Goal: Task Accomplishment & Management: Manage account settings

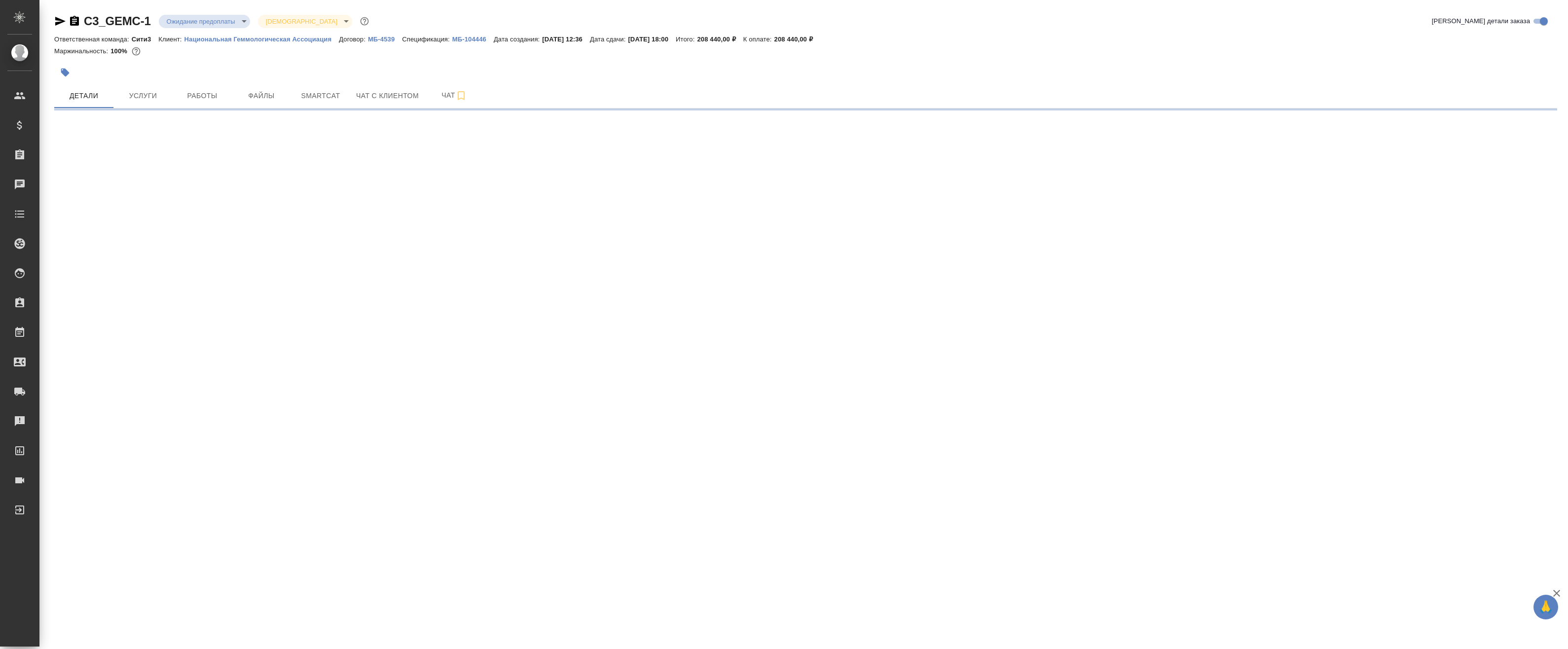
select select "RU"
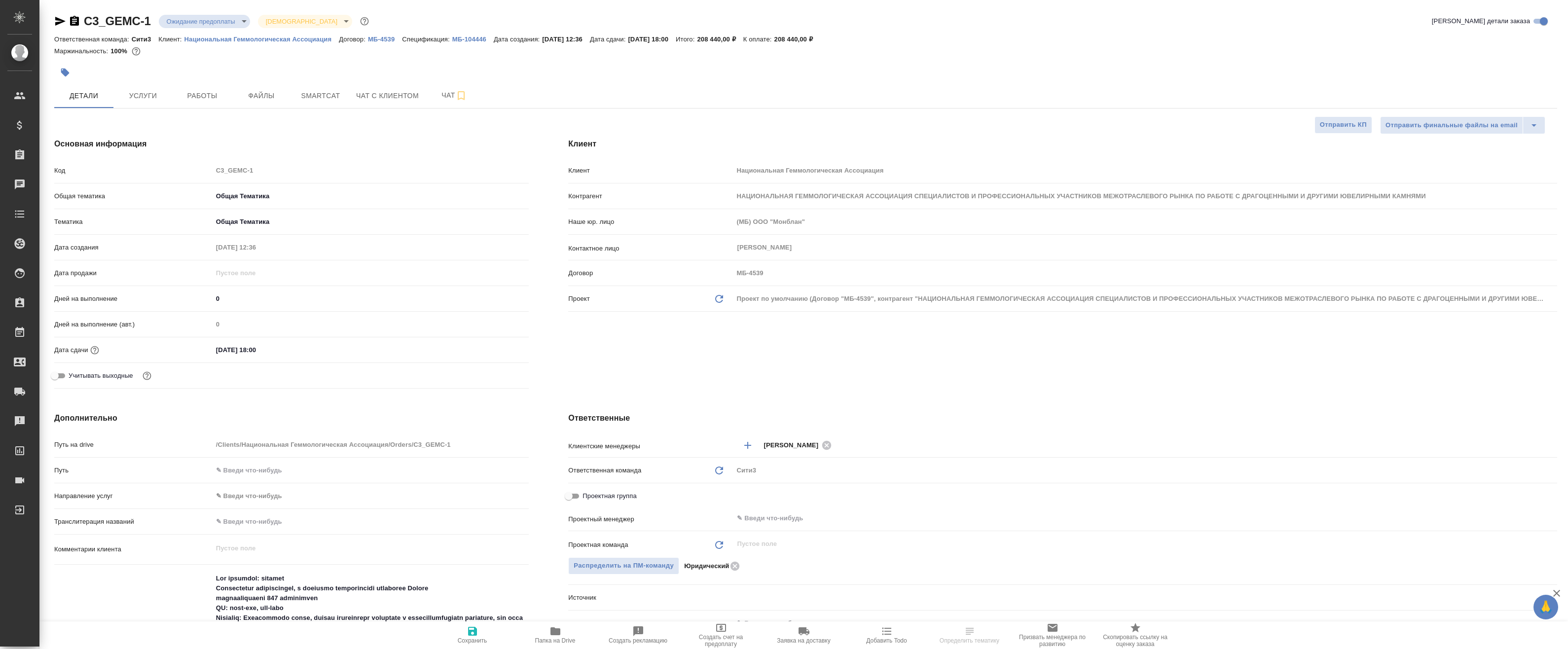
type textarea "x"
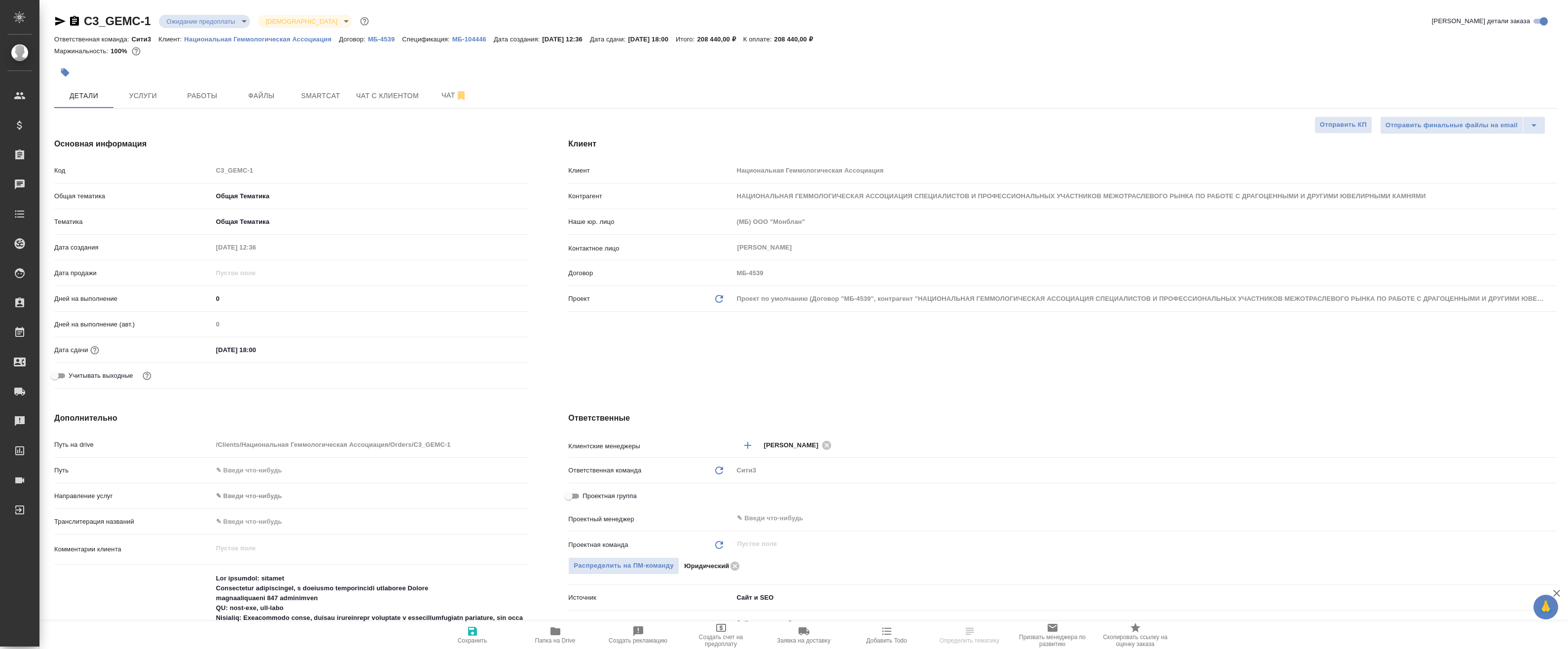
type textarea "x"
type input "Касаткина Александра"
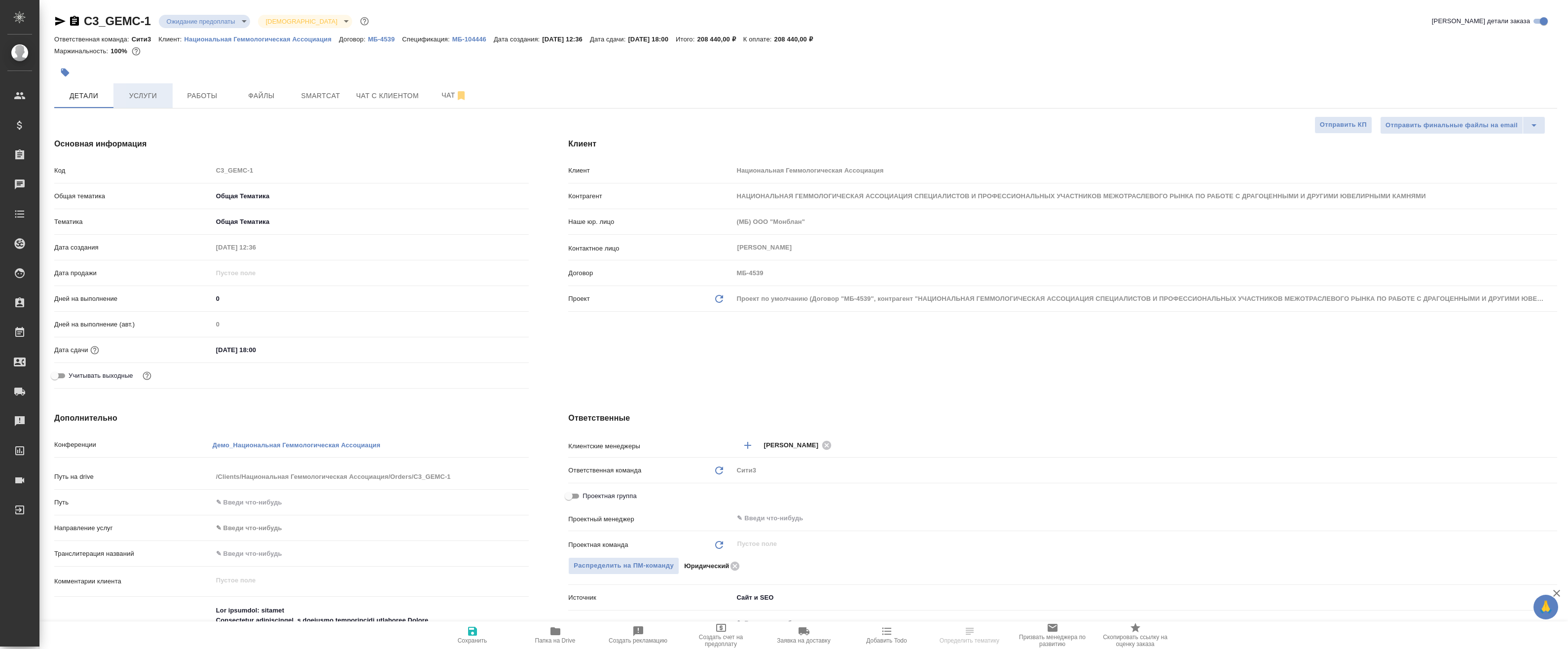
click at [142, 97] on span "Услуги" at bounding box center [143, 96] width 48 height 13
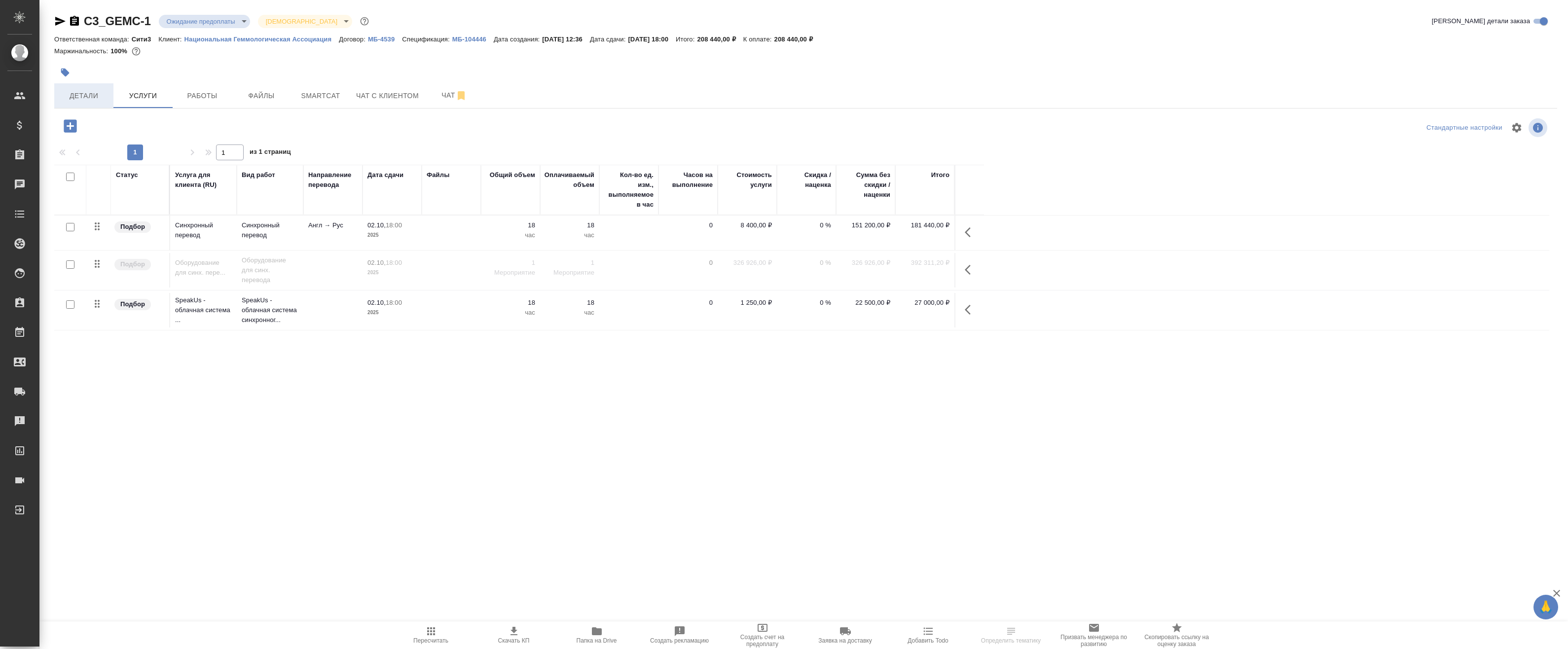
click at [96, 95] on span "Детали" at bounding box center [84, 96] width 48 height 13
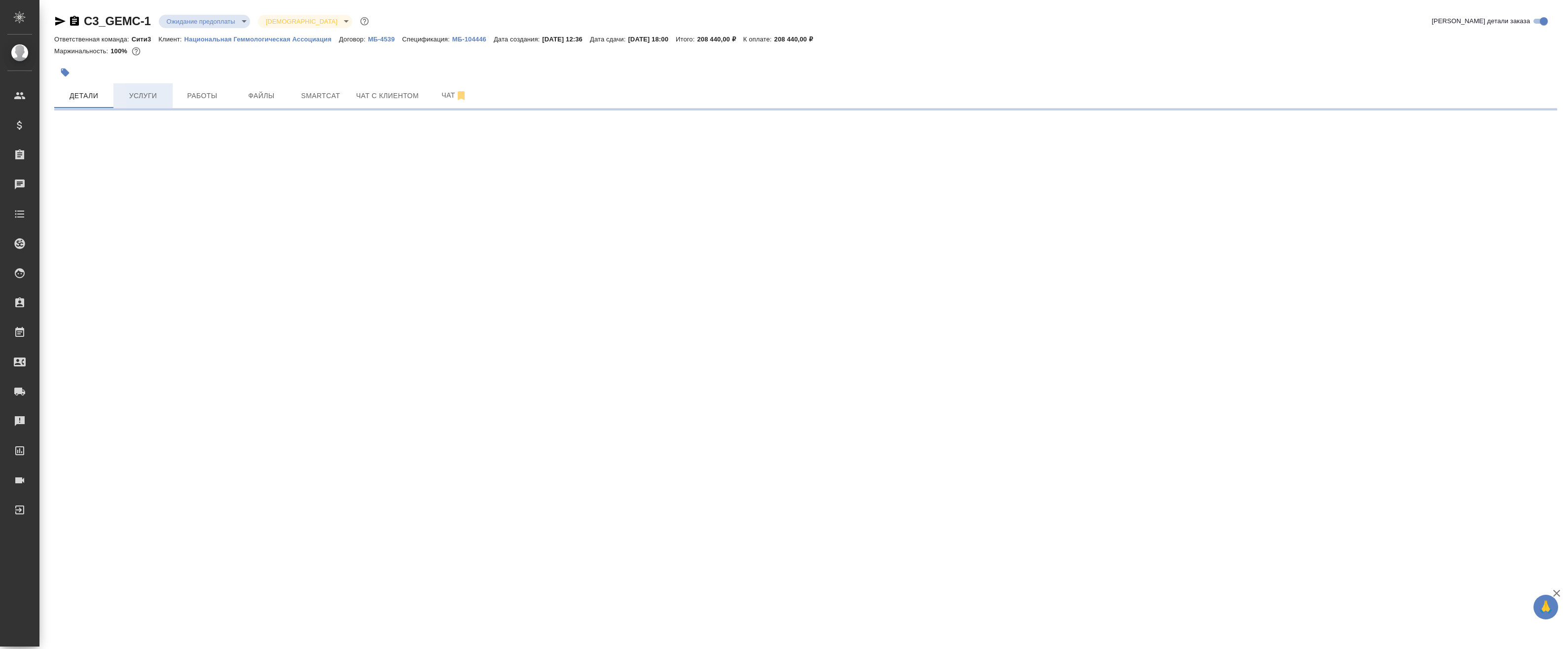
click at [150, 94] on span "Услуги" at bounding box center [143, 96] width 48 height 13
select select "RU"
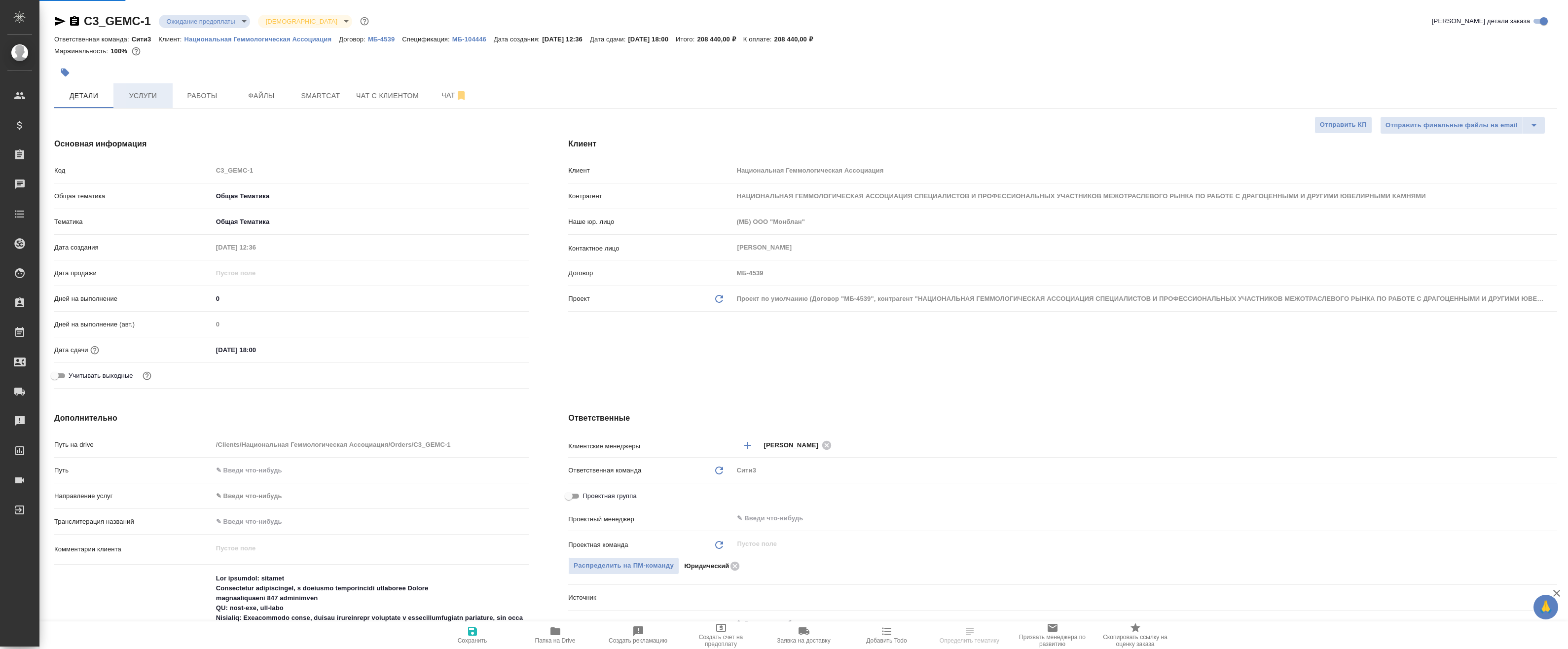
type textarea "x"
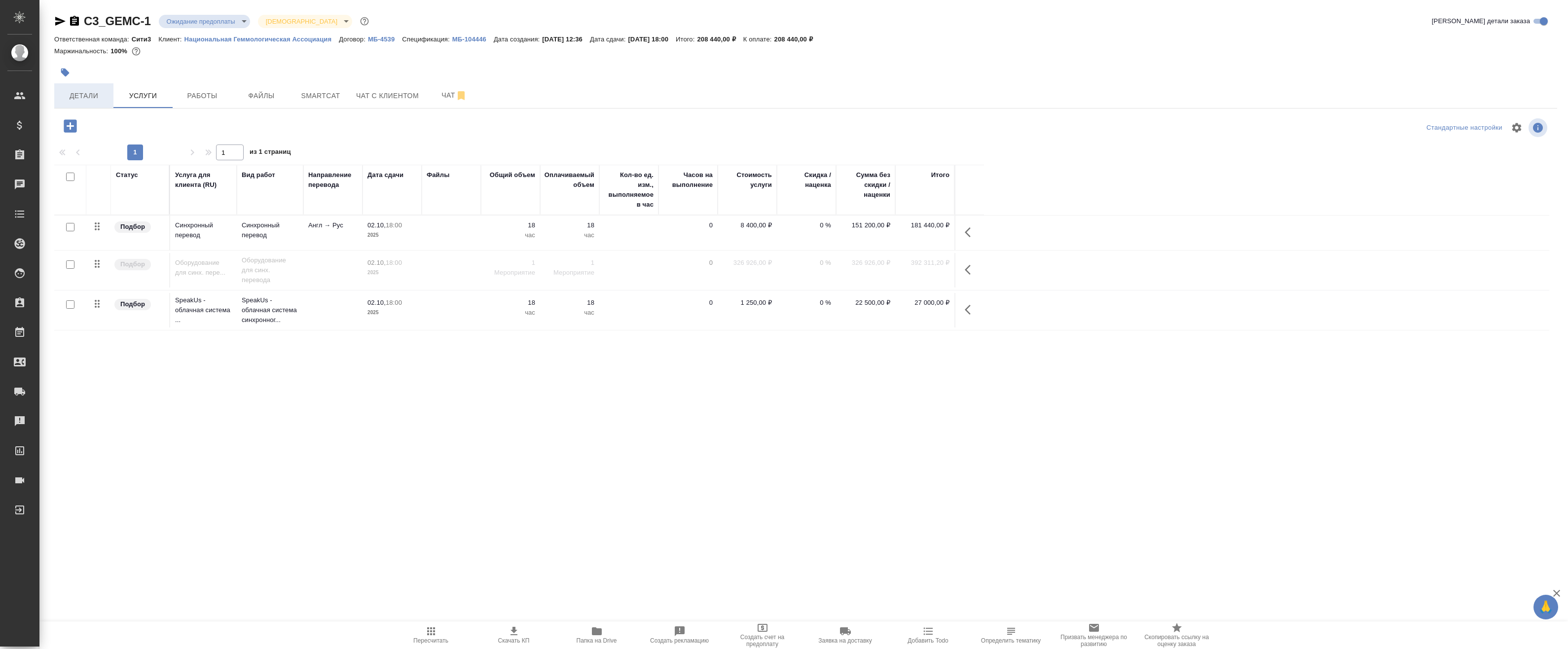
click at [95, 92] on span "Детали" at bounding box center [84, 96] width 48 height 13
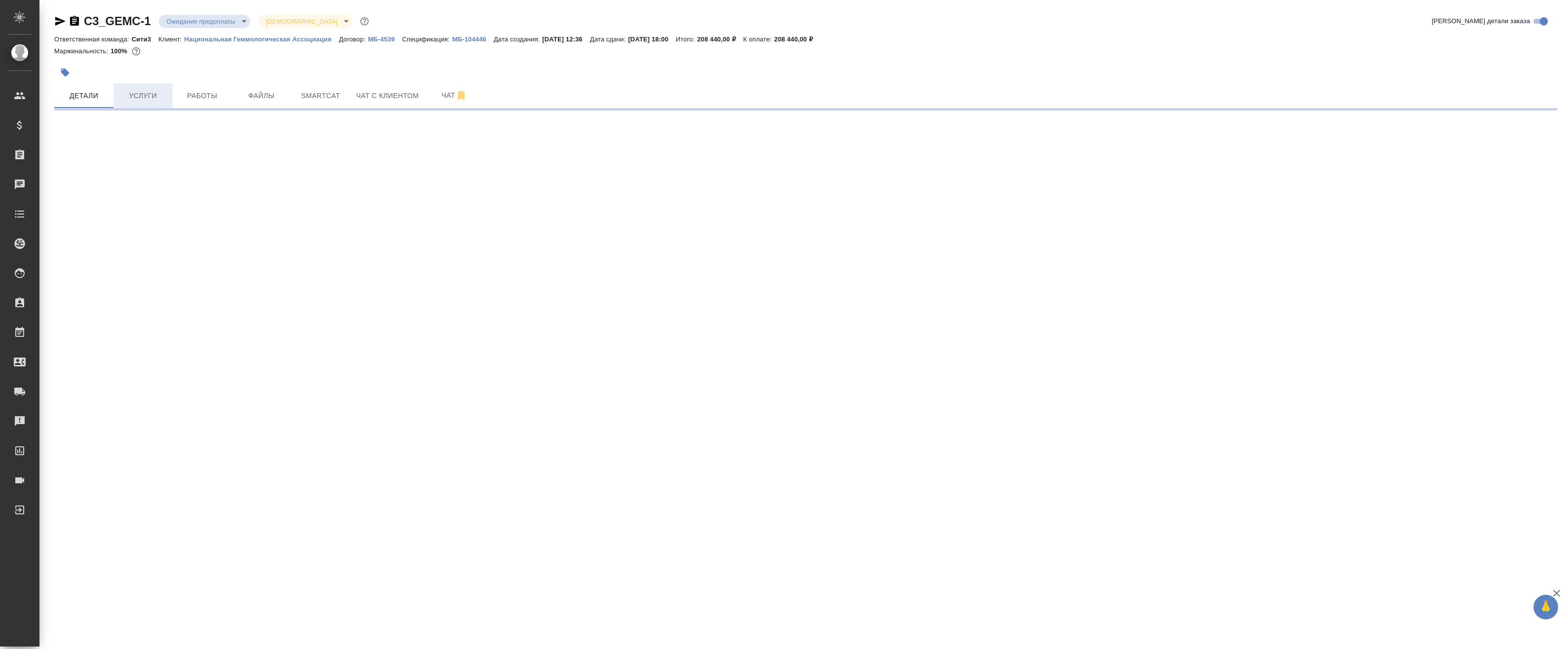
select select "RU"
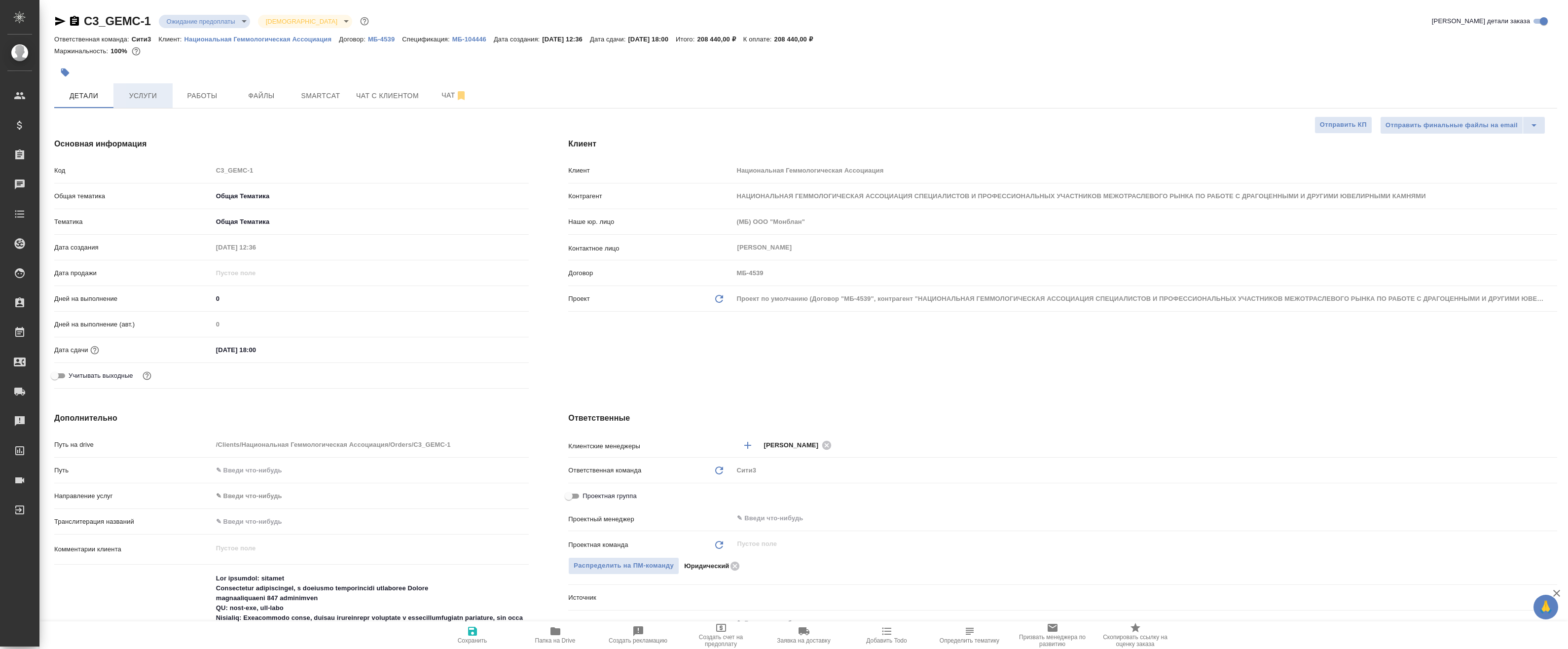
type textarea "x"
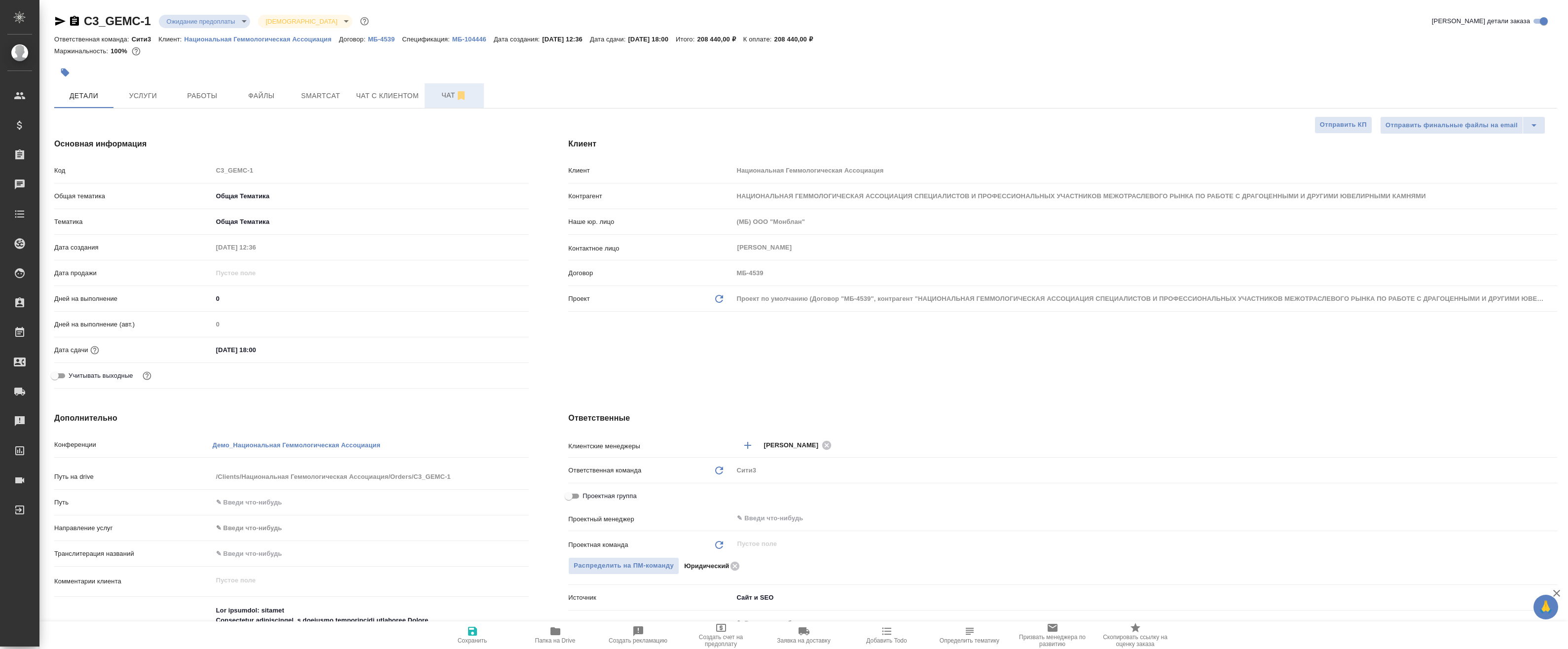
click at [438, 104] on button "Чат" at bounding box center [454, 95] width 59 height 25
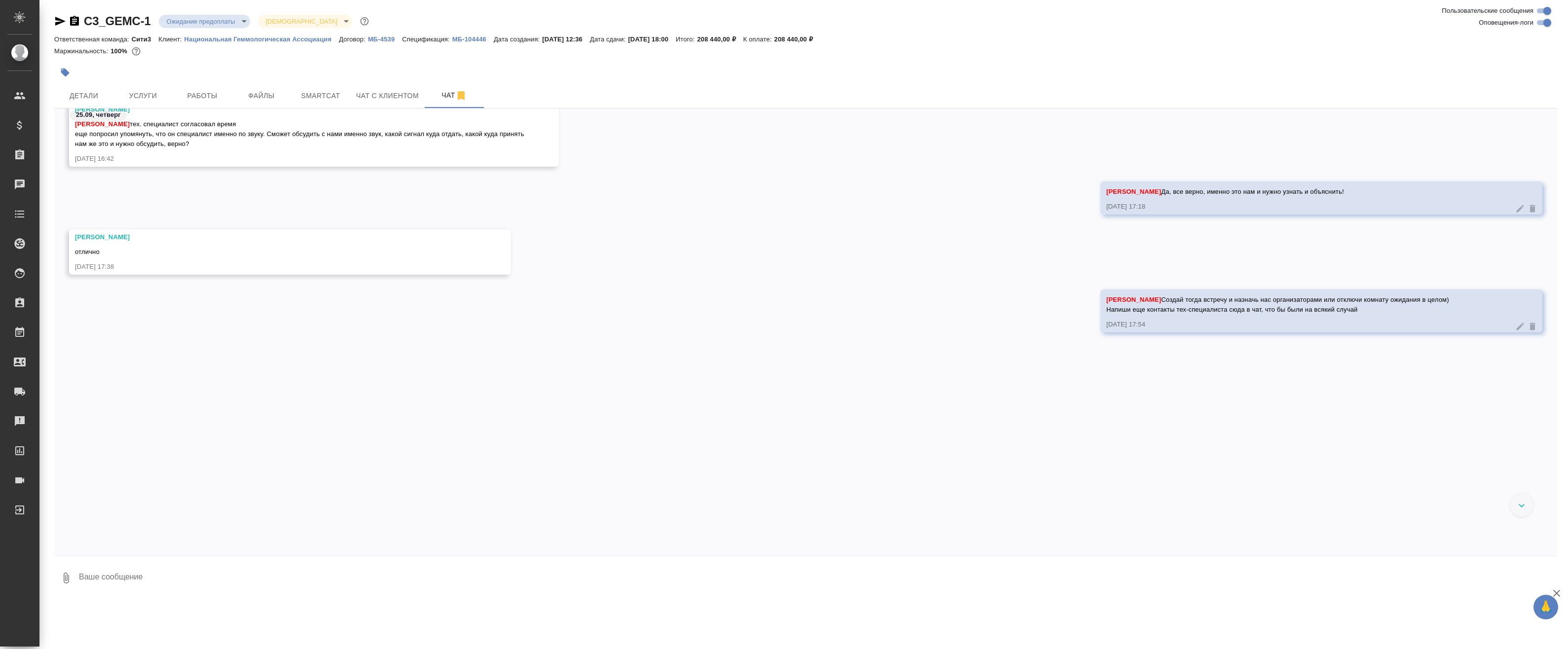
scroll to position [4053, 0]
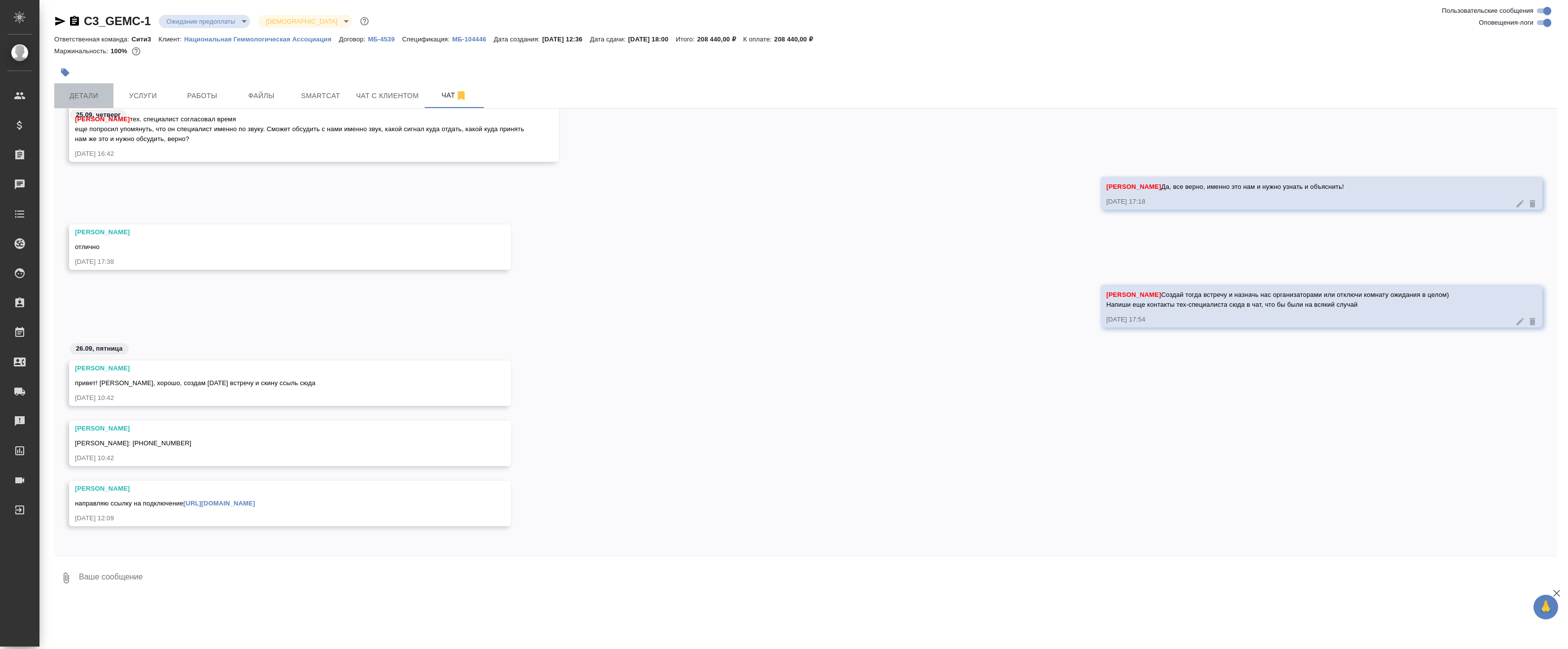
click at [91, 94] on span "Детали" at bounding box center [84, 96] width 48 height 13
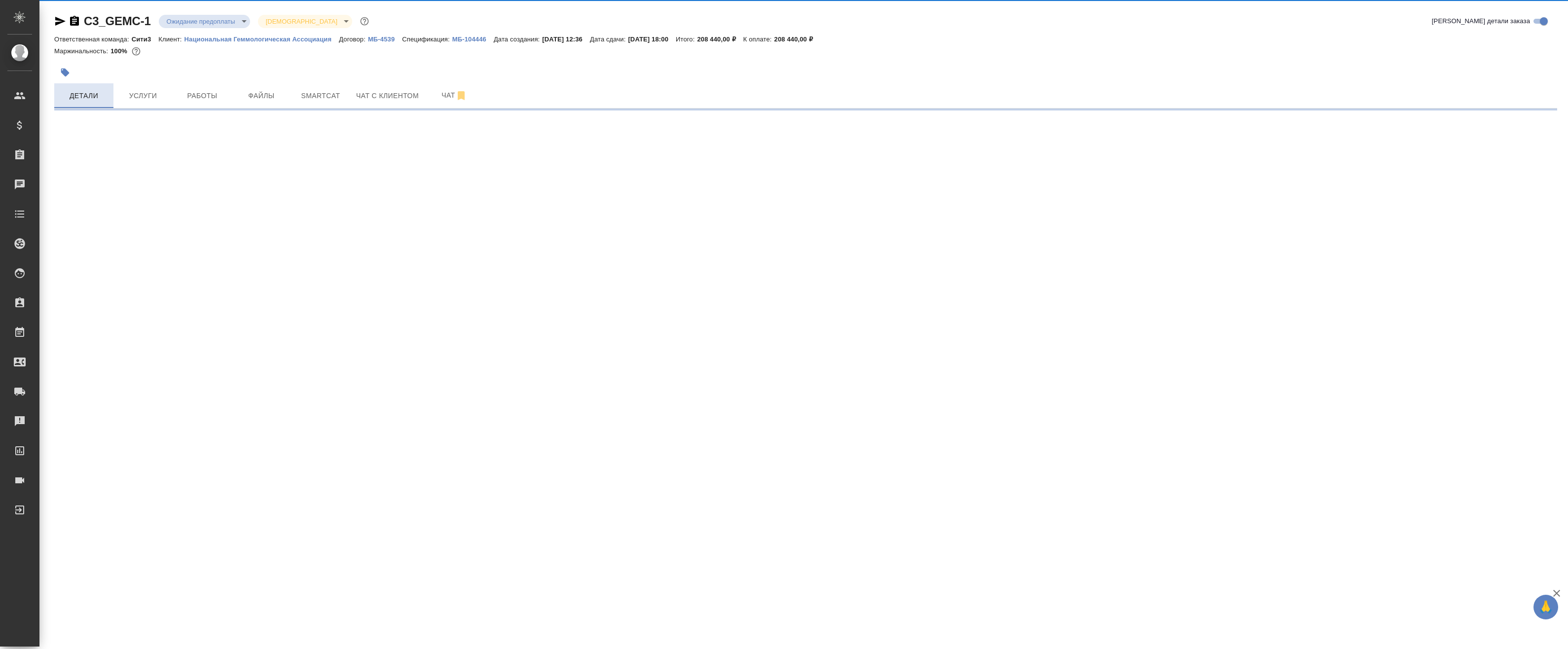
select select "RU"
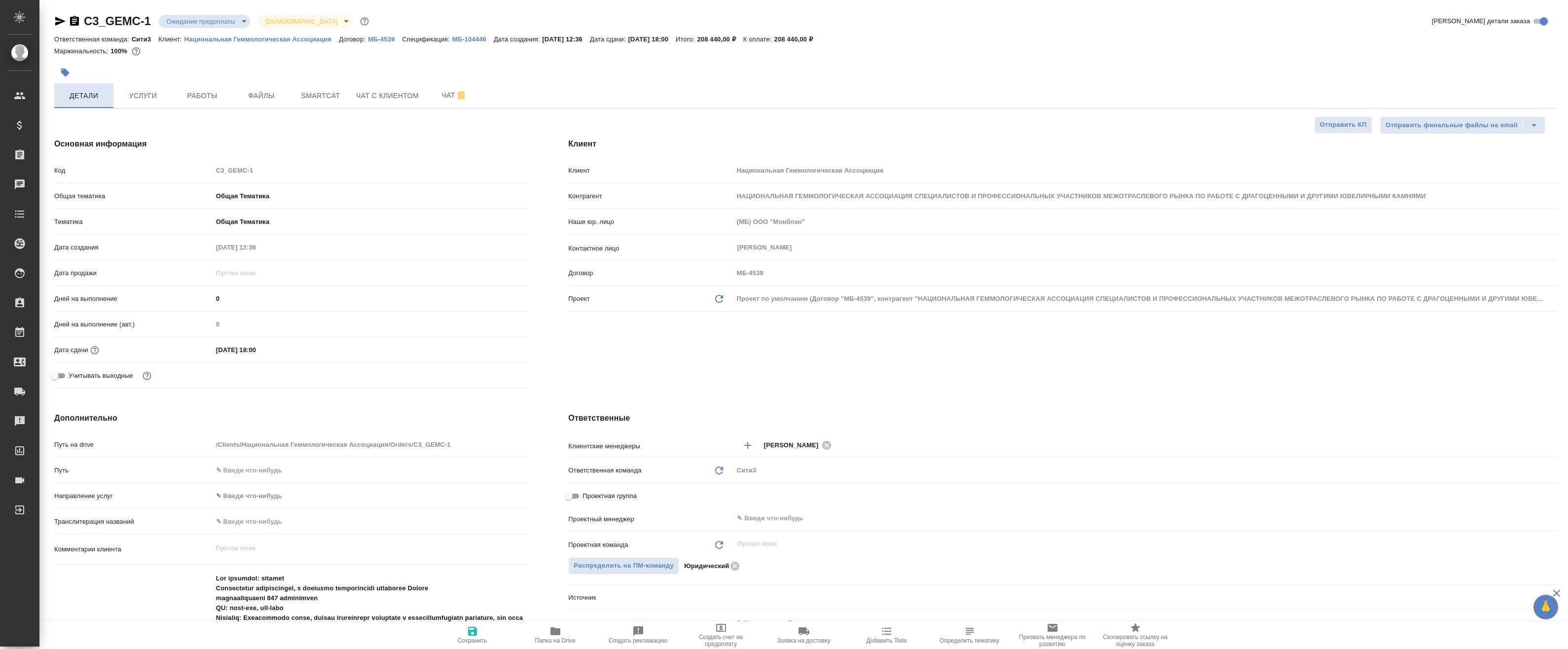
type textarea "x"
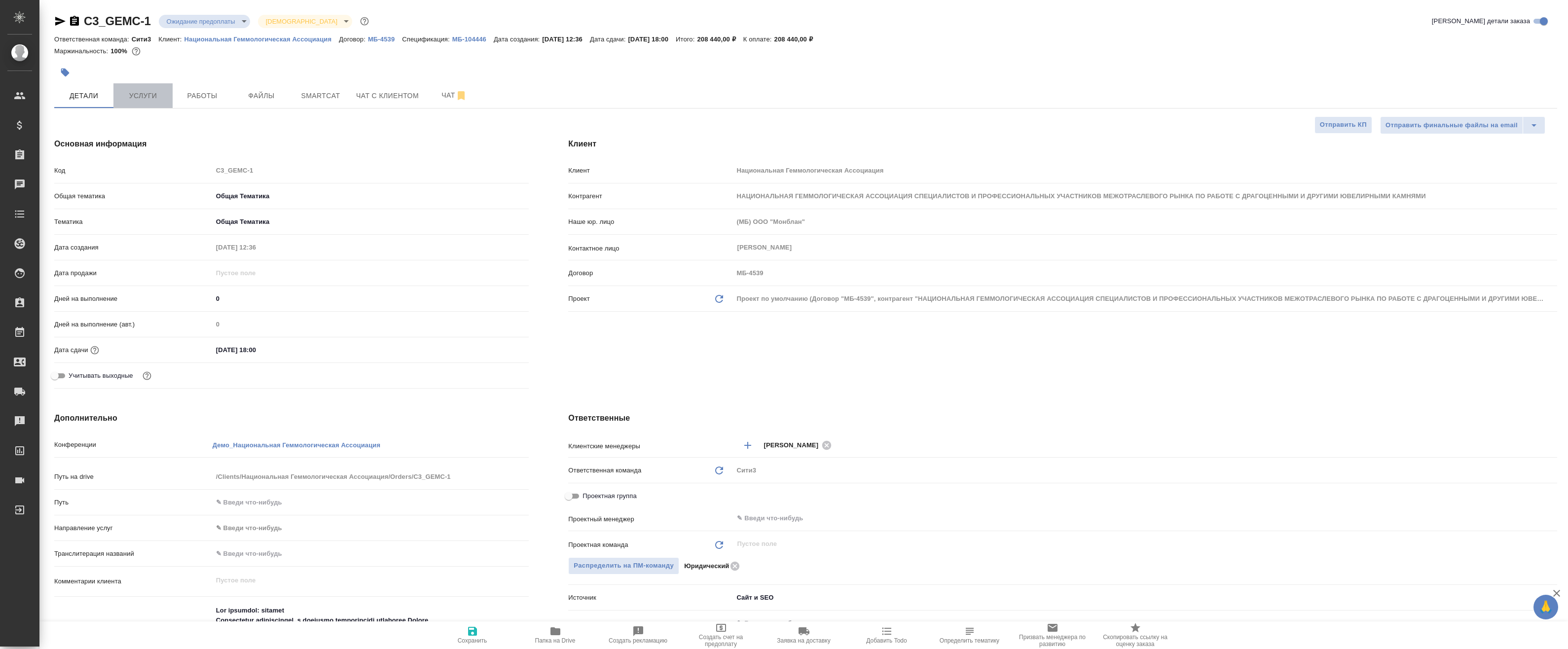
click at [161, 97] on span "Услуги" at bounding box center [143, 96] width 48 height 13
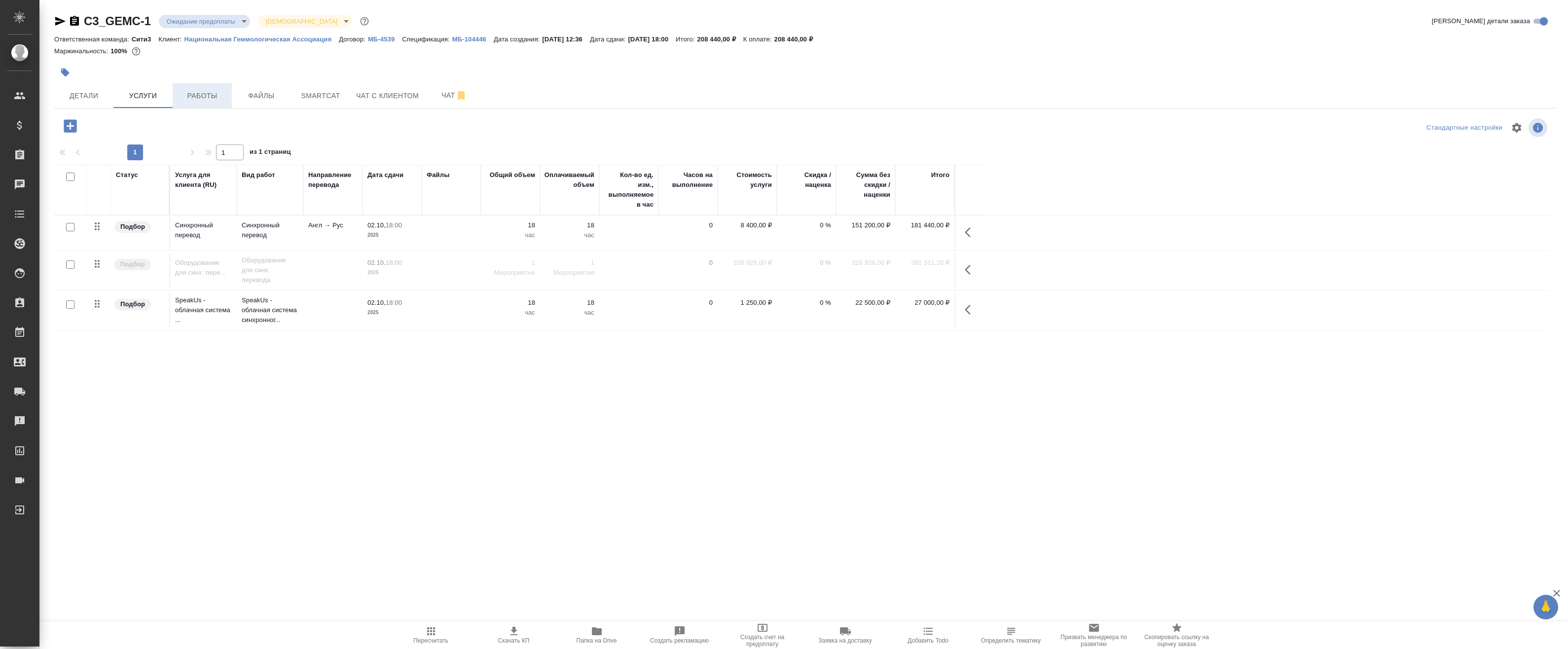
click at [201, 97] on span "Работы" at bounding box center [202, 96] width 48 height 13
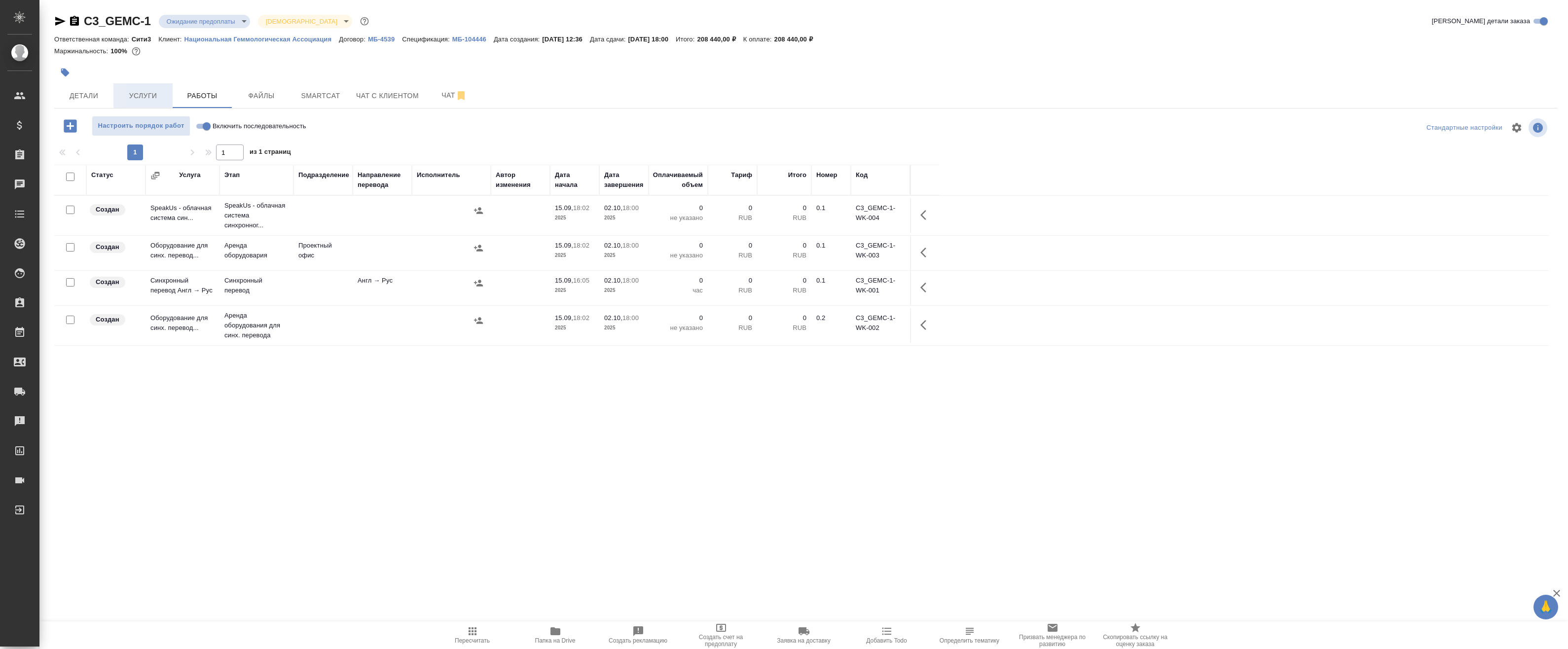
click at [146, 100] on span "Услуги" at bounding box center [143, 96] width 48 height 13
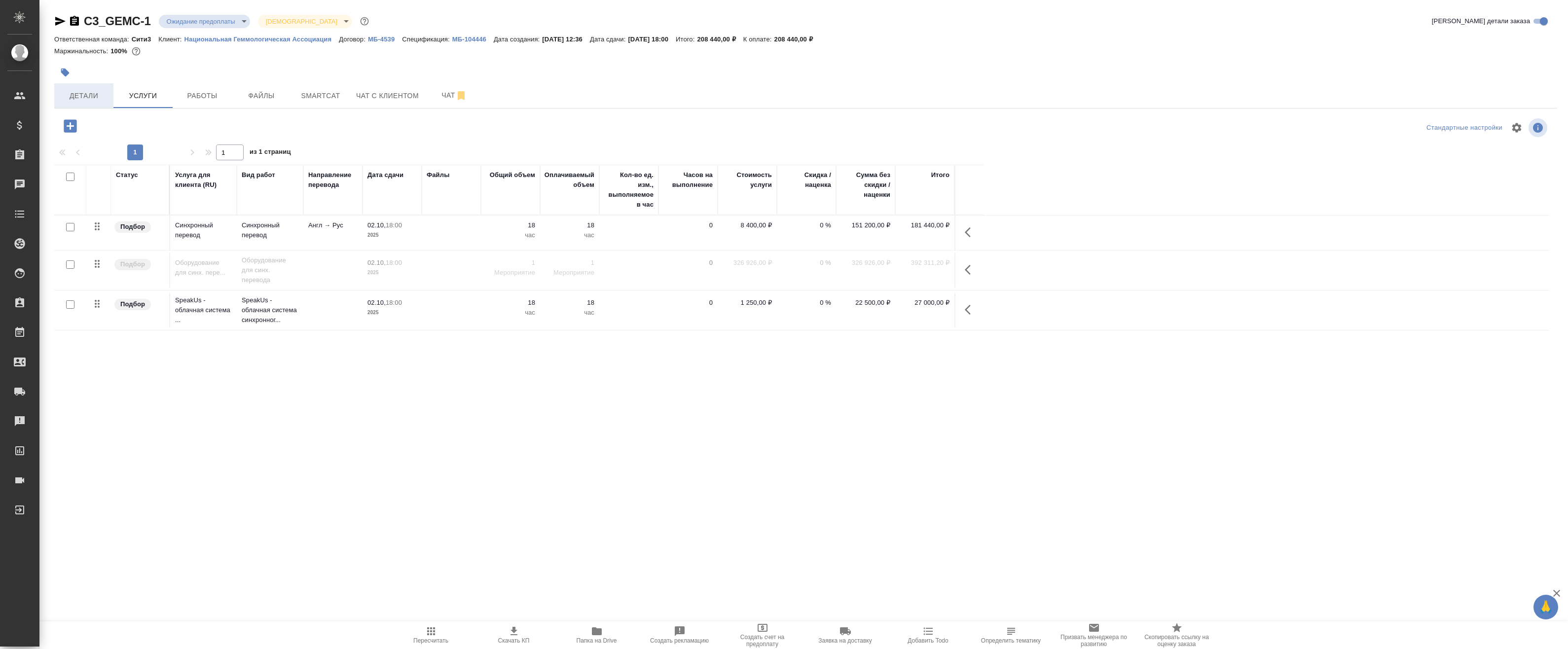
click at [109, 100] on button "Детали" at bounding box center [83, 95] width 59 height 25
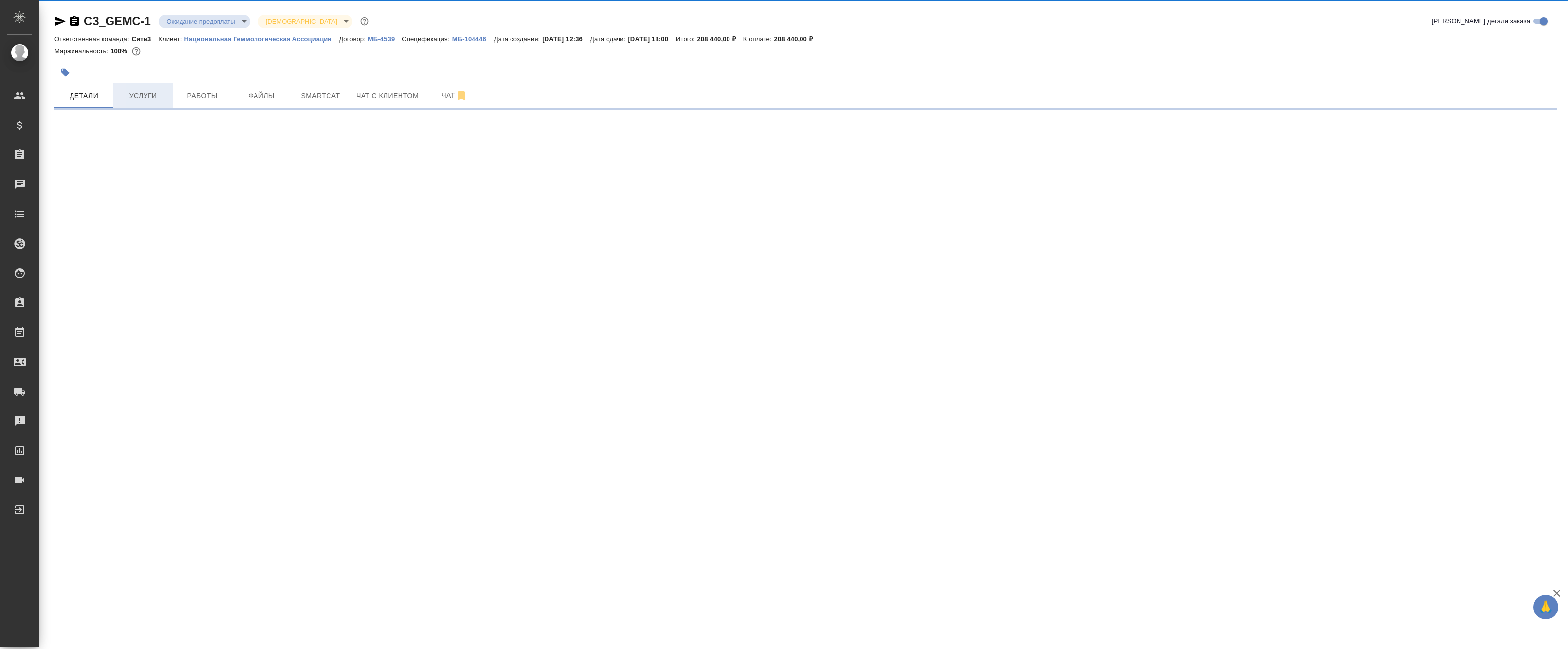
select select "RU"
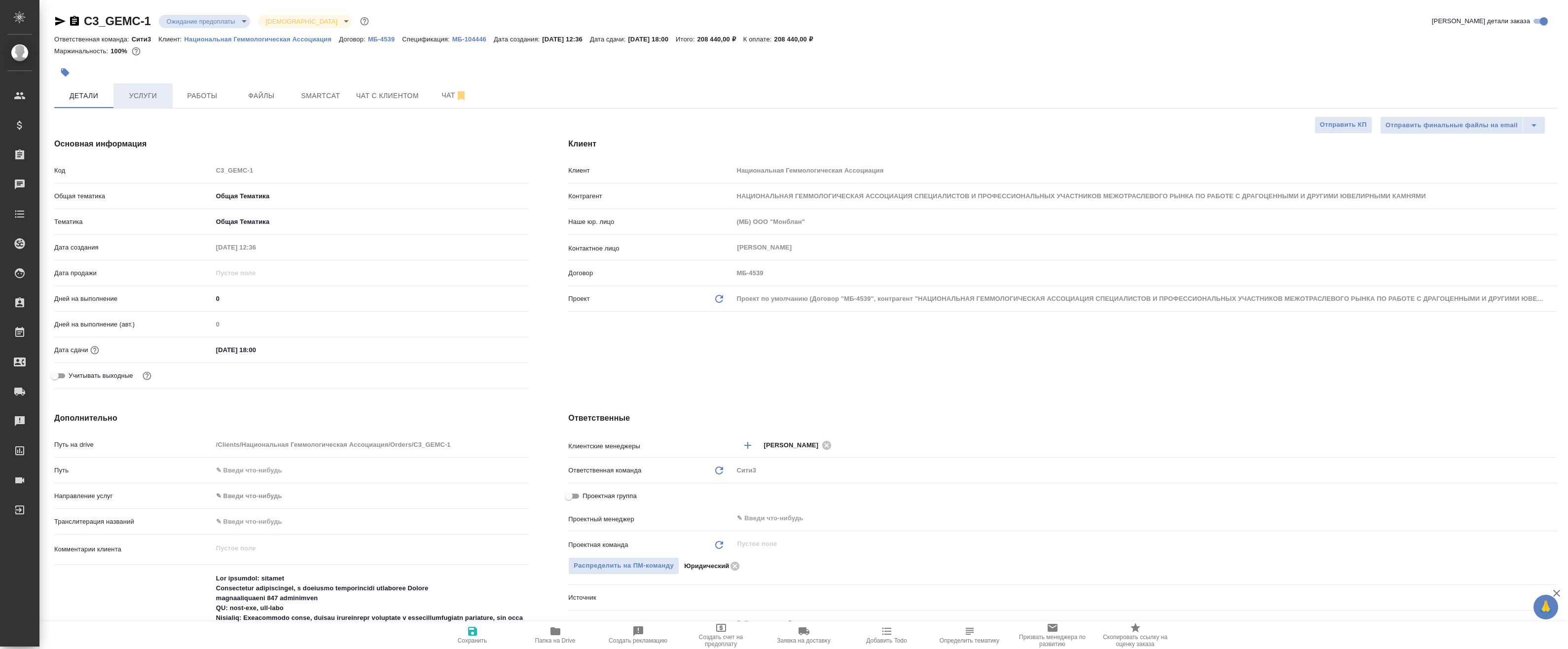
type textarea "x"
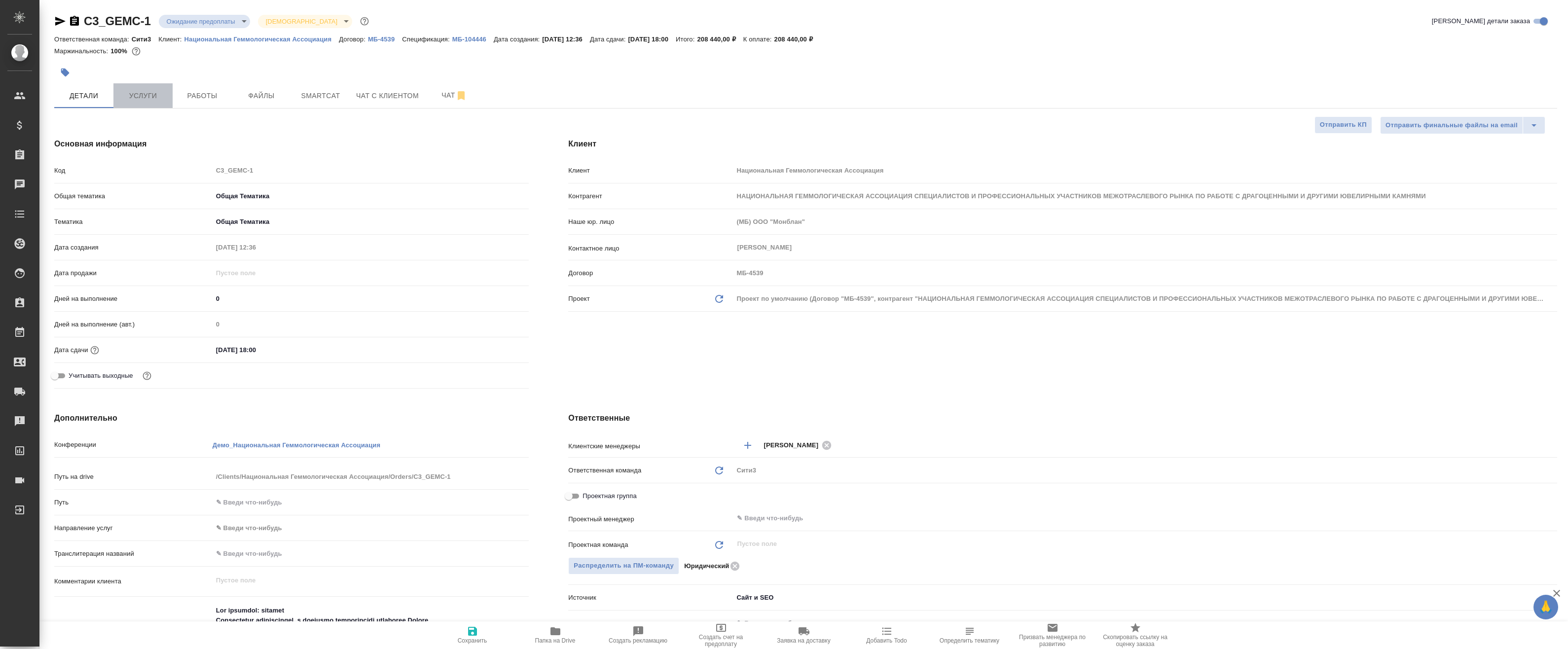
click at [140, 99] on span "Услуги" at bounding box center [143, 96] width 48 height 13
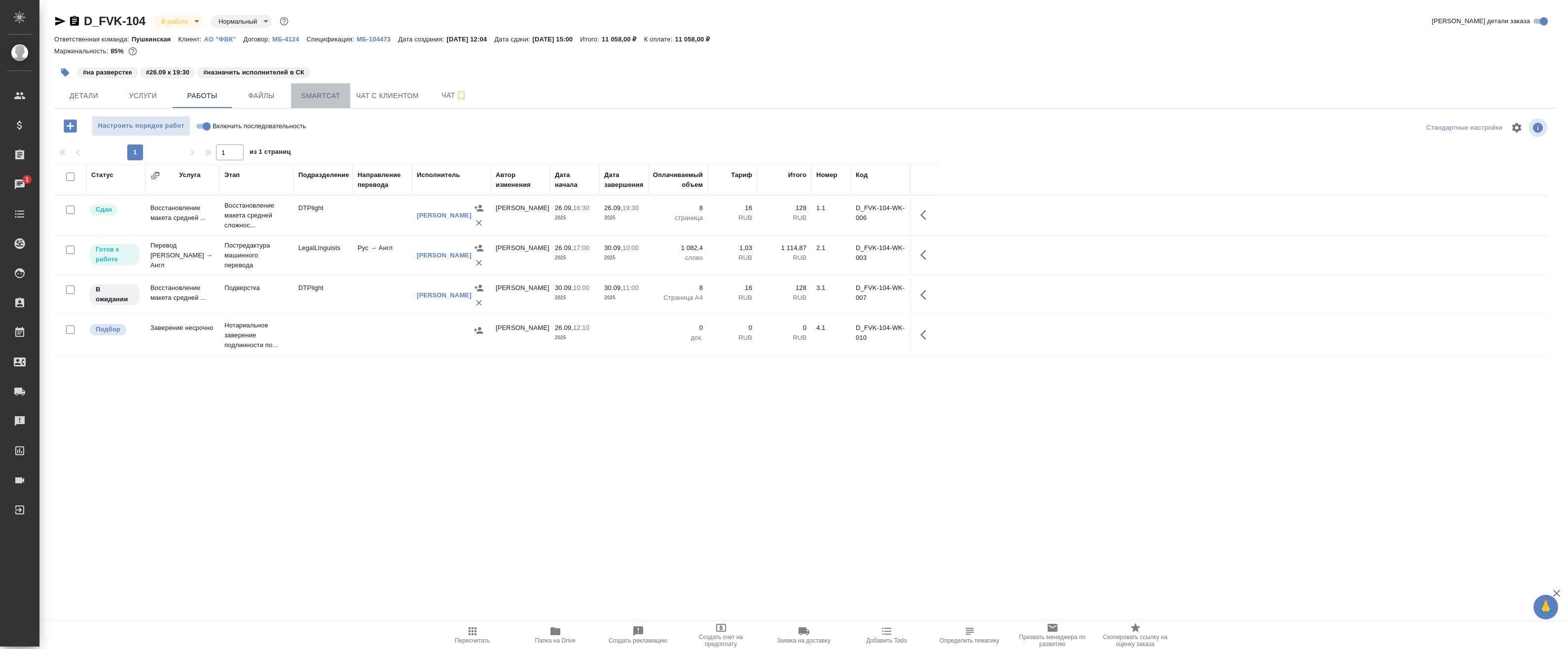
click at [317, 100] on span "Smartcat" at bounding box center [321, 96] width 48 height 13
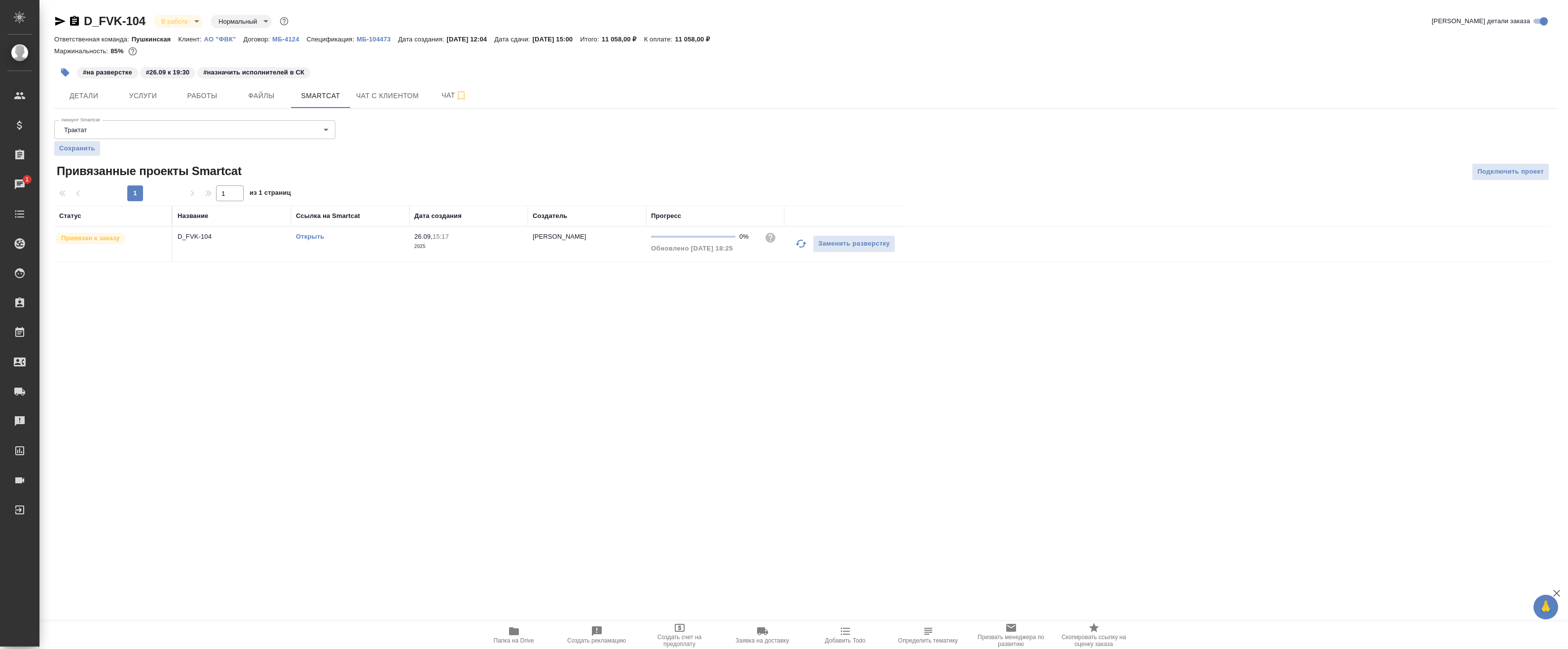
click at [316, 239] on link "Открыть" at bounding box center [310, 236] width 28 height 7
click at [230, 40] on p "АО "ФВК"" at bounding box center [224, 39] width 40 height 7
click at [214, 96] on span "Работы" at bounding box center [202, 96] width 48 height 13
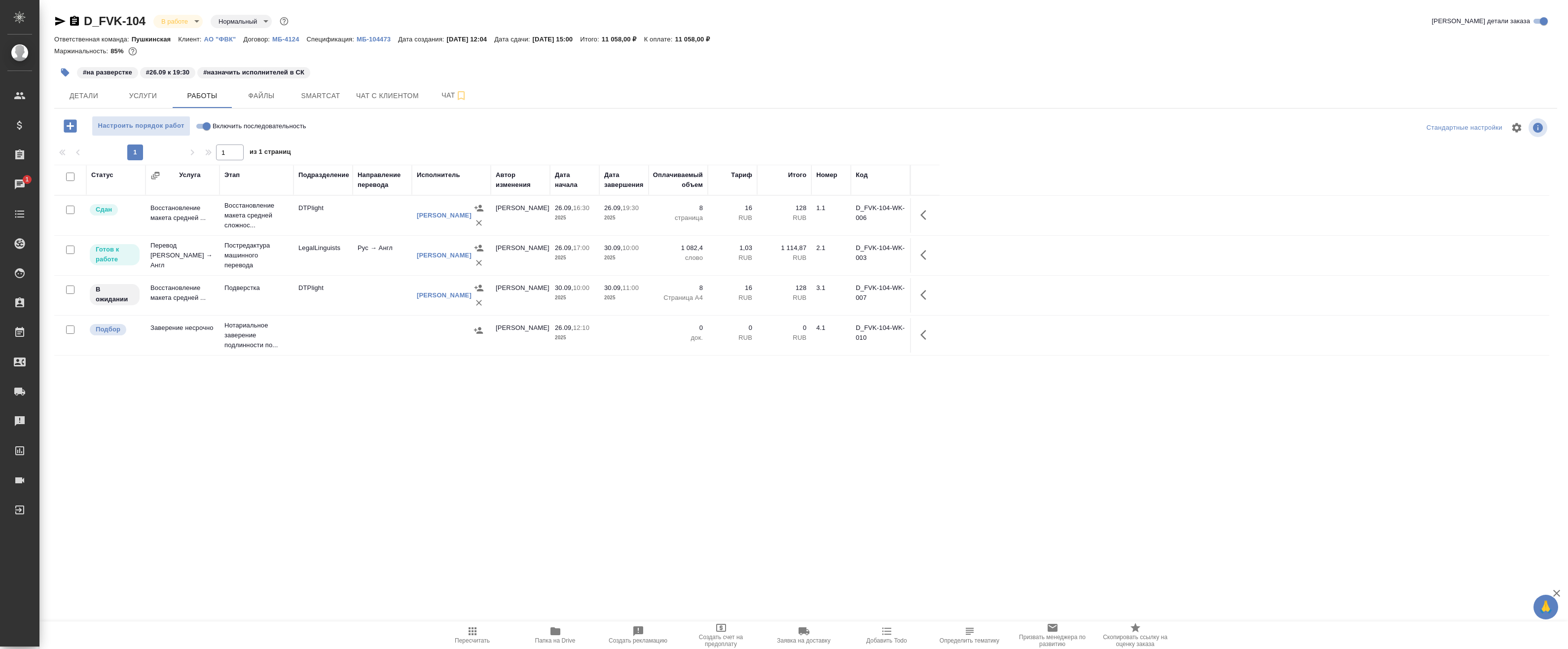
click at [626, 256] on p "2025" at bounding box center [624, 258] width 40 height 10
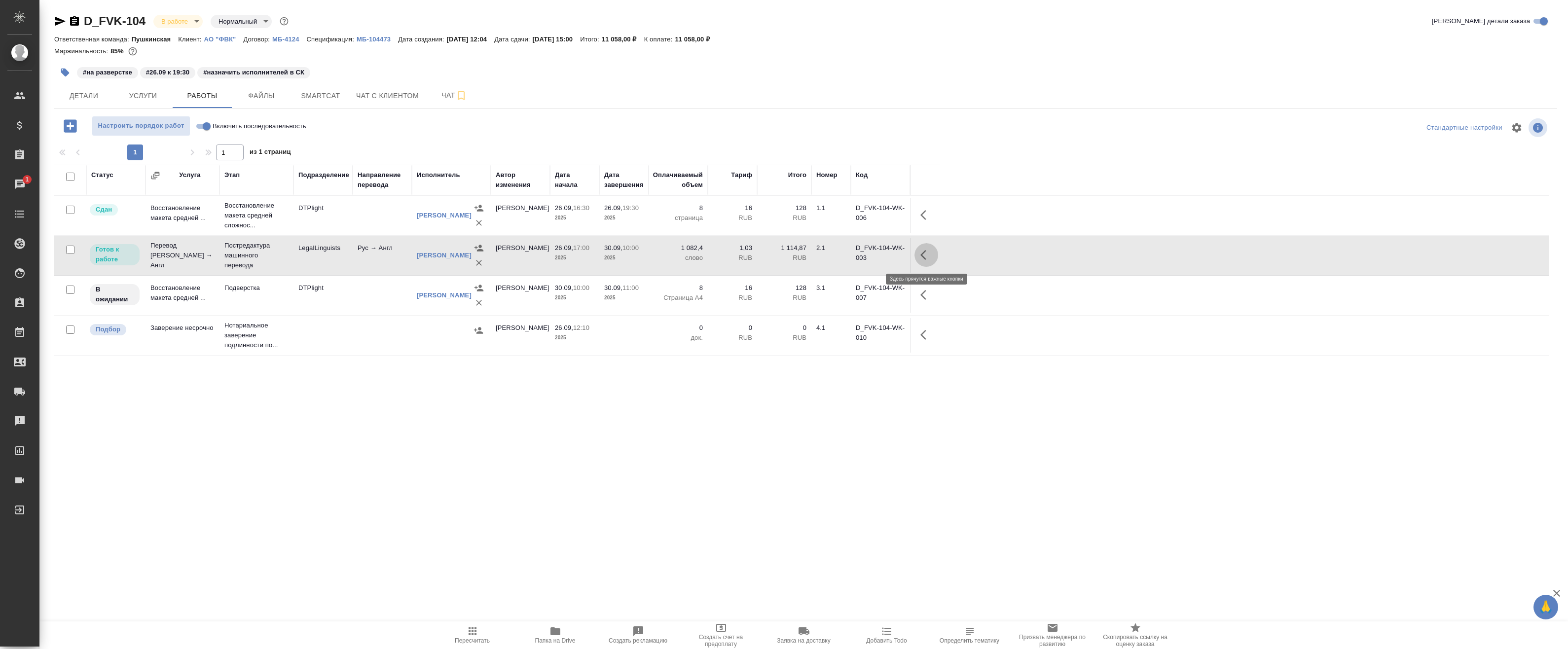
click at [718, 252] on icon "button" at bounding box center [926, 254] width 12 height 12
click at [718, 251] on icon "button" at bounding box center [853, 254] width 12 height 12
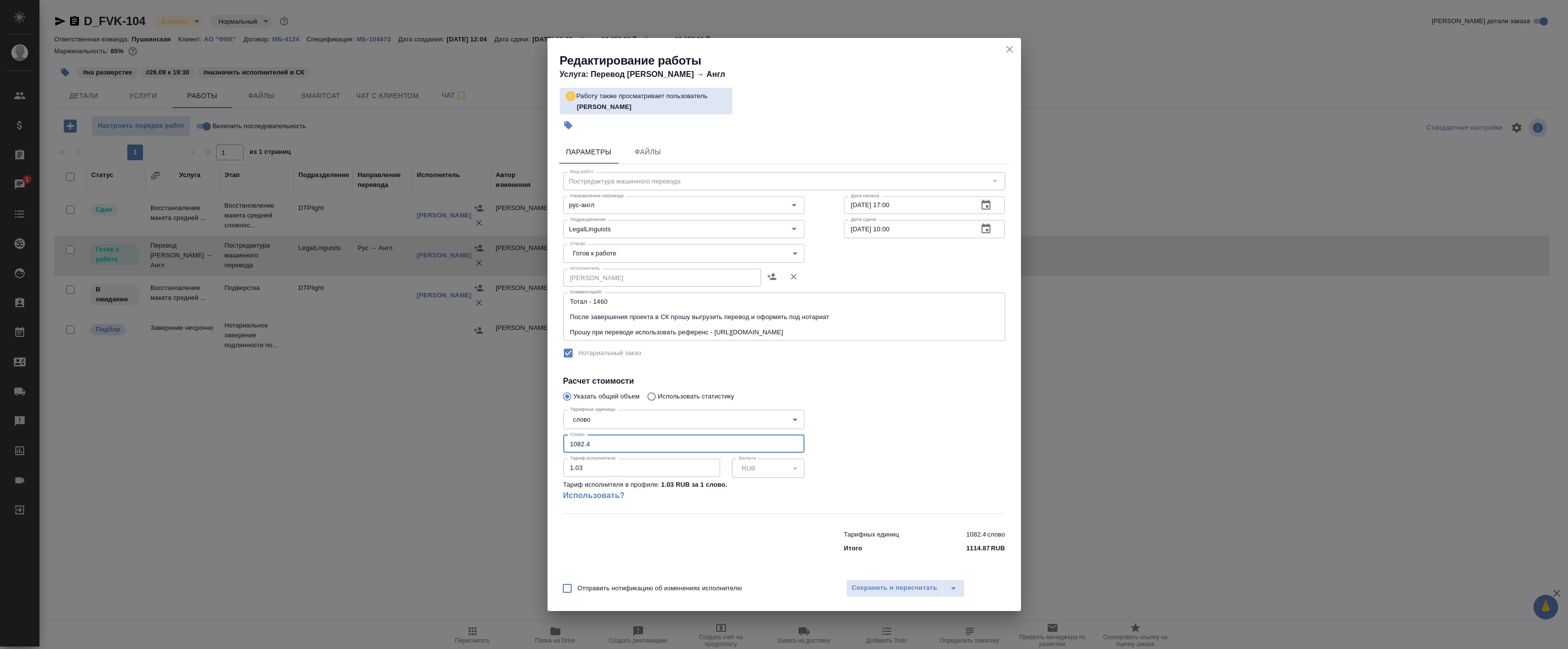
drag, startPoint x: 600, startPoint y: 443, endPoint x: 485, endPoint y: 433, distance: 115.4
click at [489, 433] on div "Редактирование работы Услуга: Перевод Стандарт Рус → Англ Работу также просматр…" at bounding box center [784, 324] width 1568 height 649
paste input "number"
type input "832"
click at [718, 574] on div "Отправить нотификацию об изменениях исполнителю Сохранить и пересчитать" at bounding box center [784, 593] width 474 height 38
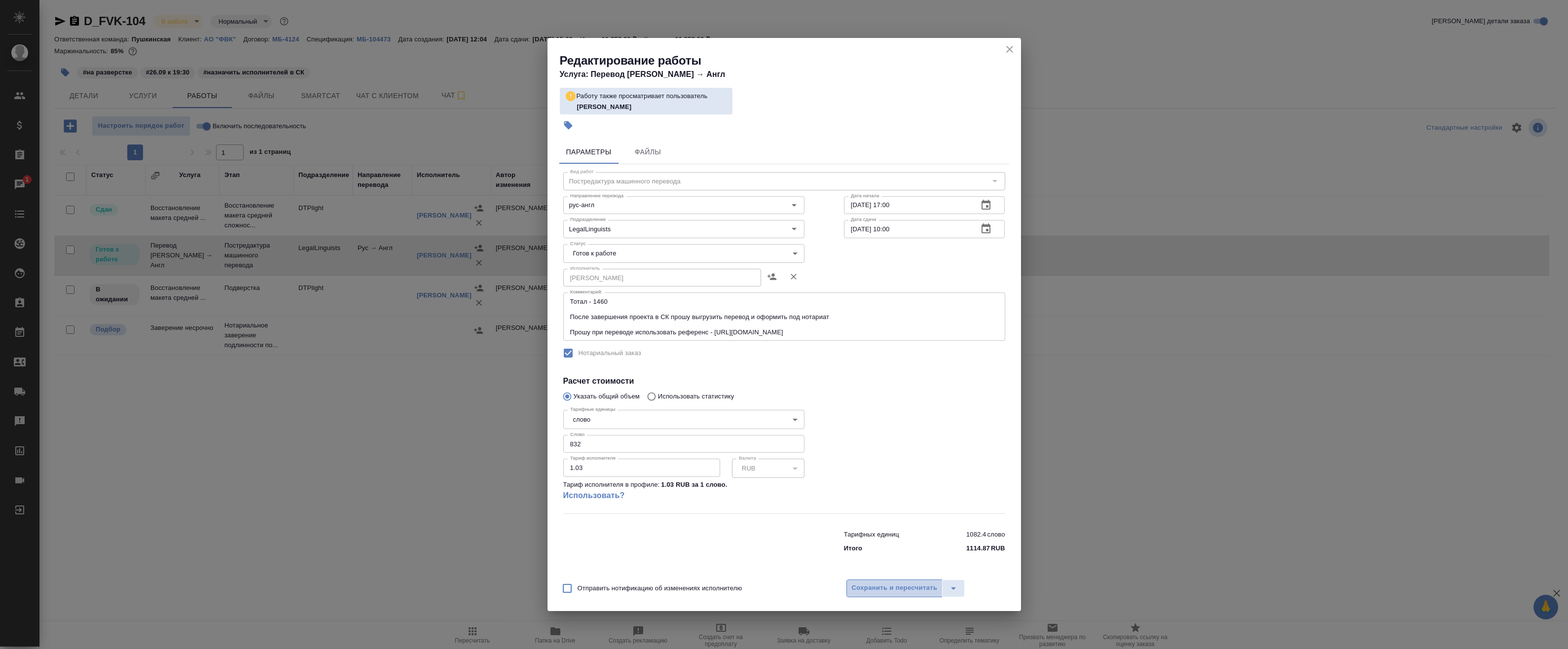
click at [718, 586] on span "Сохранить и пересчитать" at bounding box center [894, 588] width 86 height 11
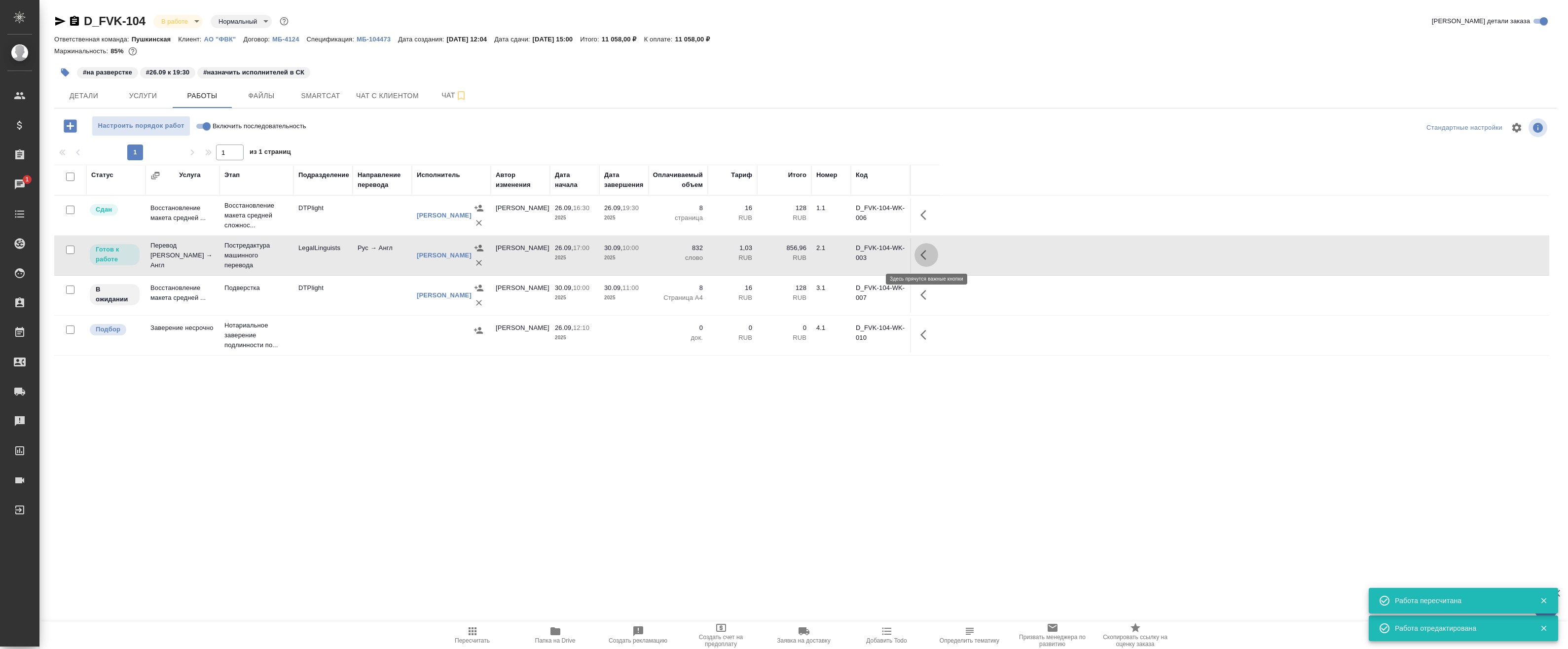
click at [718, 254] on icon "button" at bounding box center [926, 254] width 12 height 12
click at [718, 256] on icon "button" at bounding box center [853, 254] width 9 height 9
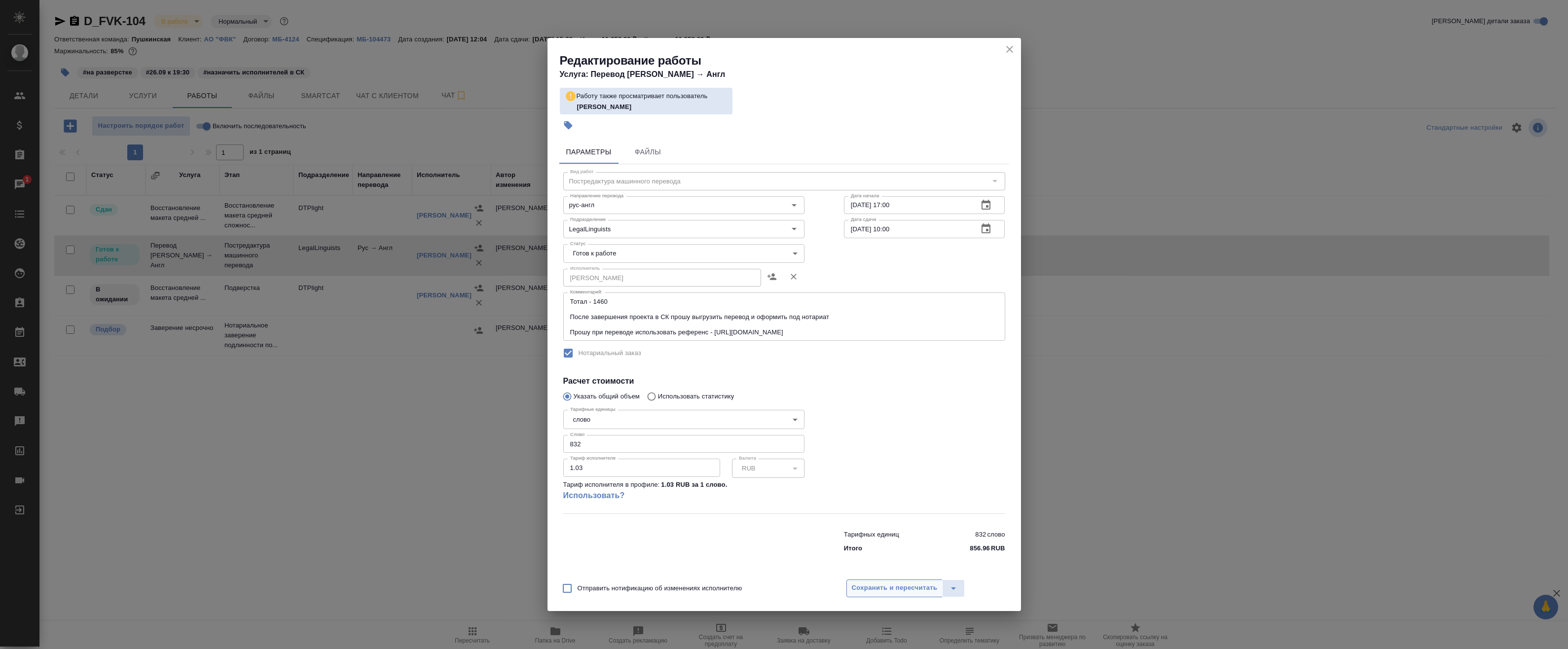
click at [718, 589] on span "Сохранить и пересчитать" at bounding box center [894, 588] width 86 height 11
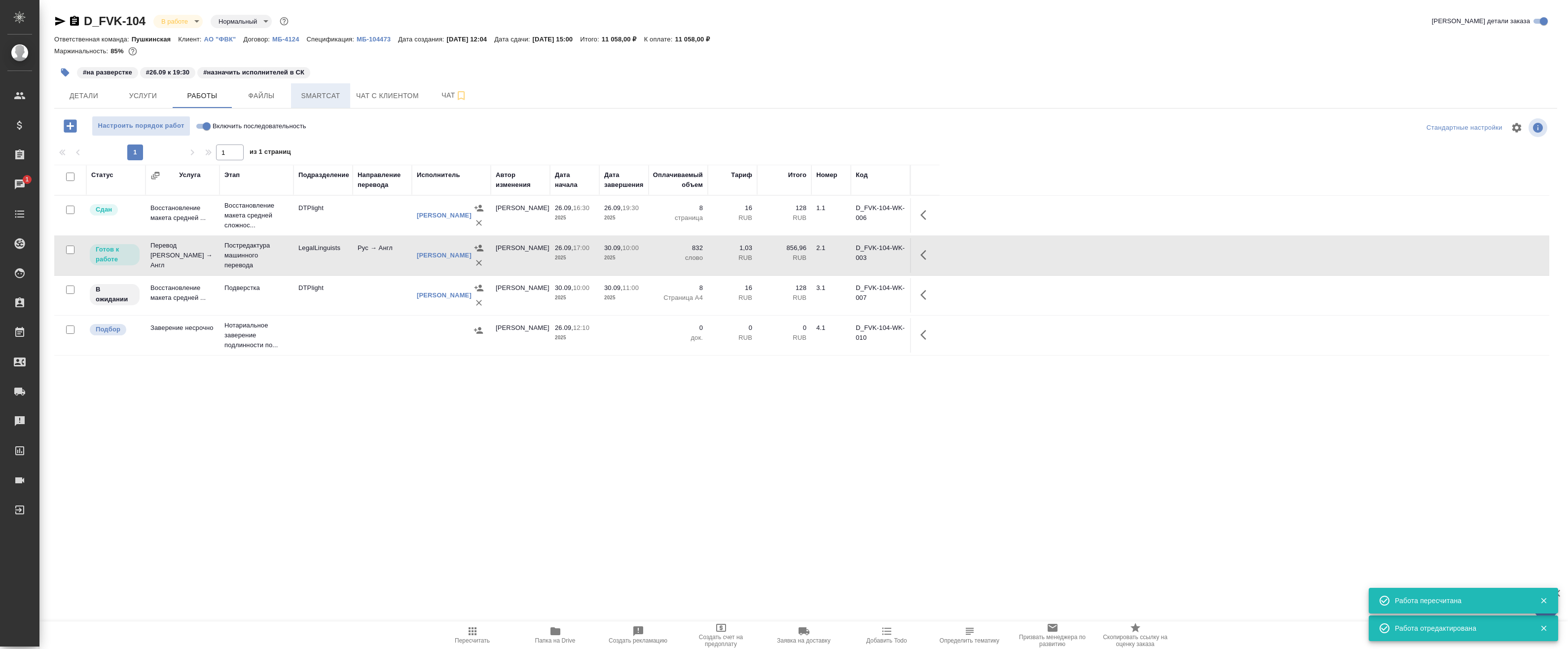
click at [309, 94] on span "Smartcat" at bounding box center [321, 96] width 48 height 13
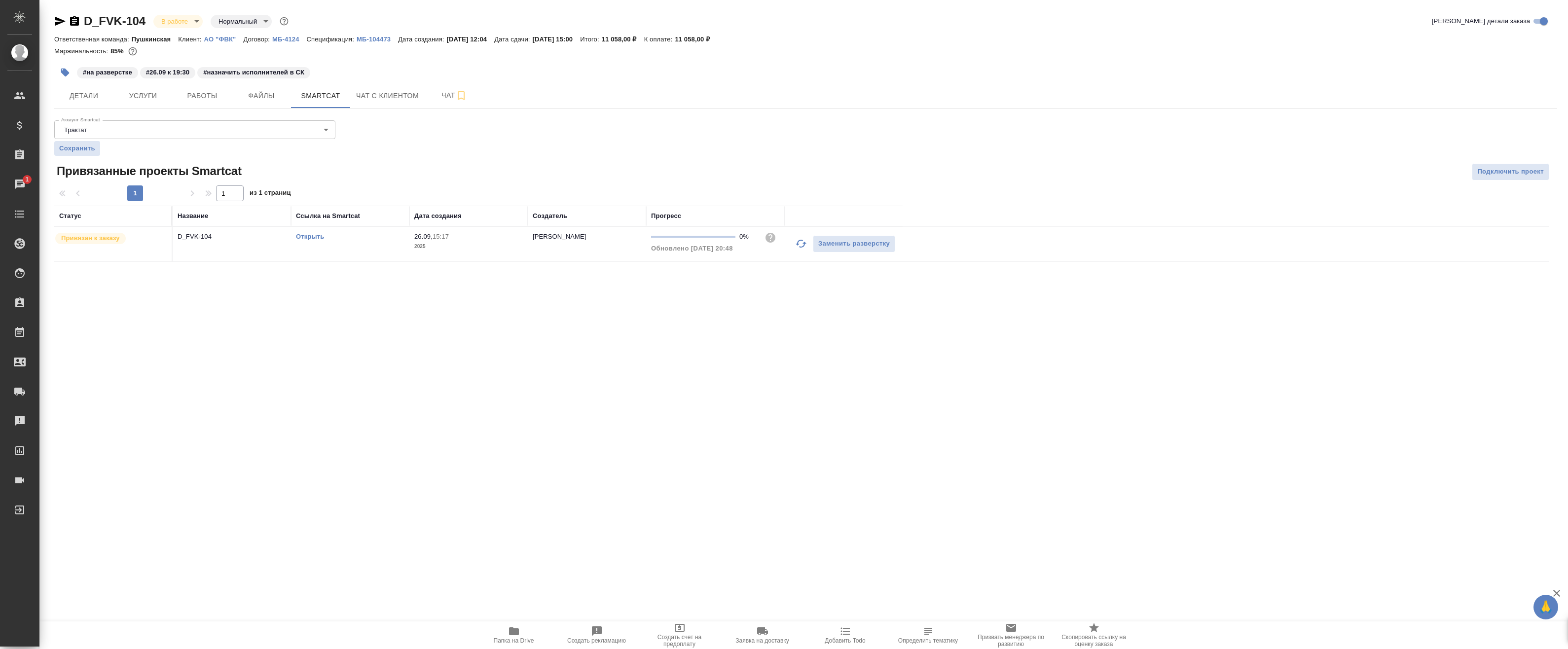
click at [307, 234] on link "Открыть" at bounding box center [310, 236] width 28 height 7
click at [142, 100] on span "Услуги" at bounding box center [143, 96] width 48 height 13
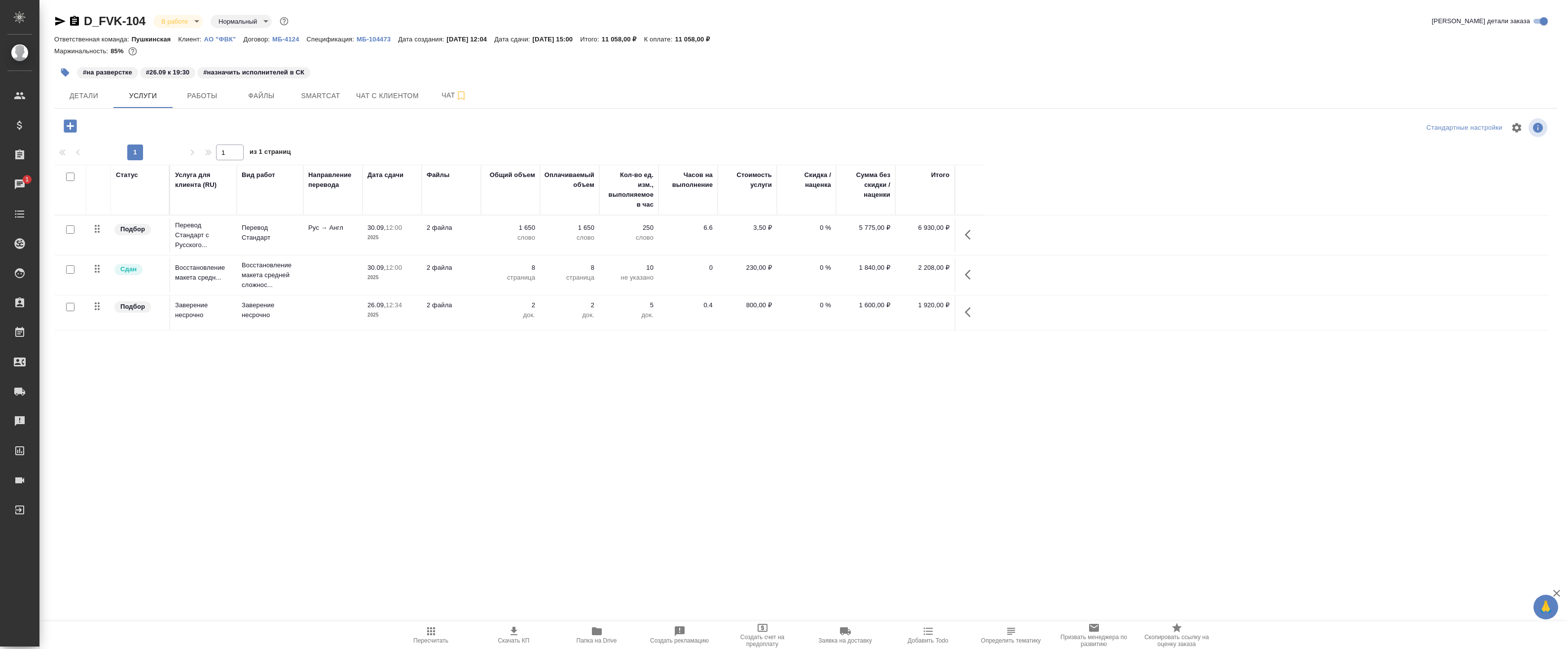
click at [70, 237] on td at bounding box center [70, 235] width 32 height 35
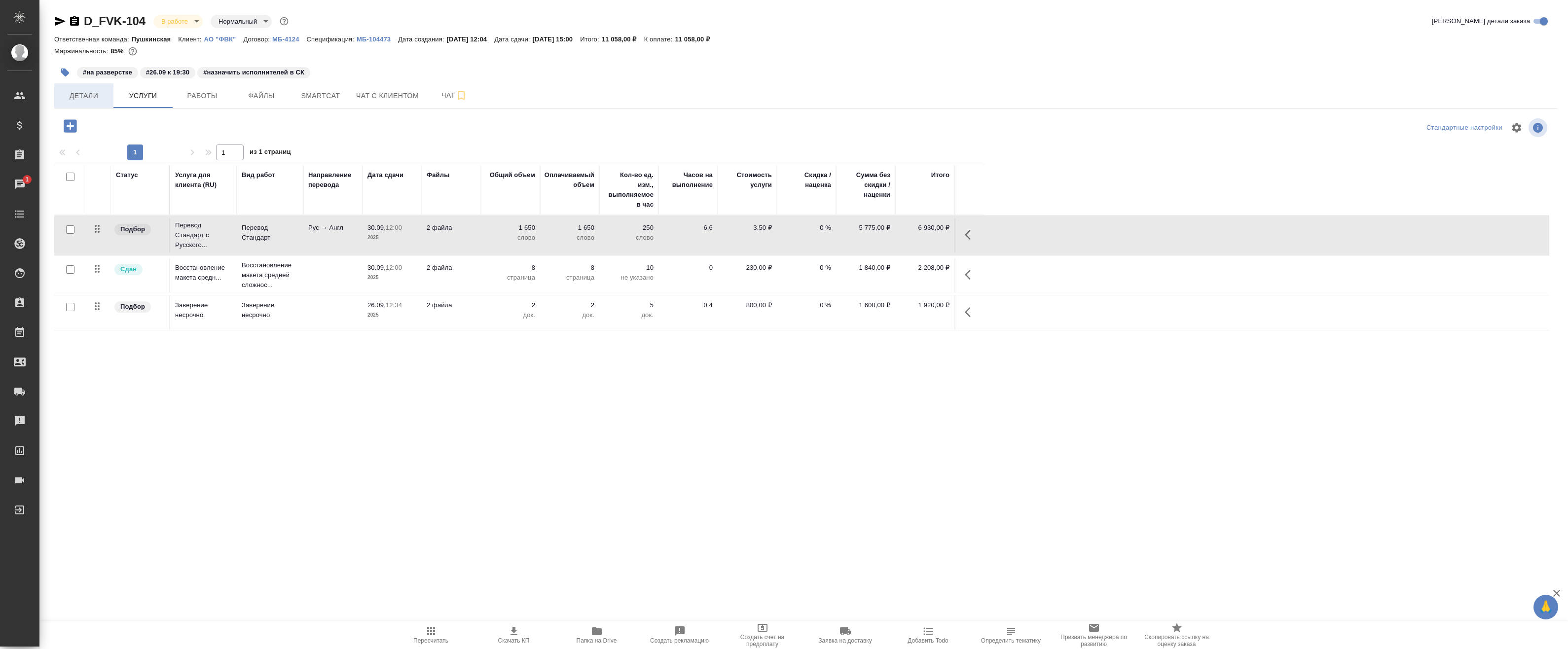
click at [96, 91] on span "Детали" at bounding box center [84, 96] width 48 height 13
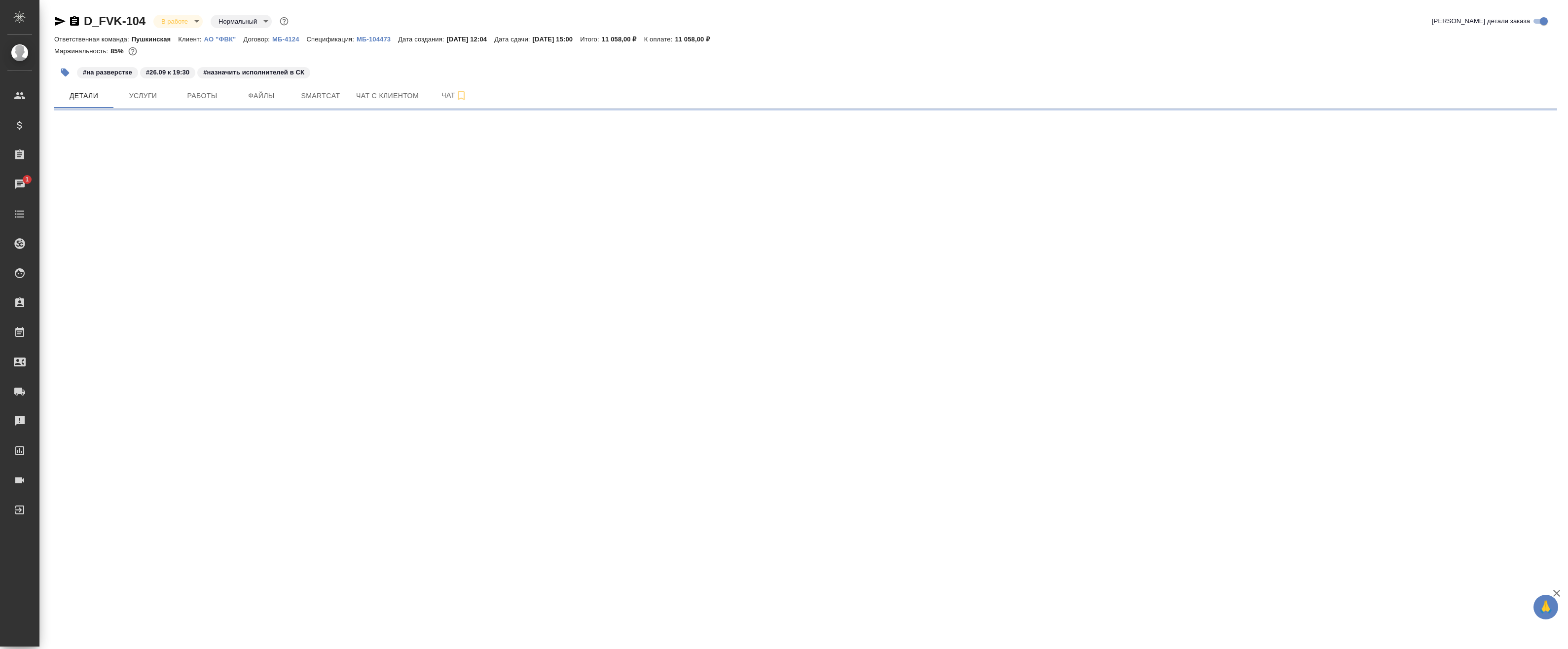
select select "RU"
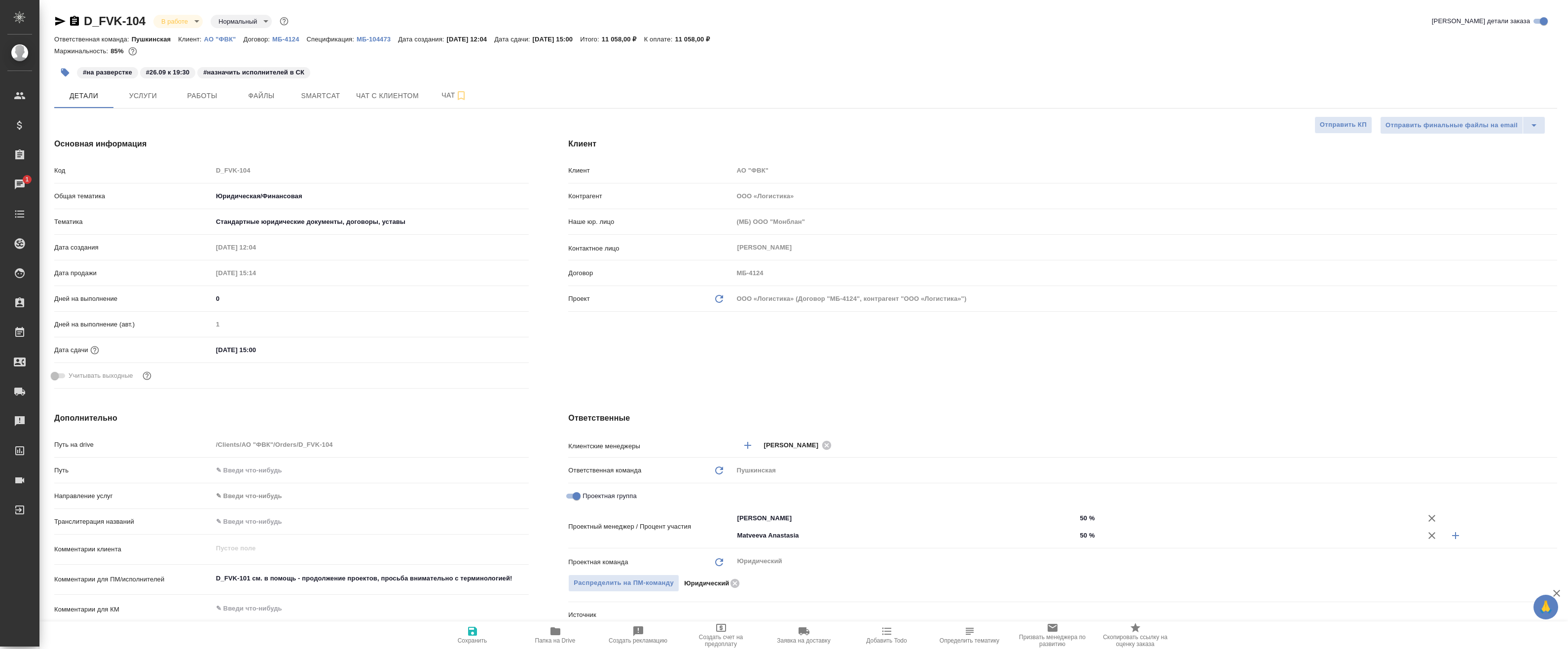
type textarea "x"
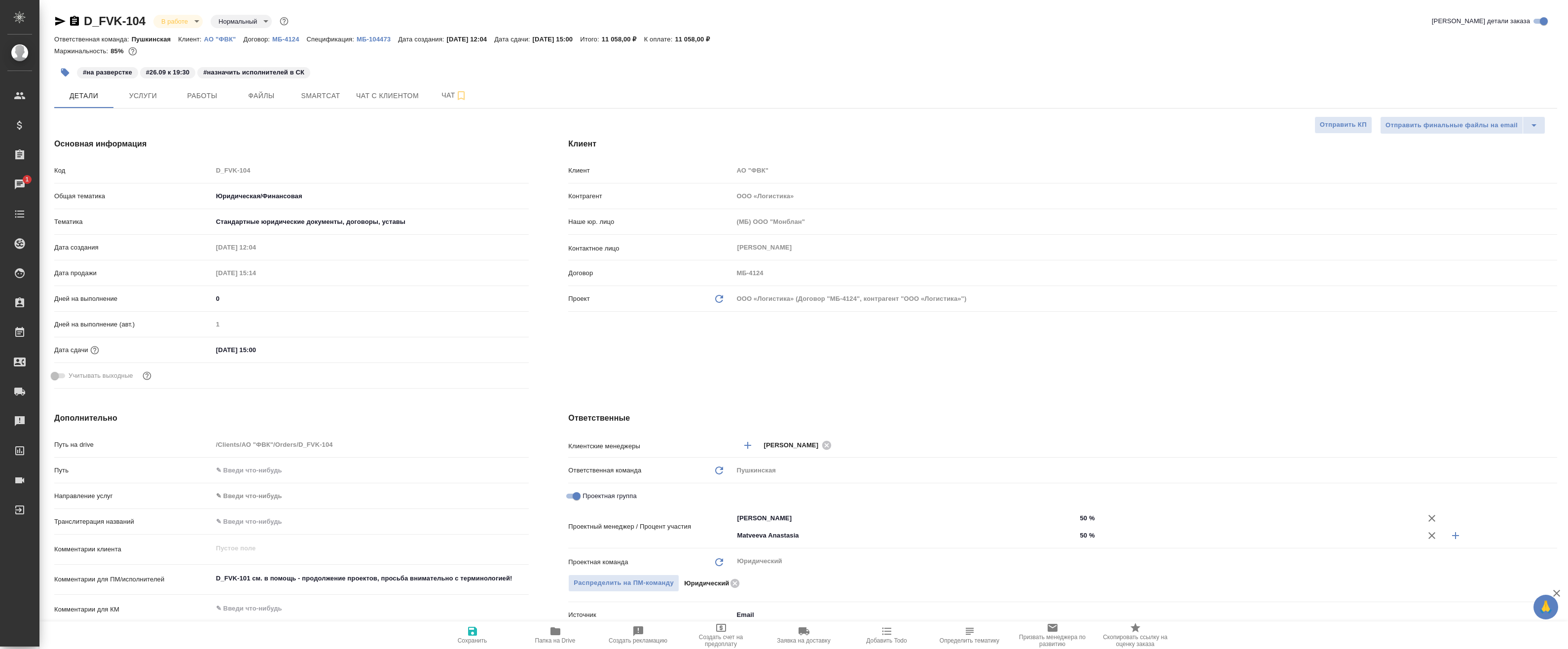
type textarea "x"
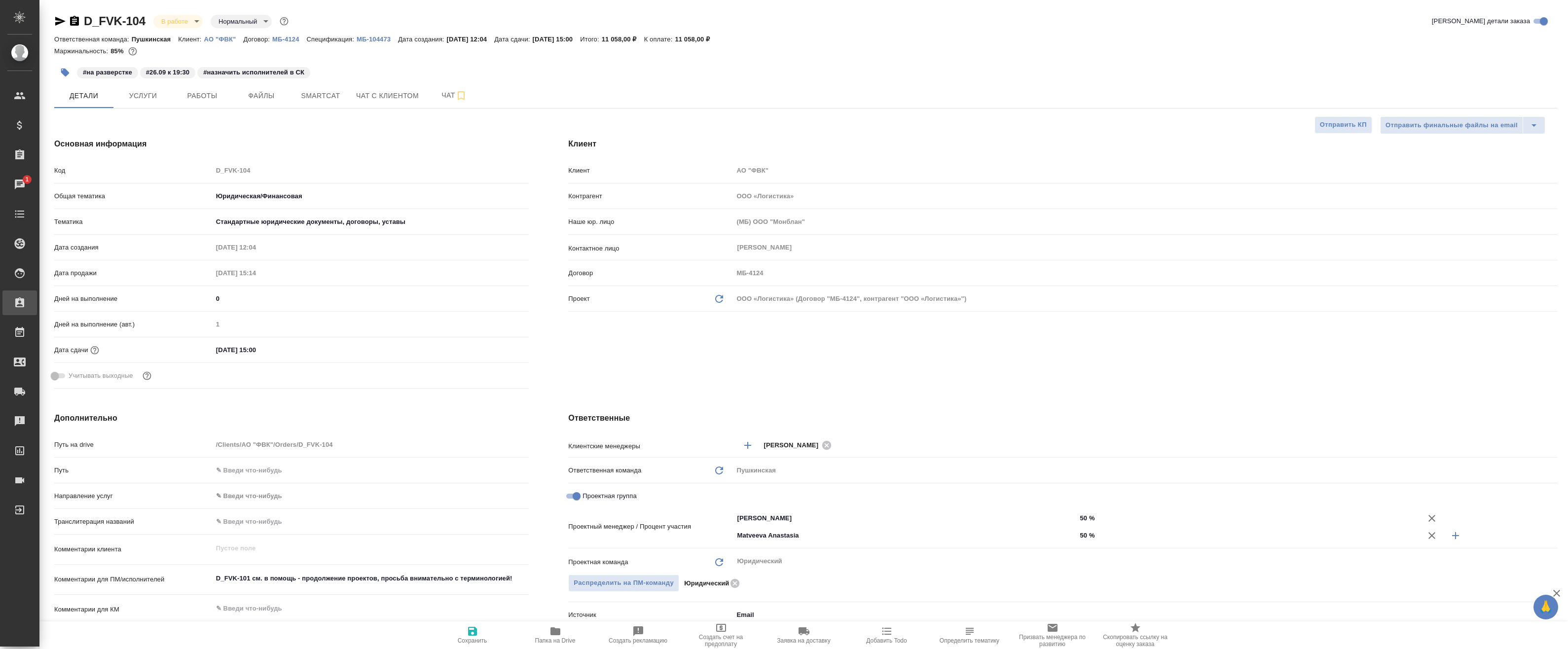
type textarea "x"
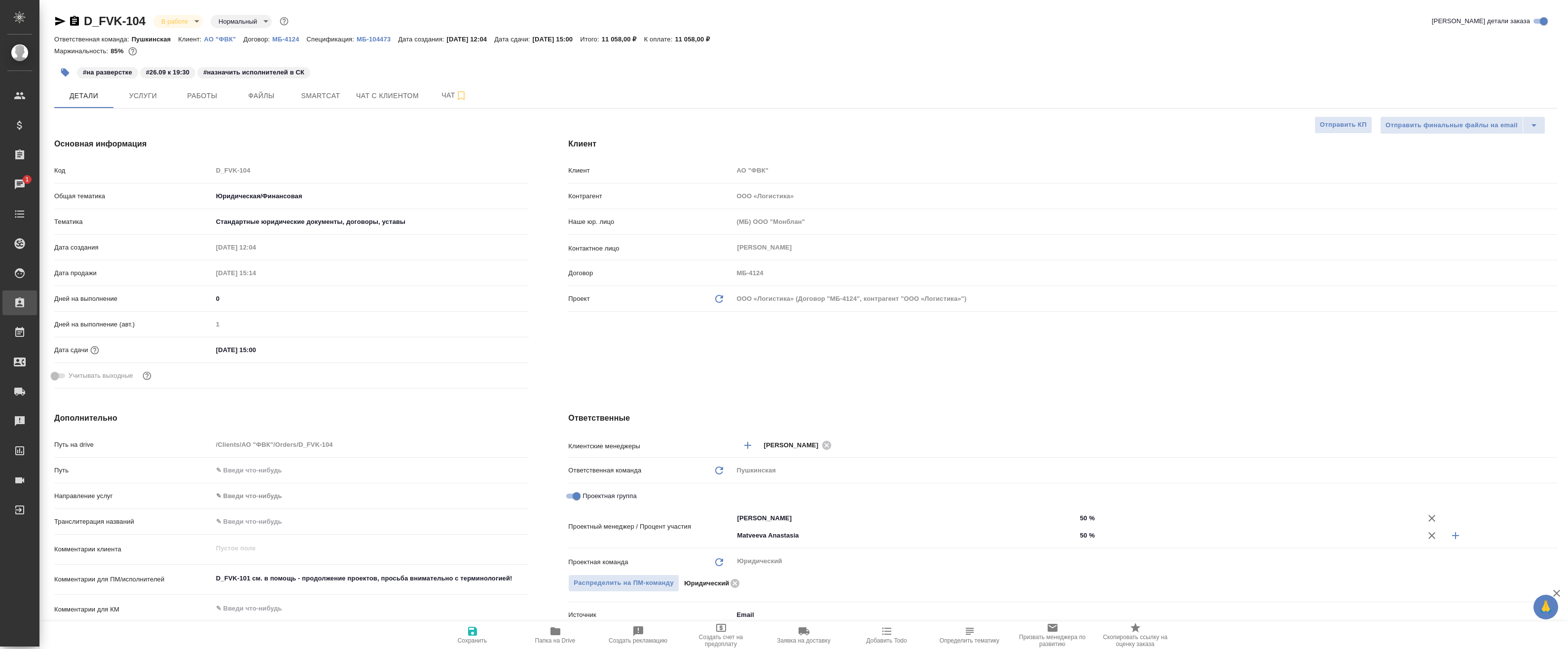
type textarea "x"
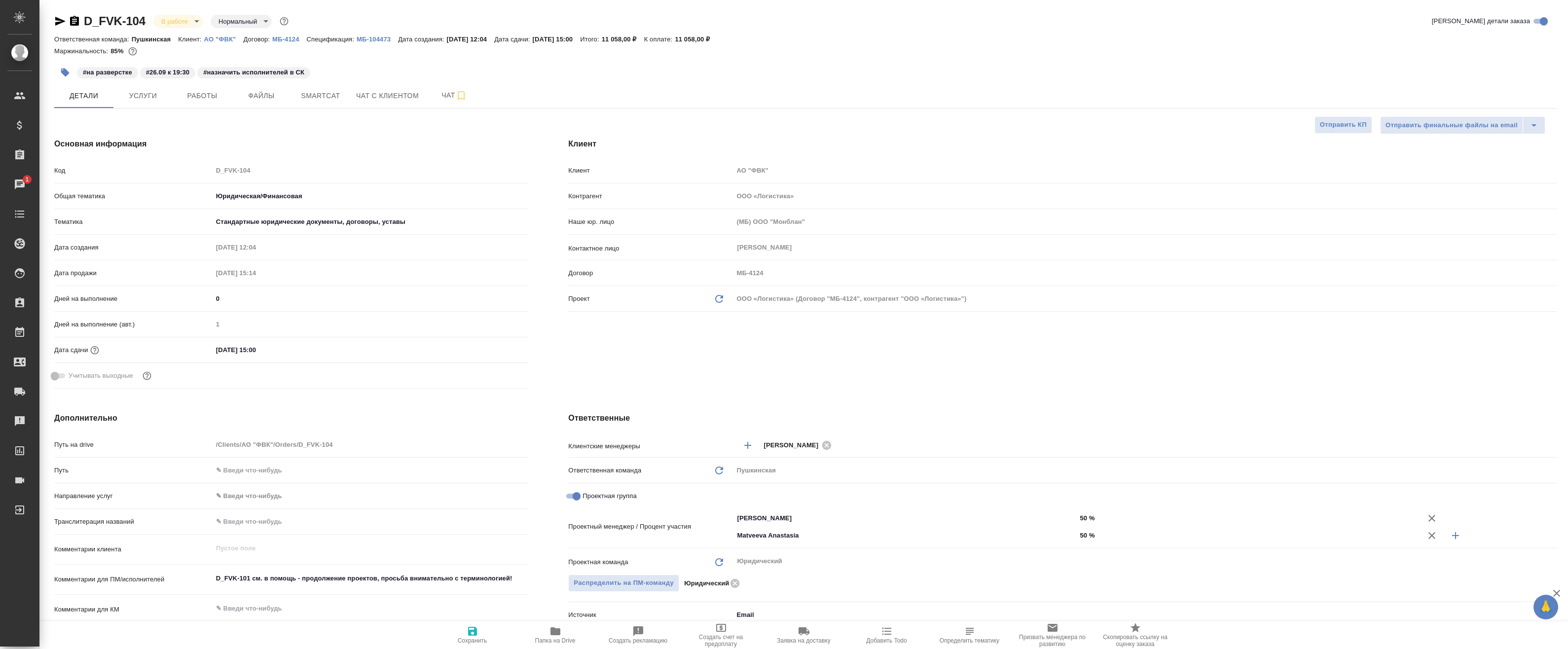
type textarea "x"
click at [196, 97] on span "Работы" at bounding box center [202, 96] width 48 height 13
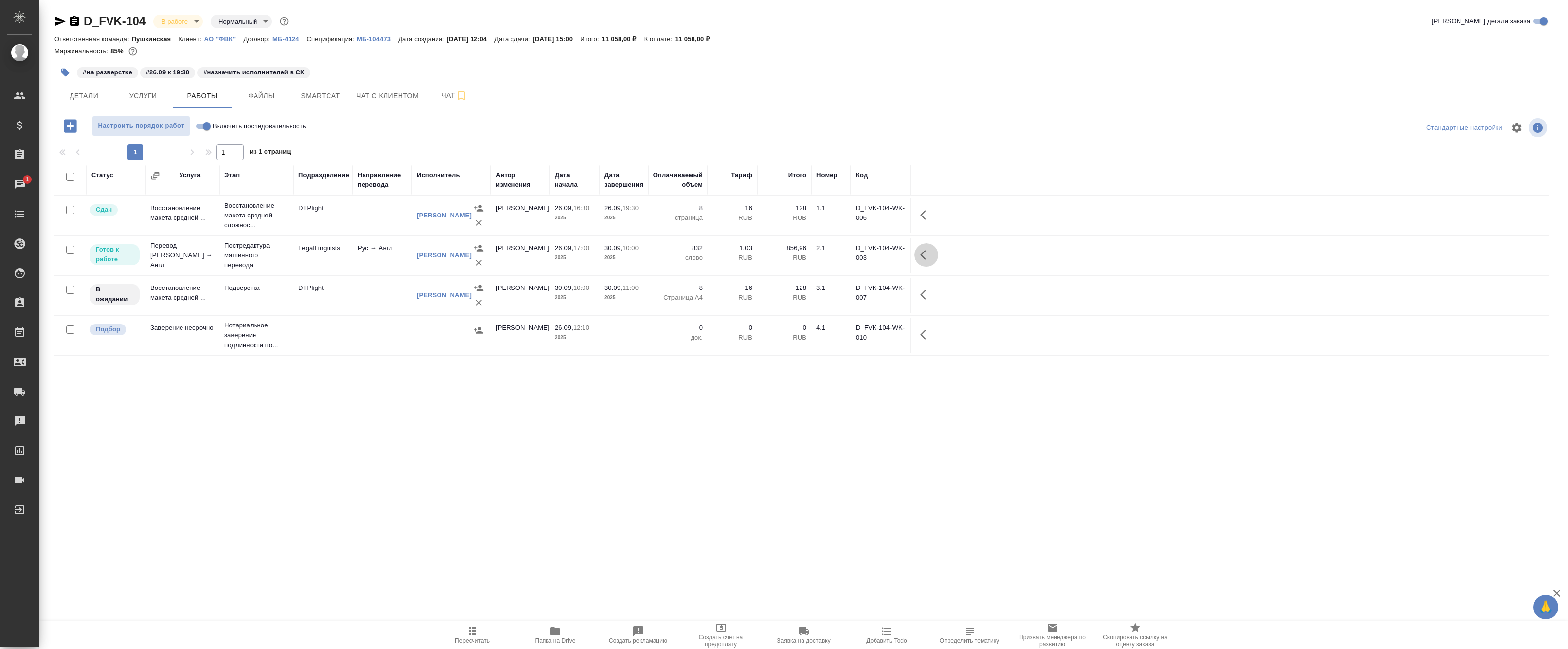
click at [718, 254] on icon "button" at bounding box center [926, 254] width 12 height 12
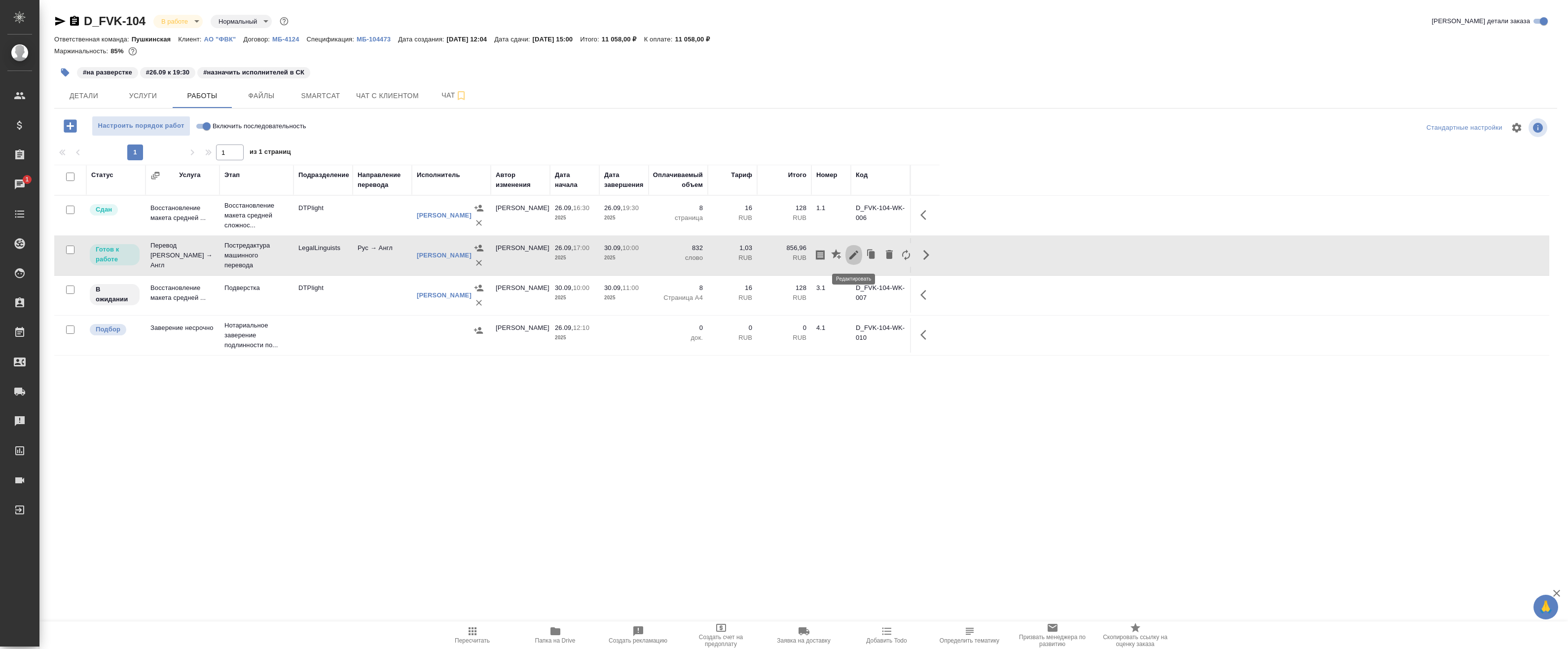
click at [718, 253] on icon "button" at bounding box center [853, 254] width 12 height 12
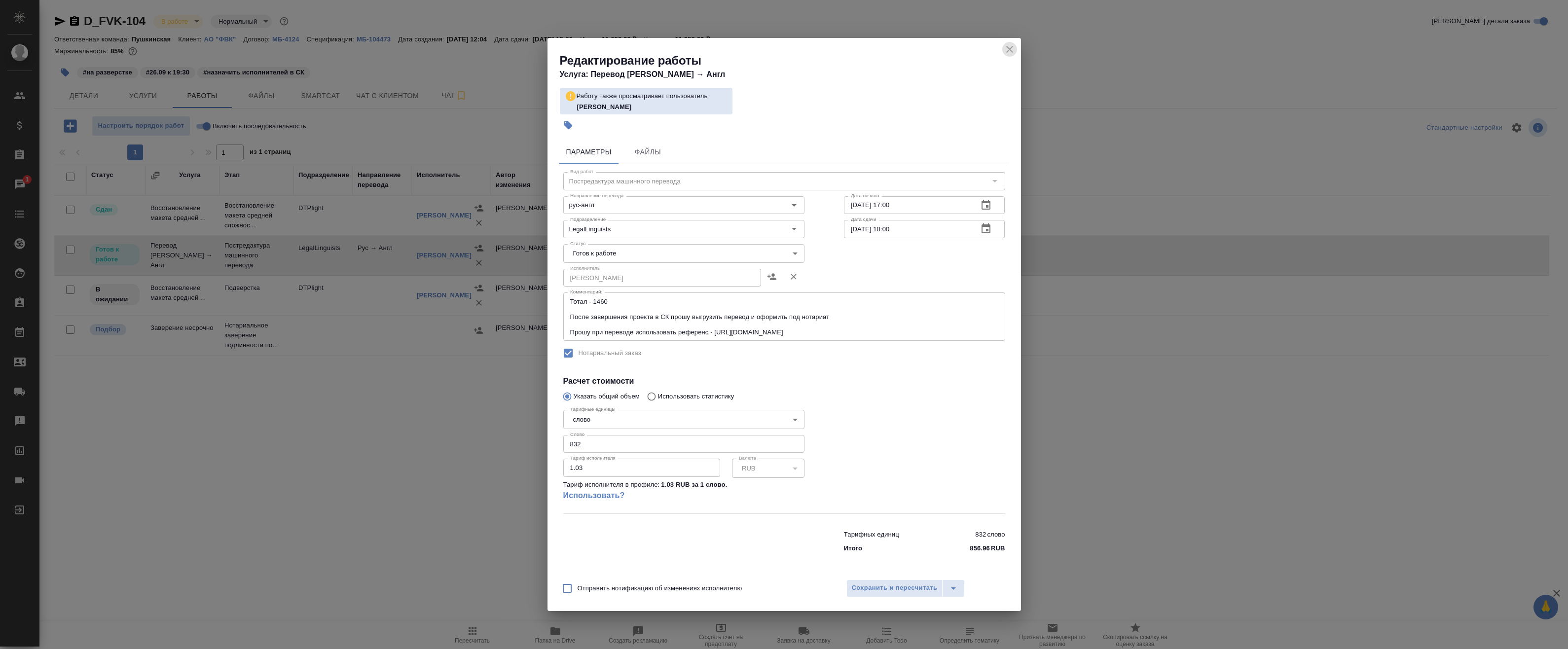
click at [718, 52] on icon "close" at bounding box center [1009, 49] width 12 height 12
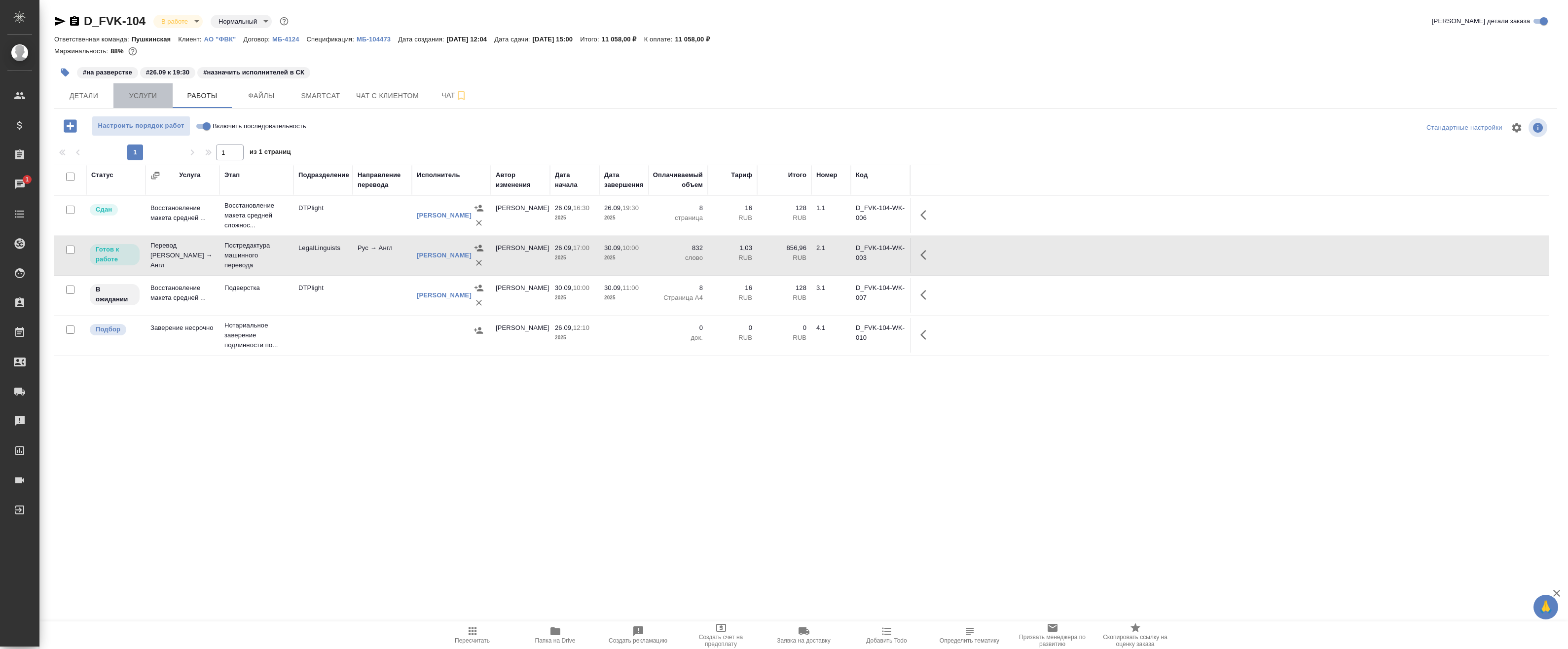
click at [144, 97] on span "Услуги" at bounding box center [143, 96] width 48 height 13
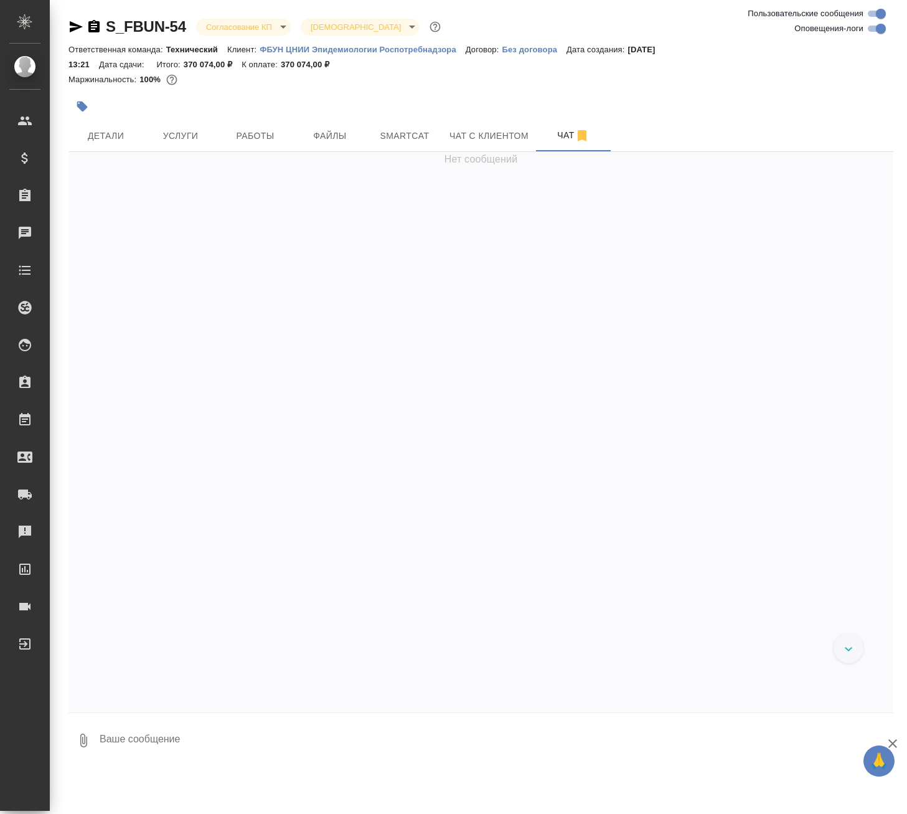
scroll to position [1558, 0]
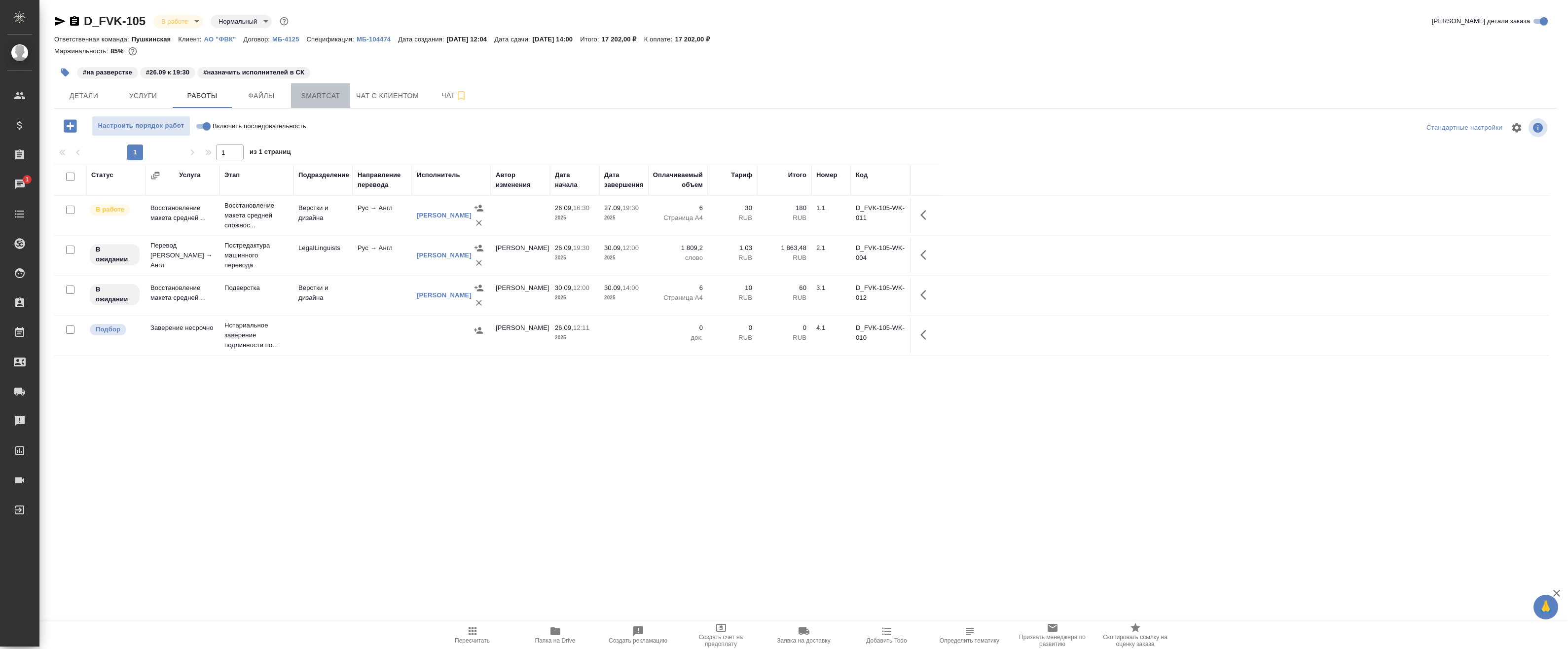
click at [311, 99] on span "Smartcat" at bounding box center [321, 96] width 48 height 13
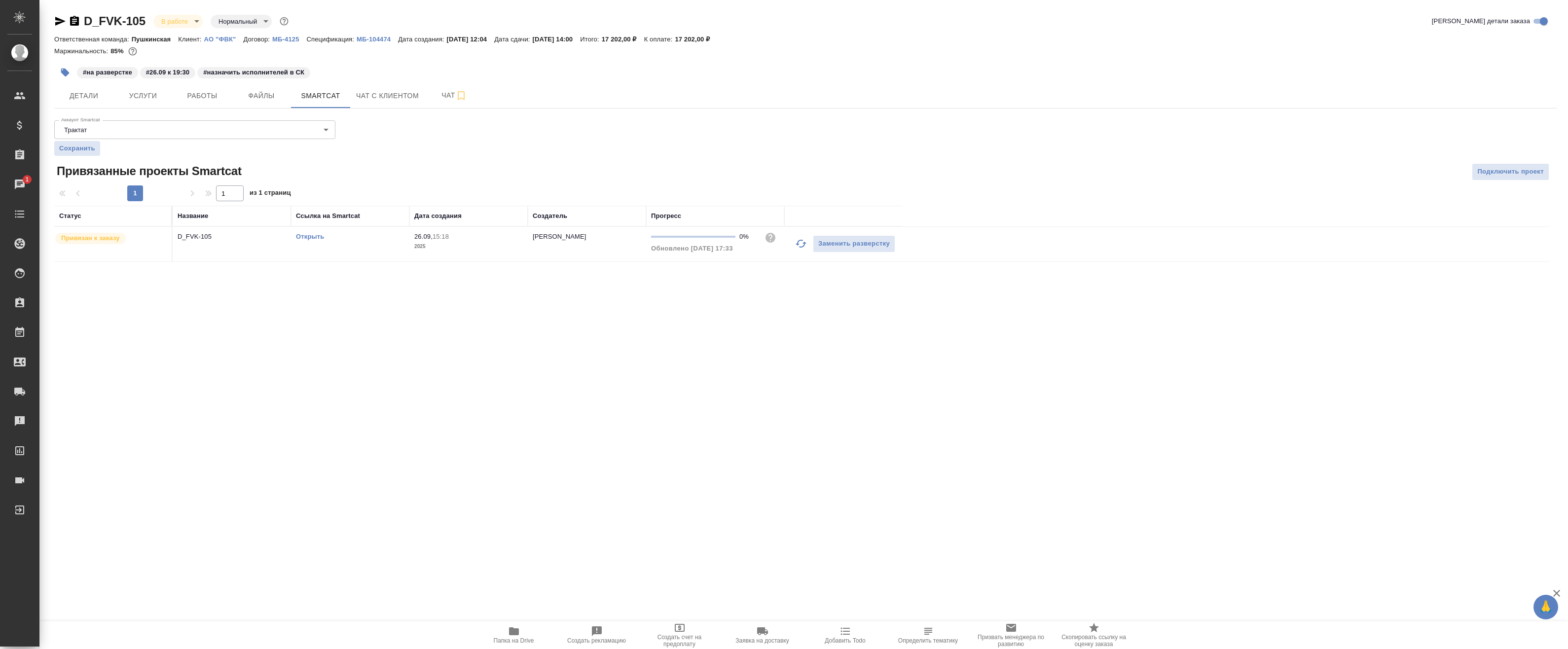
click at [311, 241] on div "Открыть" at bounding box center [350, 237] width 108 height 10
click at [312, 233] on link "Открыть" at bounding box center [310, 236] width 28 height 7
click at [200, 103] on button "Работы" at bounding box center [202, 95] width 59 height 25
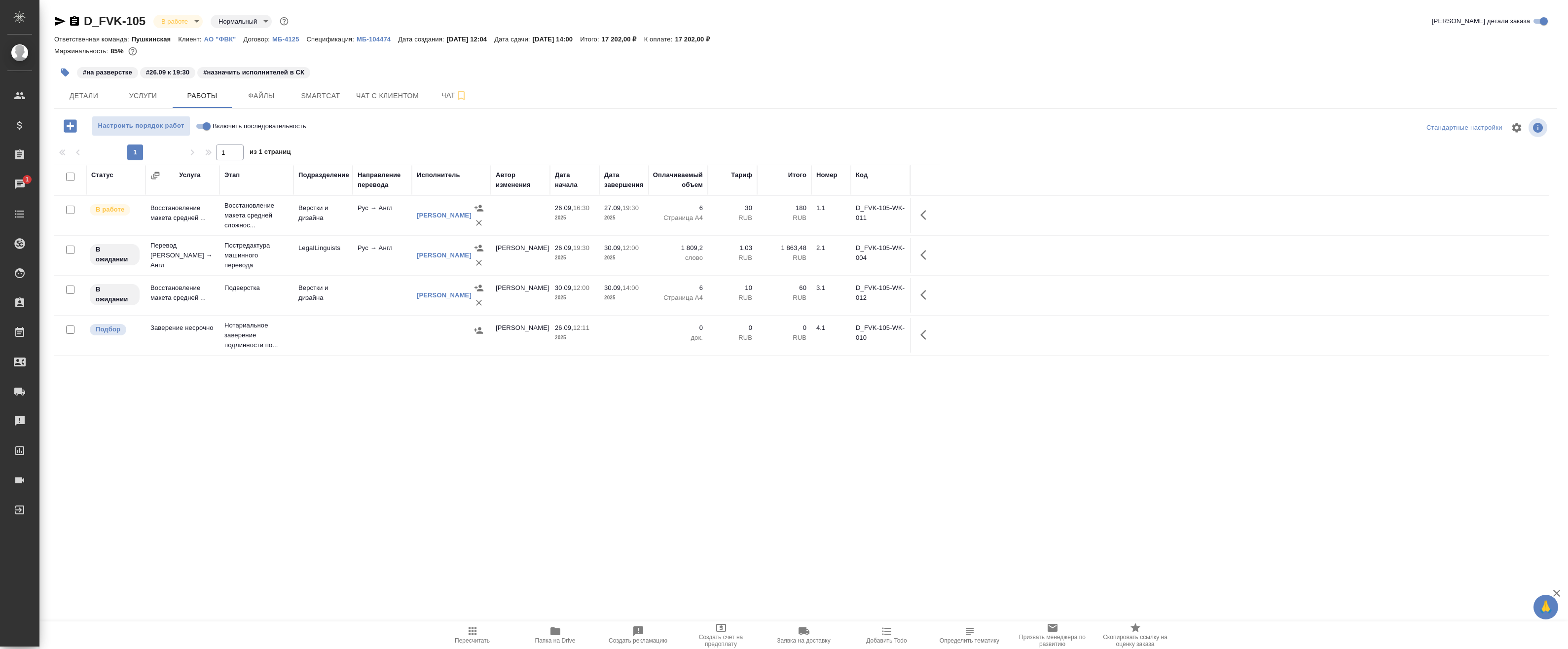
click at [355, 208] on td "Рус → Англ" at bounding box center [382, 216] width 59 height 35
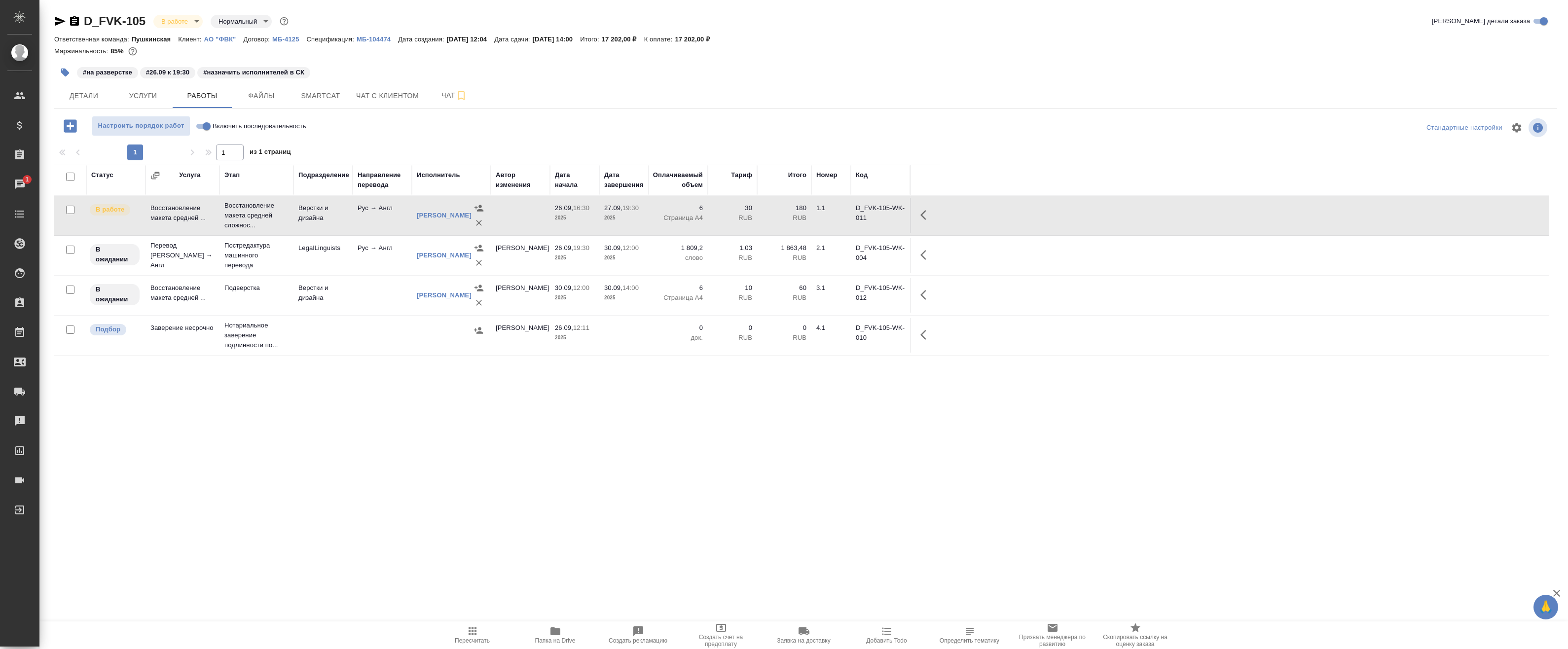
click at [341, 212] on td "Верстки и дизайна" at bounding box center [323, 216] width 59 height 35
click at [443, 86] on button "Чат" at bounding box center [454, 95] width 59 height 25
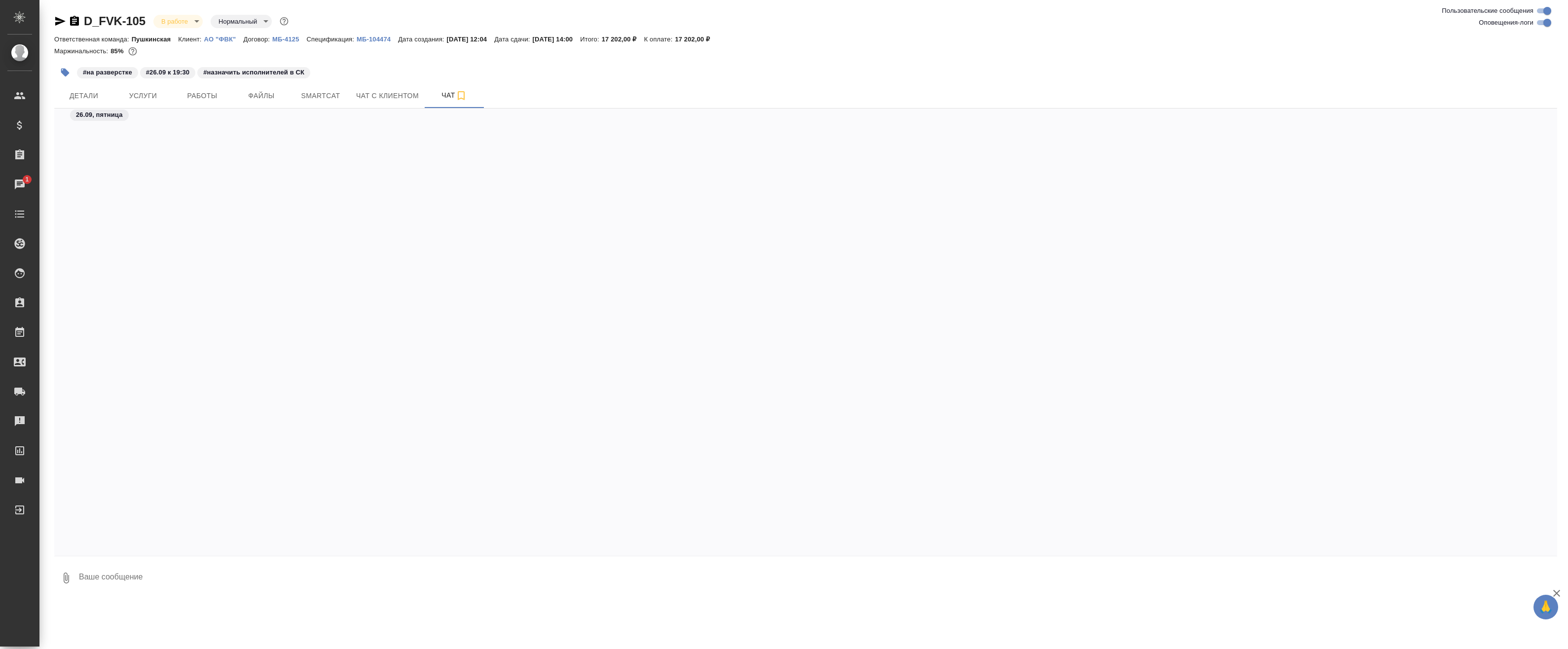
scroll to position [2097, 0]
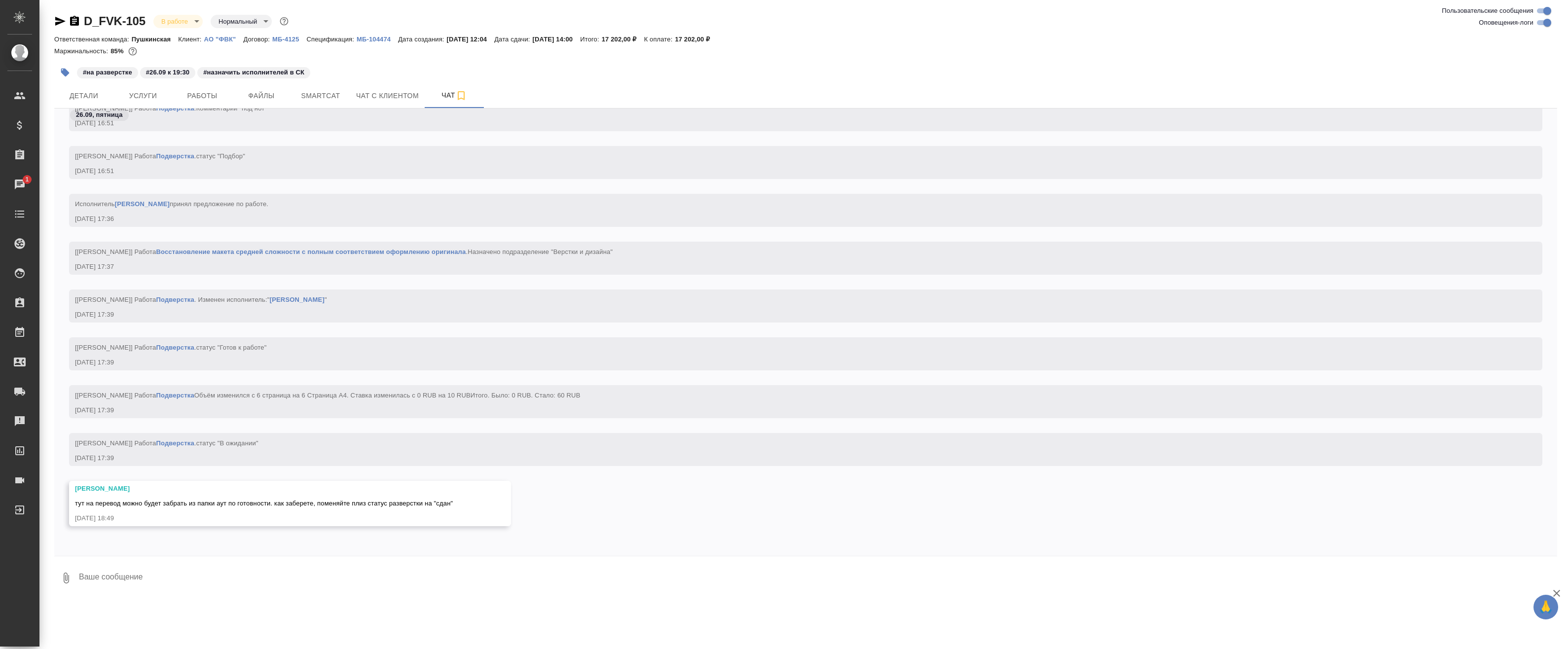
click at [77, 23] on icon "button" at bounding box center [74, 21] width 9 height 10
click at [201, 104] on button "Работы" at bounding box center [202, 95] width 59 height 25
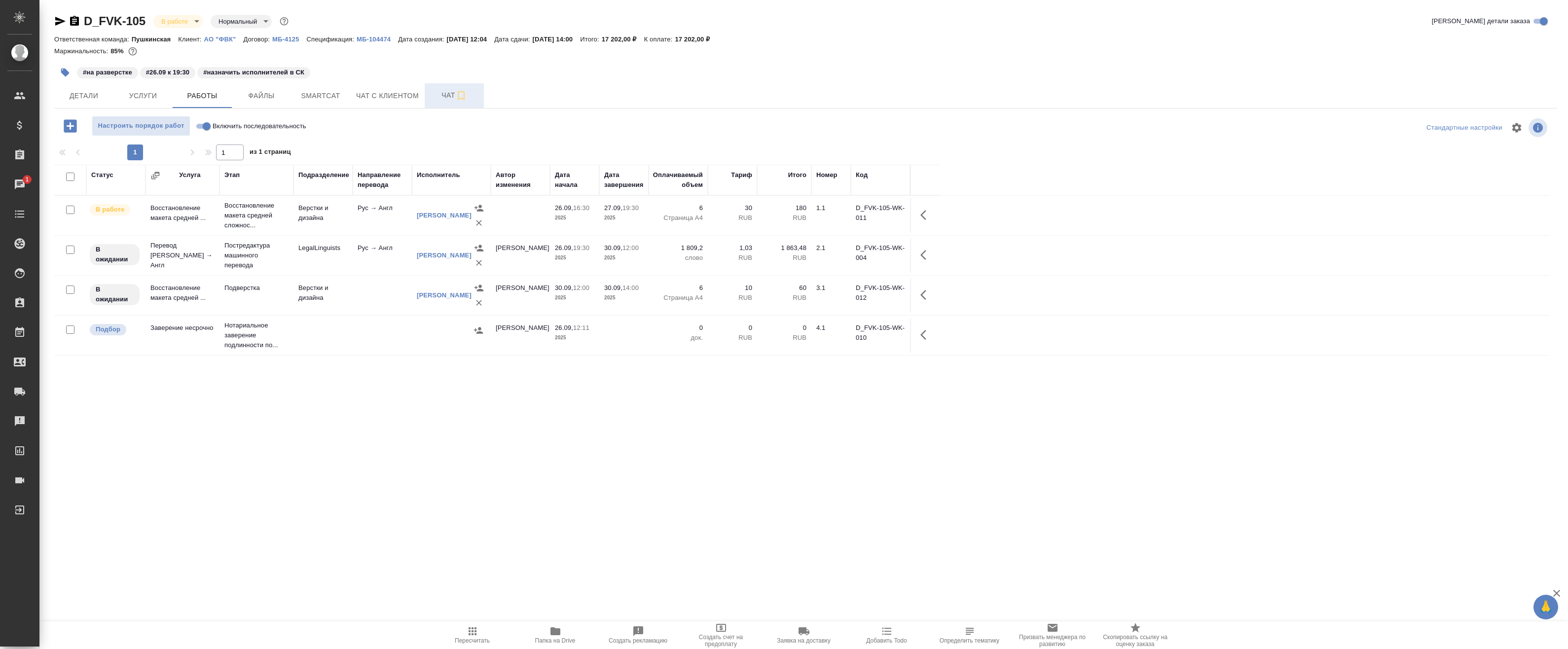
click at [443, 94] on span "Чат" at bounding box center [455, 96] width 48 height 13
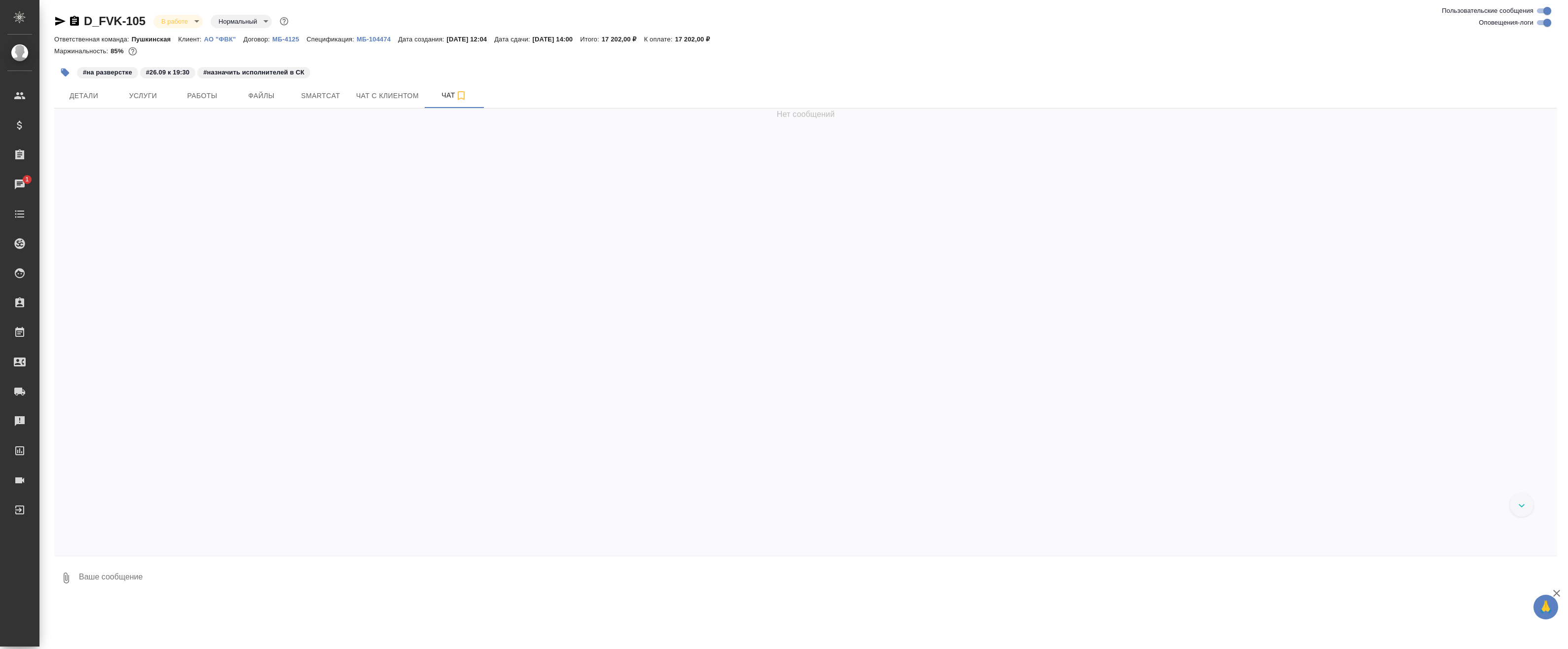
scroll to position [2097, 0]
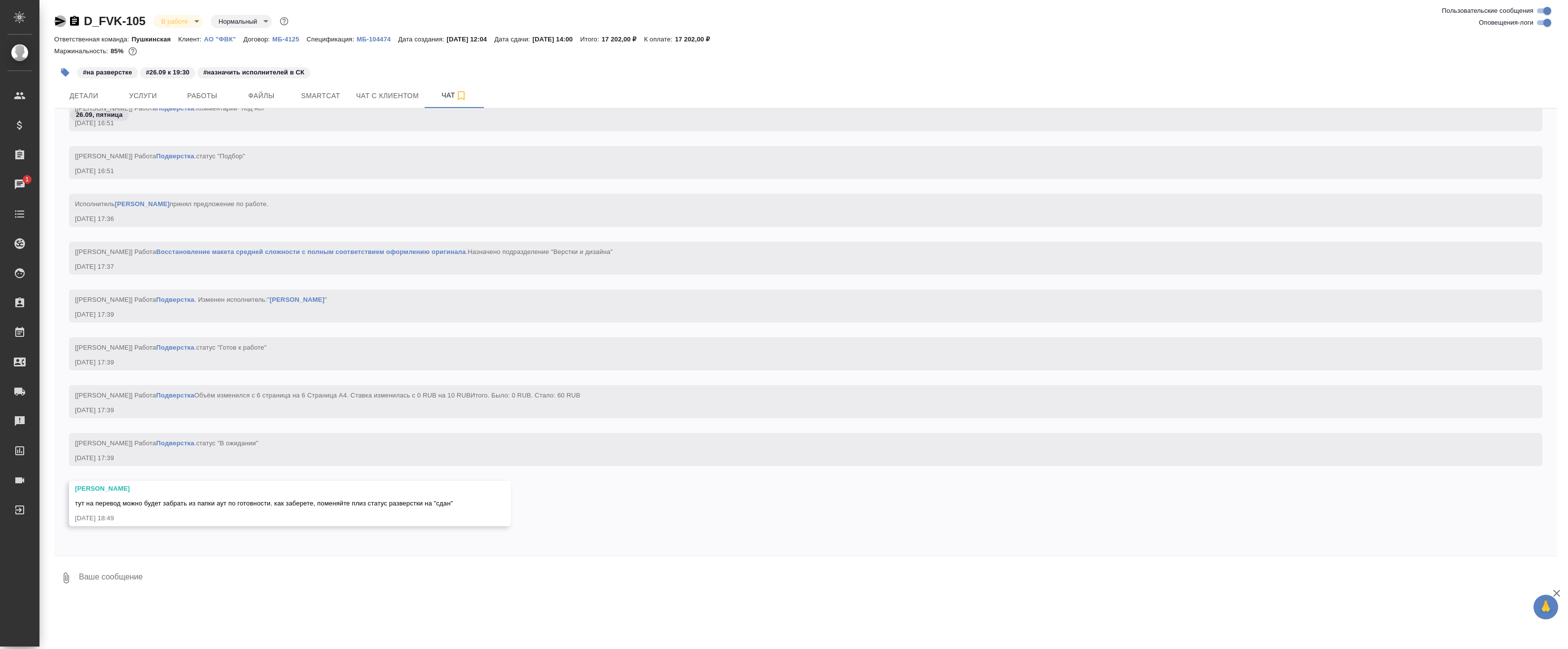
click at [59, 21] on icon "button" at bounding box center [60, 21] width 10 height 9
click at [101, 91] on span "Детали" at bounding box center [84, 96] width 48 height 13
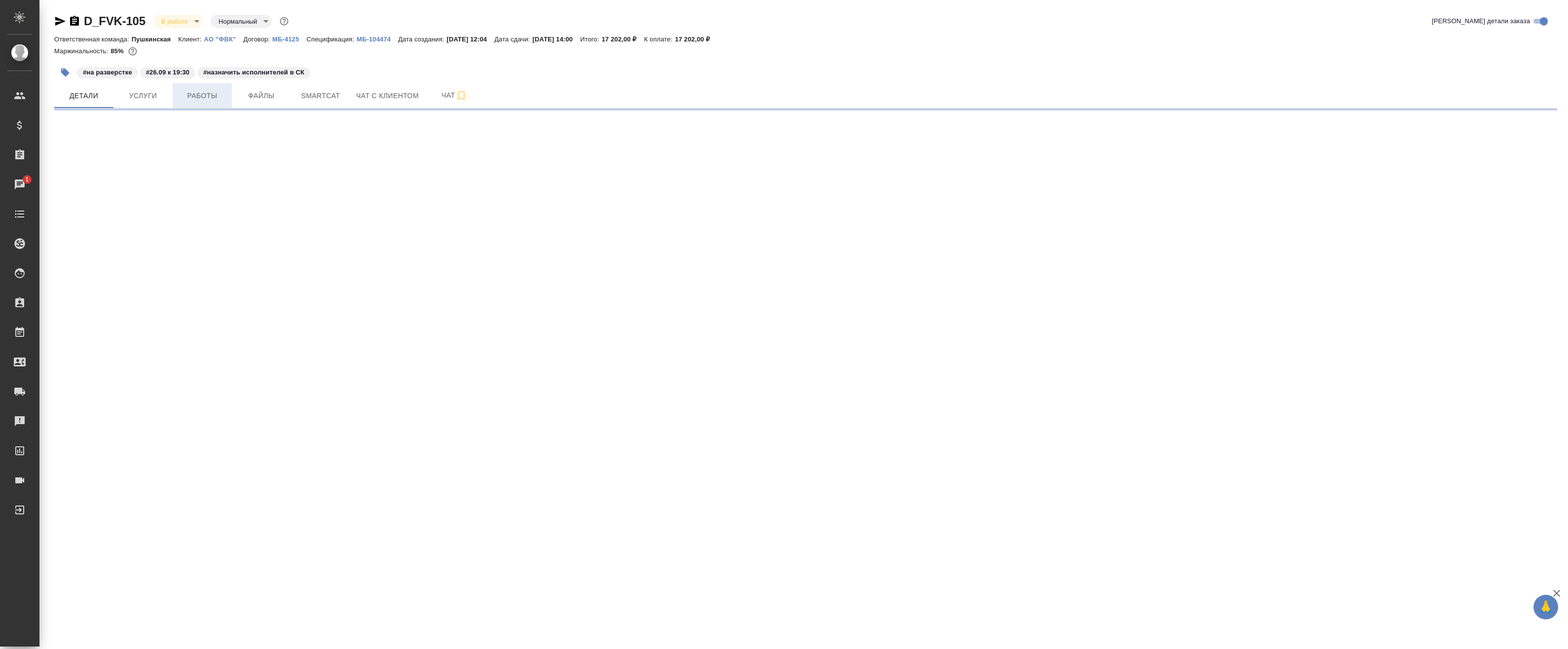
select select "RU"
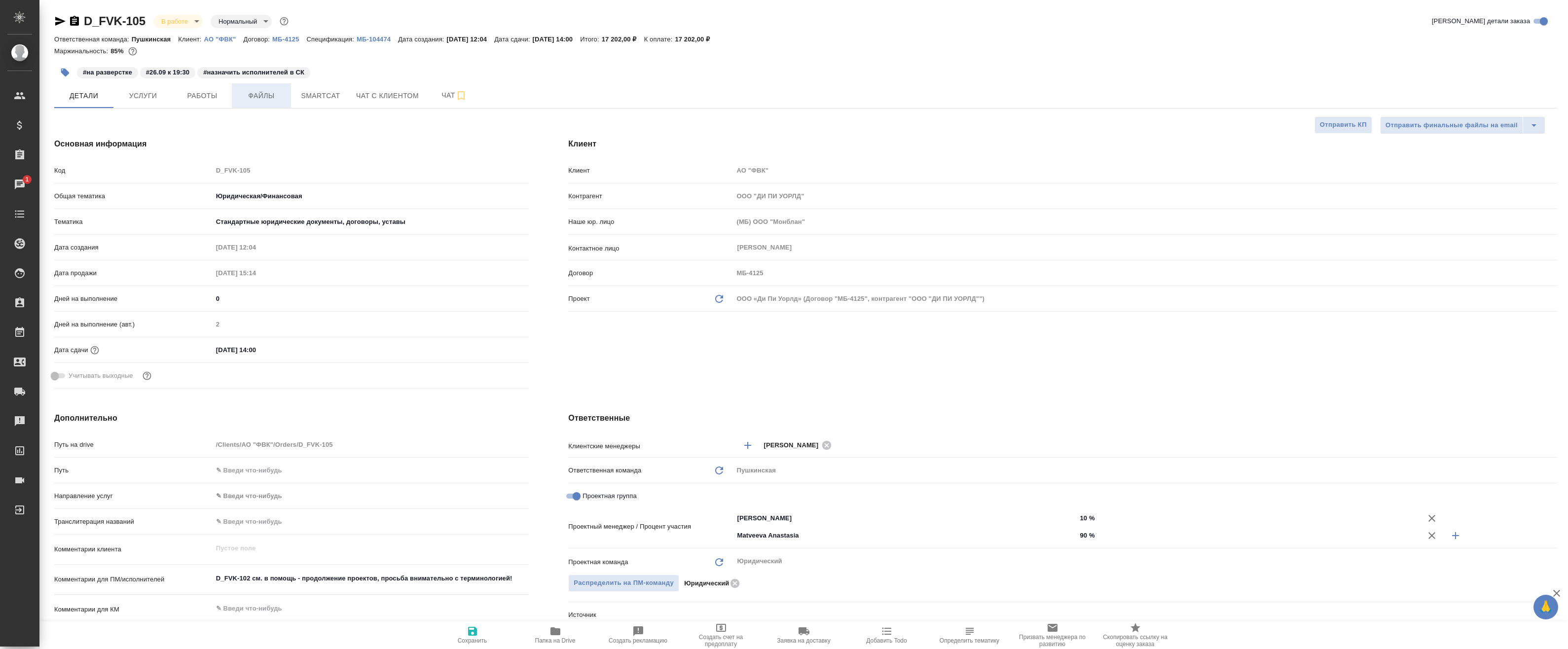
type textarea "x"
click at [162, 97] on span "Услуги" at bounding box center [143, 96] width 48 height 13
click at [192, 99] on span "Работы" at bounding box center [202, 96] width 48 height 13
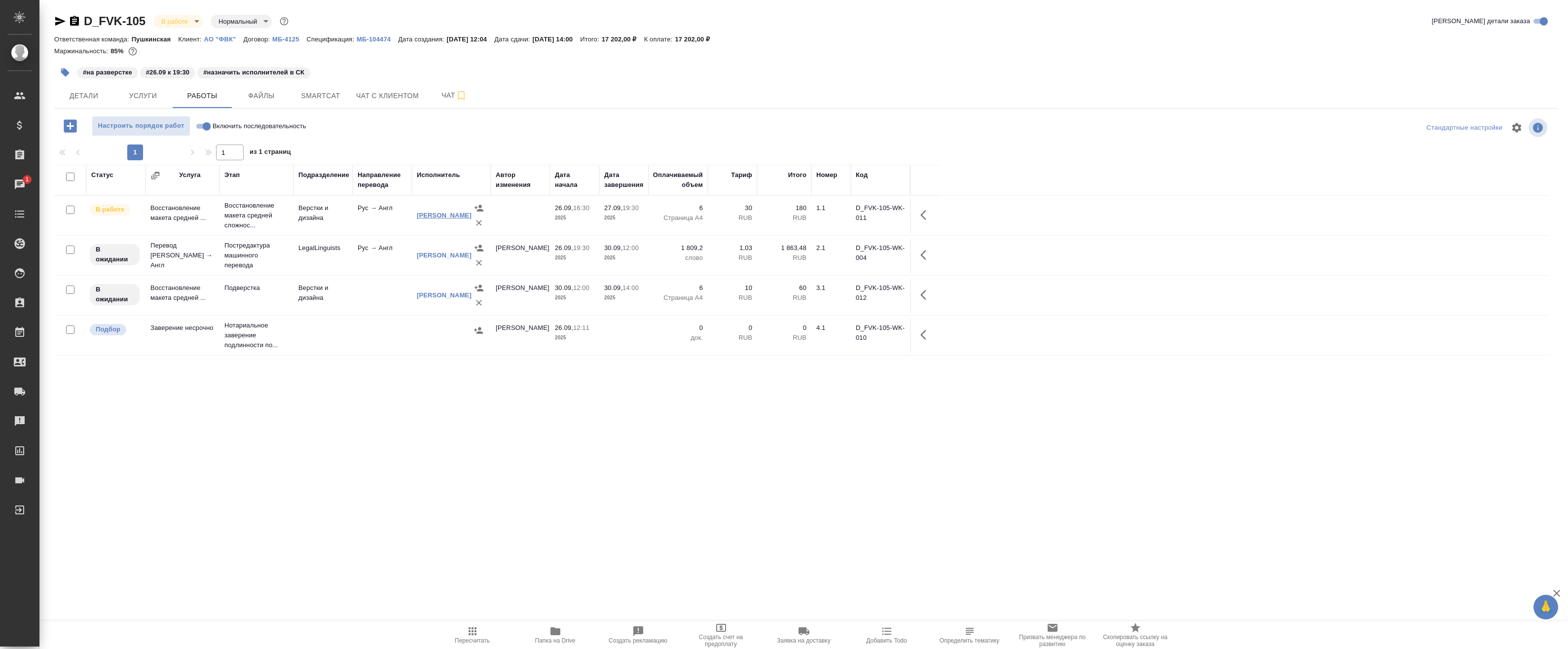
click at [435, 217] on link "[PERSON_NAME]" at bounding box center [443, 215] width 55 height 7
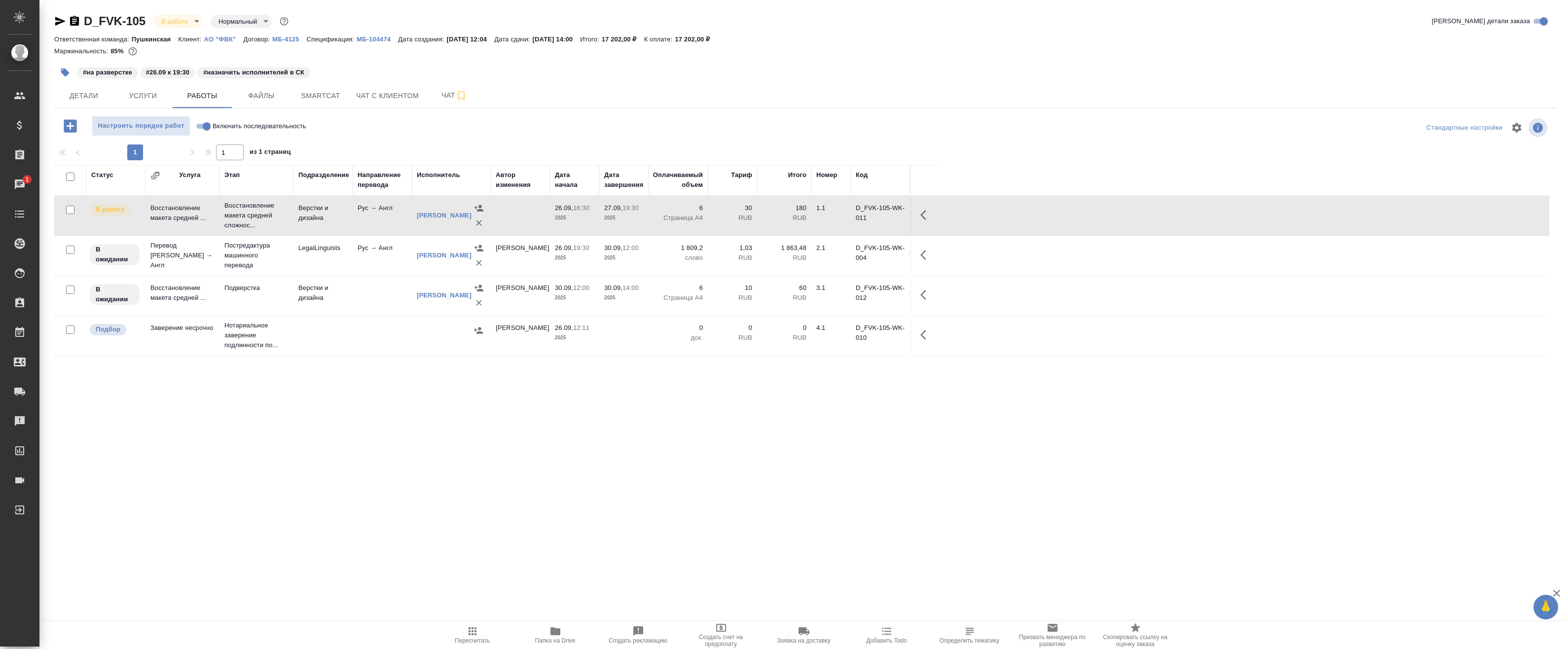
click at [81, 18] on div "D_FVK-105 В работе inProgress Нормальный normal" at bounding box center [172, 21] width 236 height 16
click at [77, 19] on icon "button" at bounding box center [74, 21] width 12 height 12
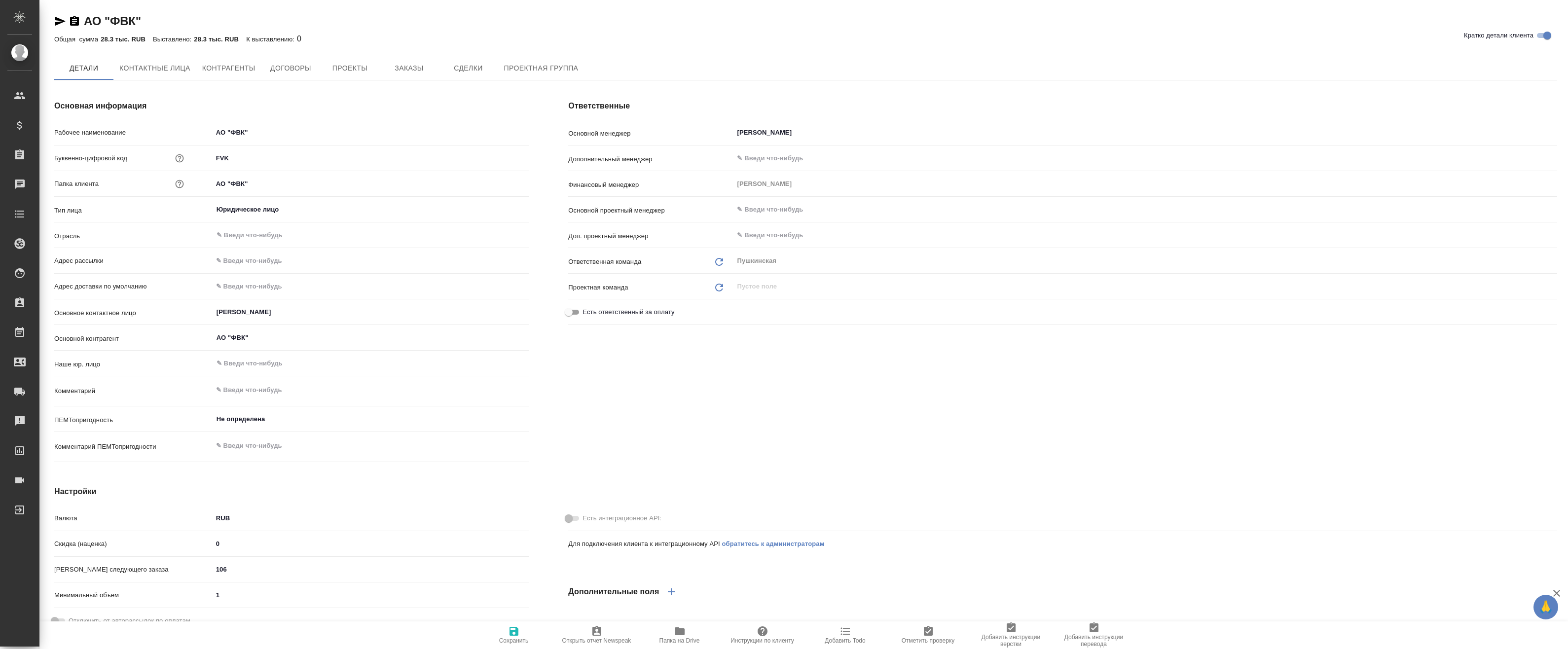
type textarea "x"
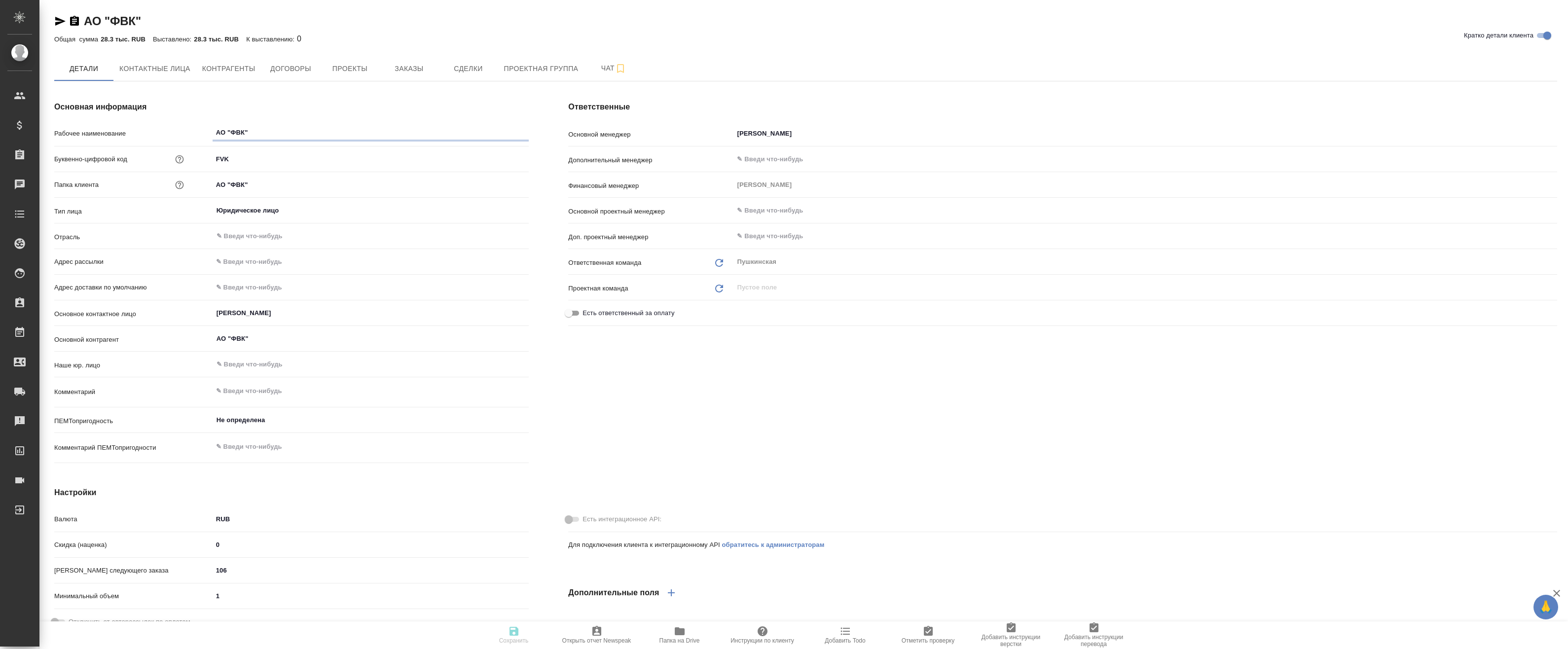
type textarea "x"
click at [77, 21] on icon "button" at bounding box center [74, 21] width 9 height 10
type textarea "x"
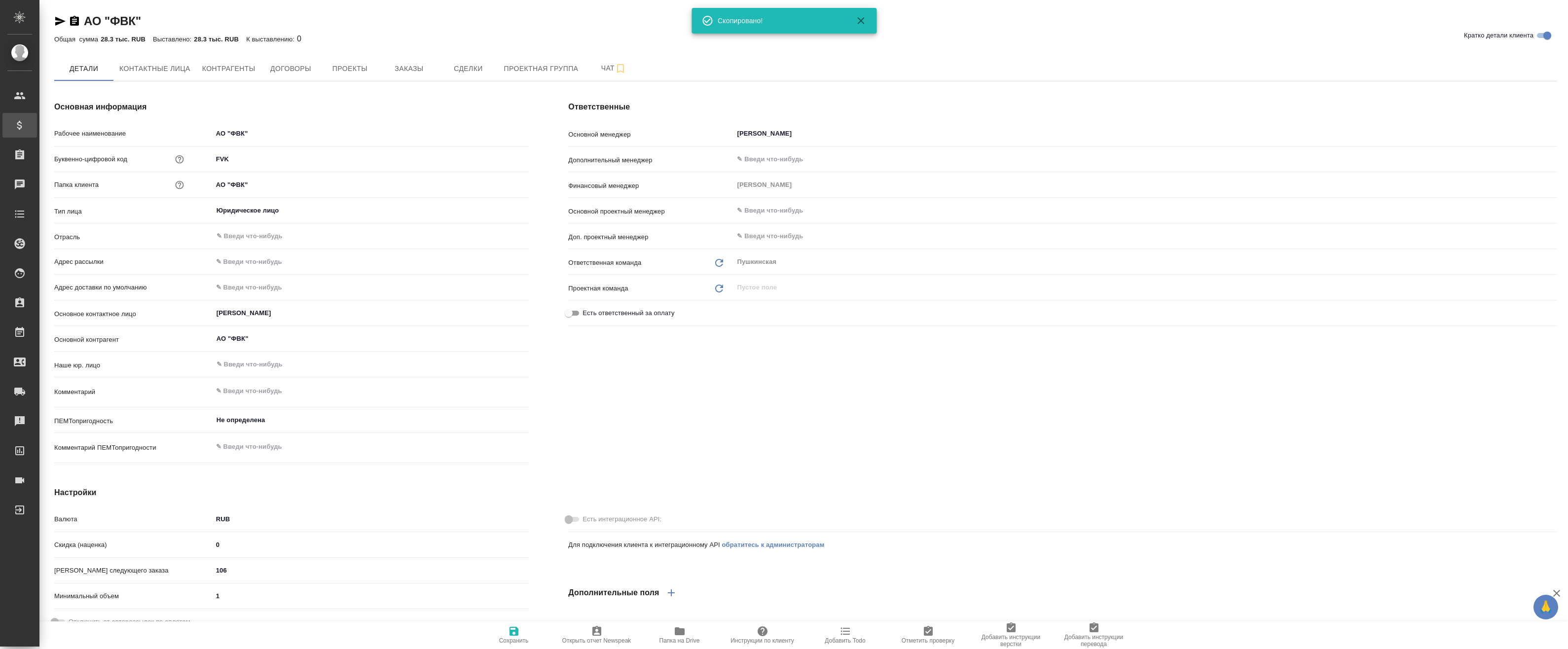
type textarea "x"
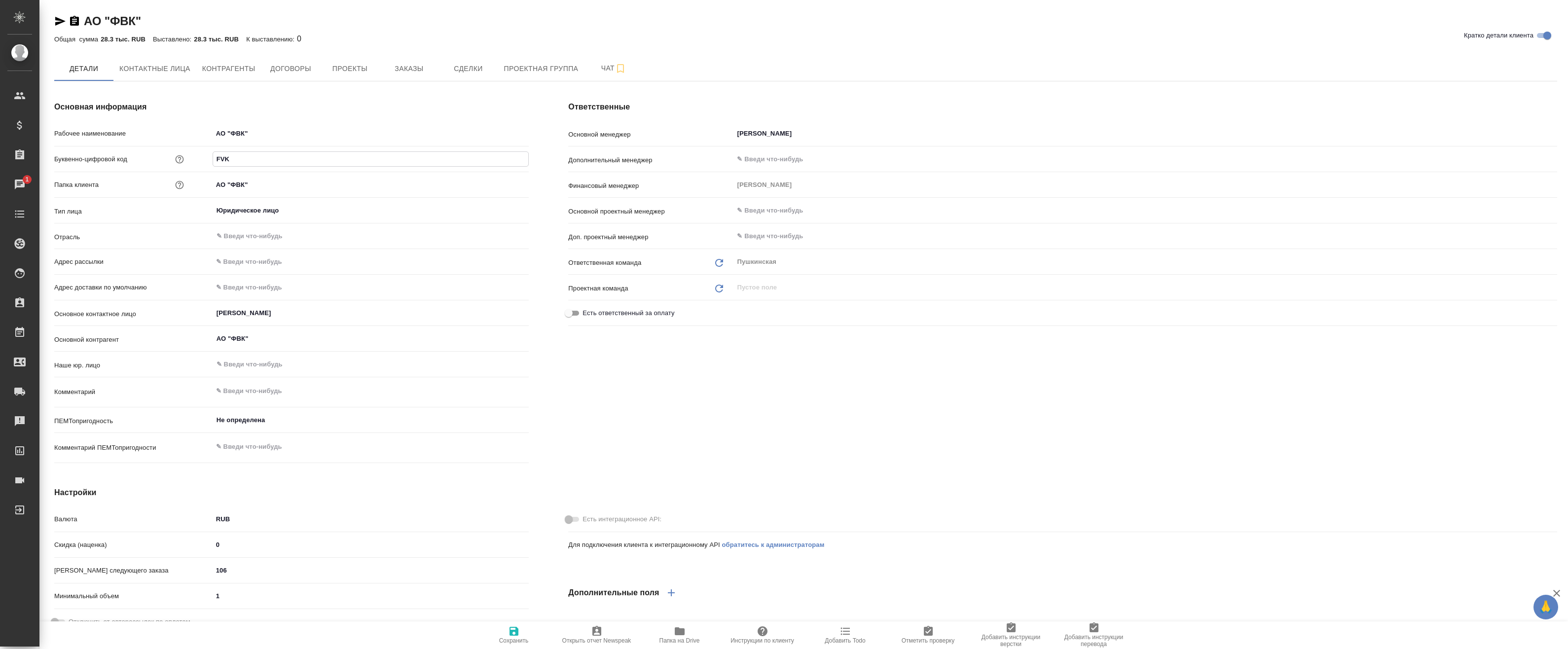
drag, startPoint x: 240, startPoint y: 160, endPoint x: 162, endPoint y: 159, distance: 78.0
click at [162, 159] on div "Буквенно-цифровой код FVK" at bounding box center [291, 159] width 474 height 17
type textarea "x"
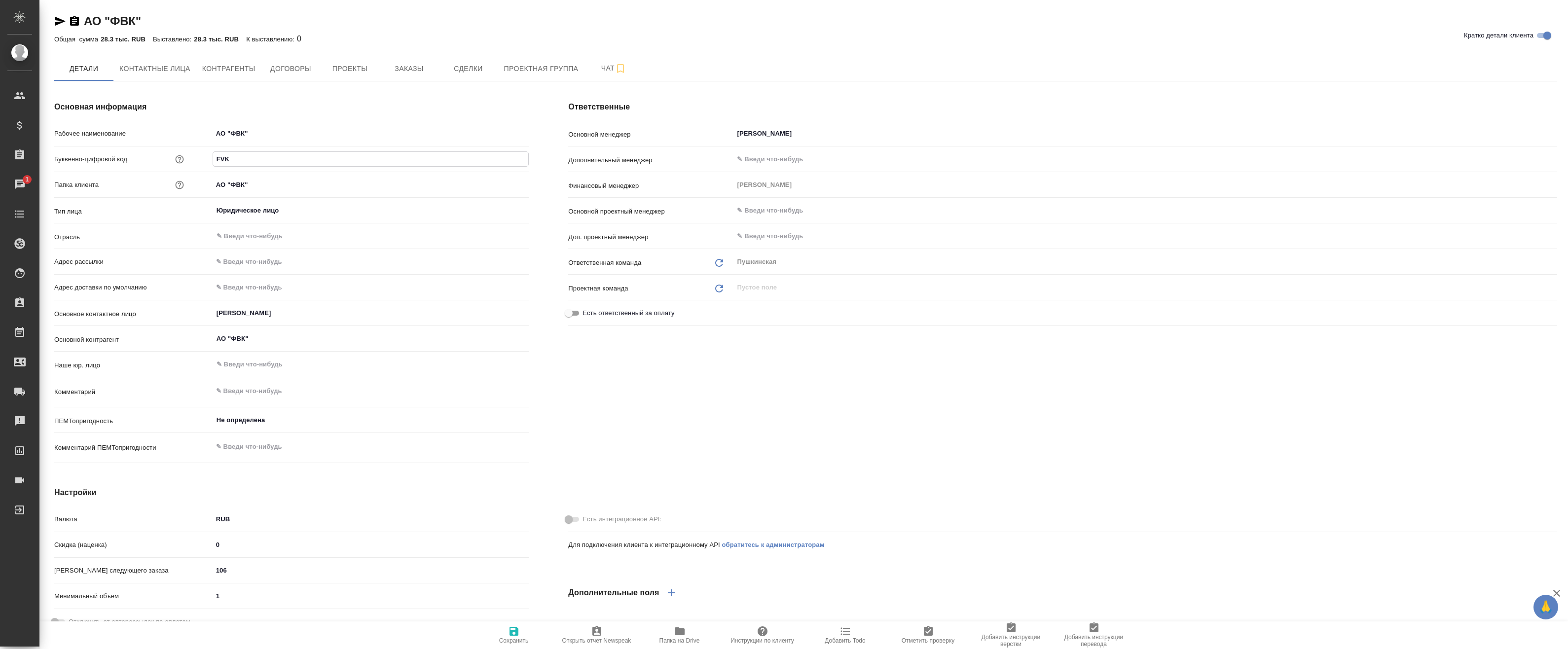
type textarea "x"
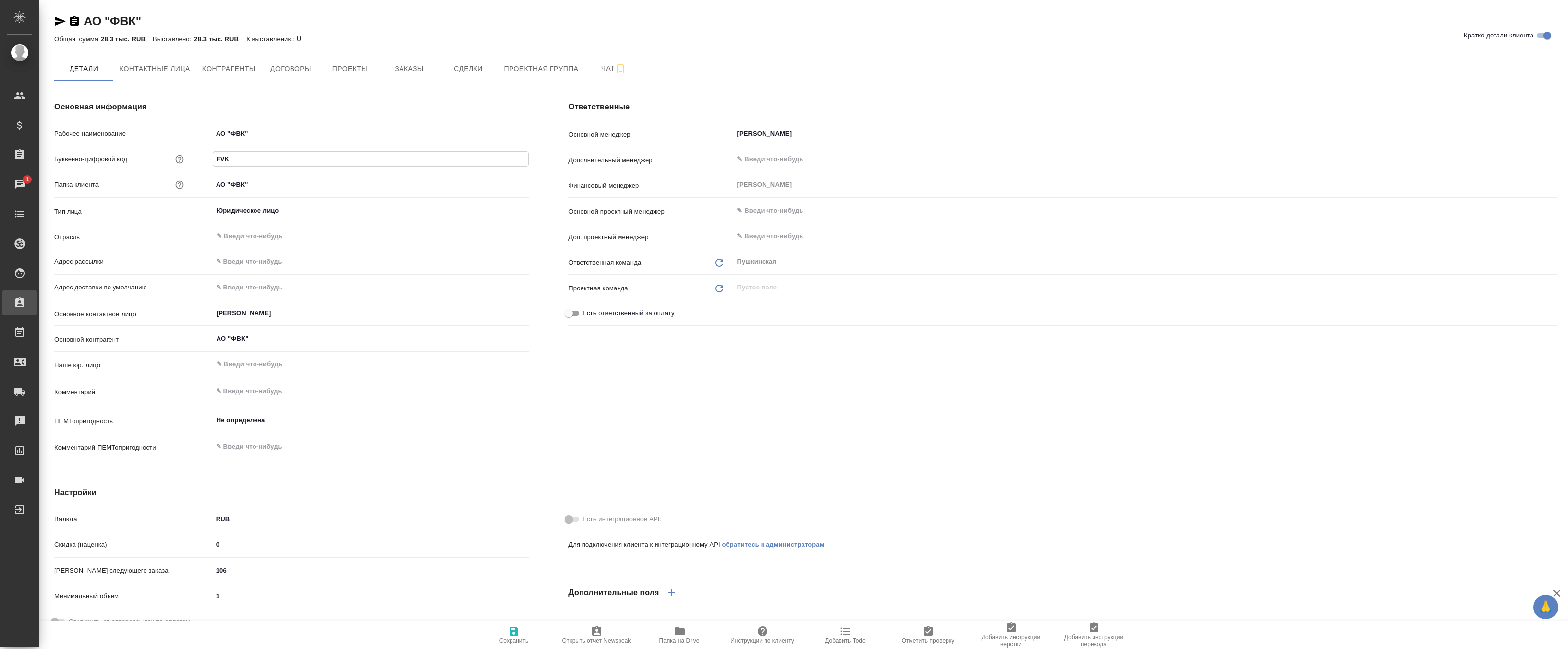
type textarea "x"
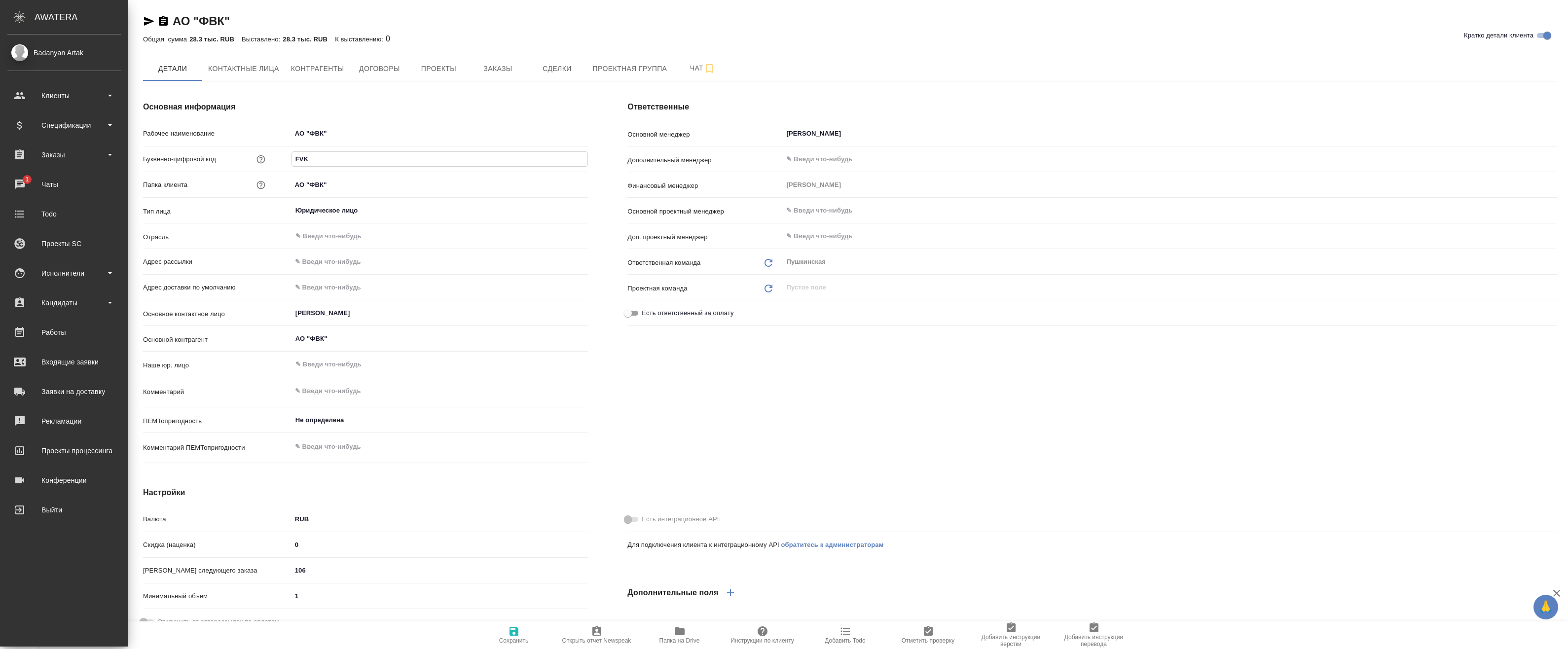
type textarea "x"
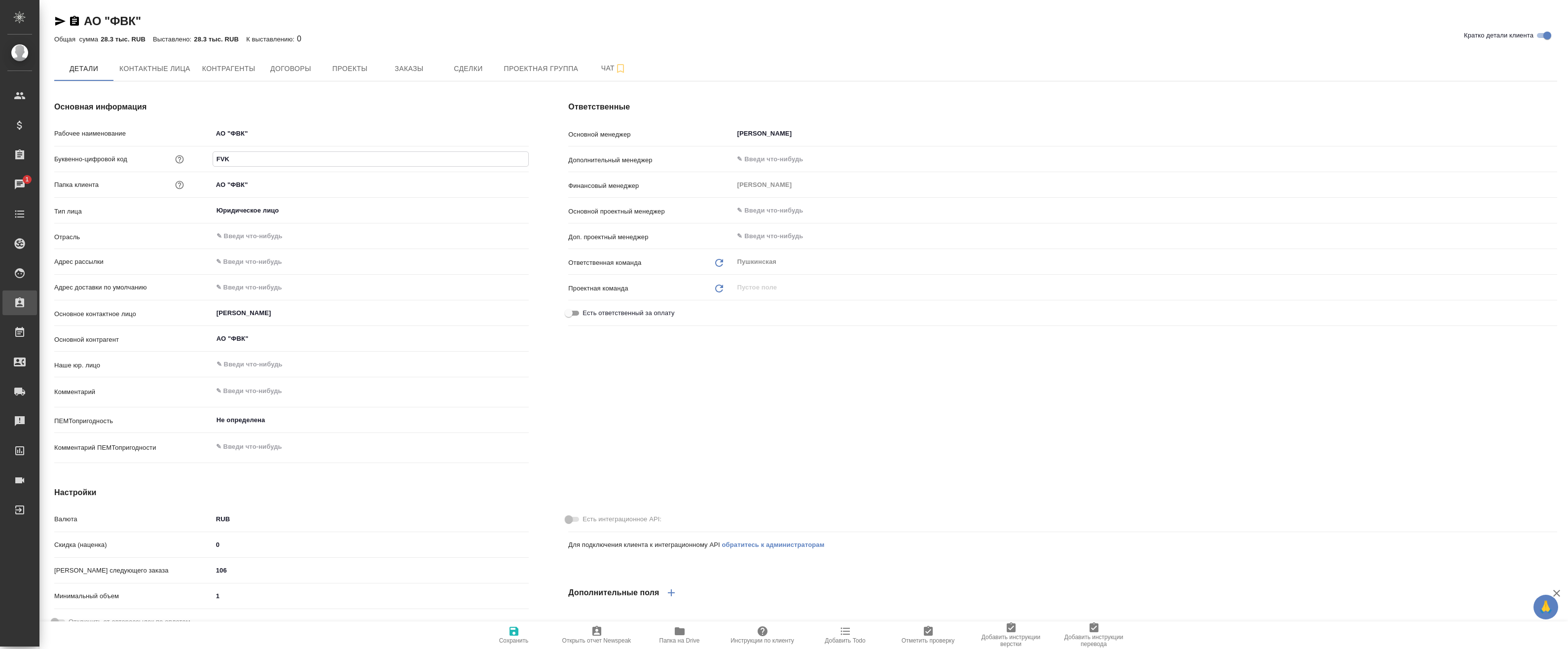
type textarea "x"
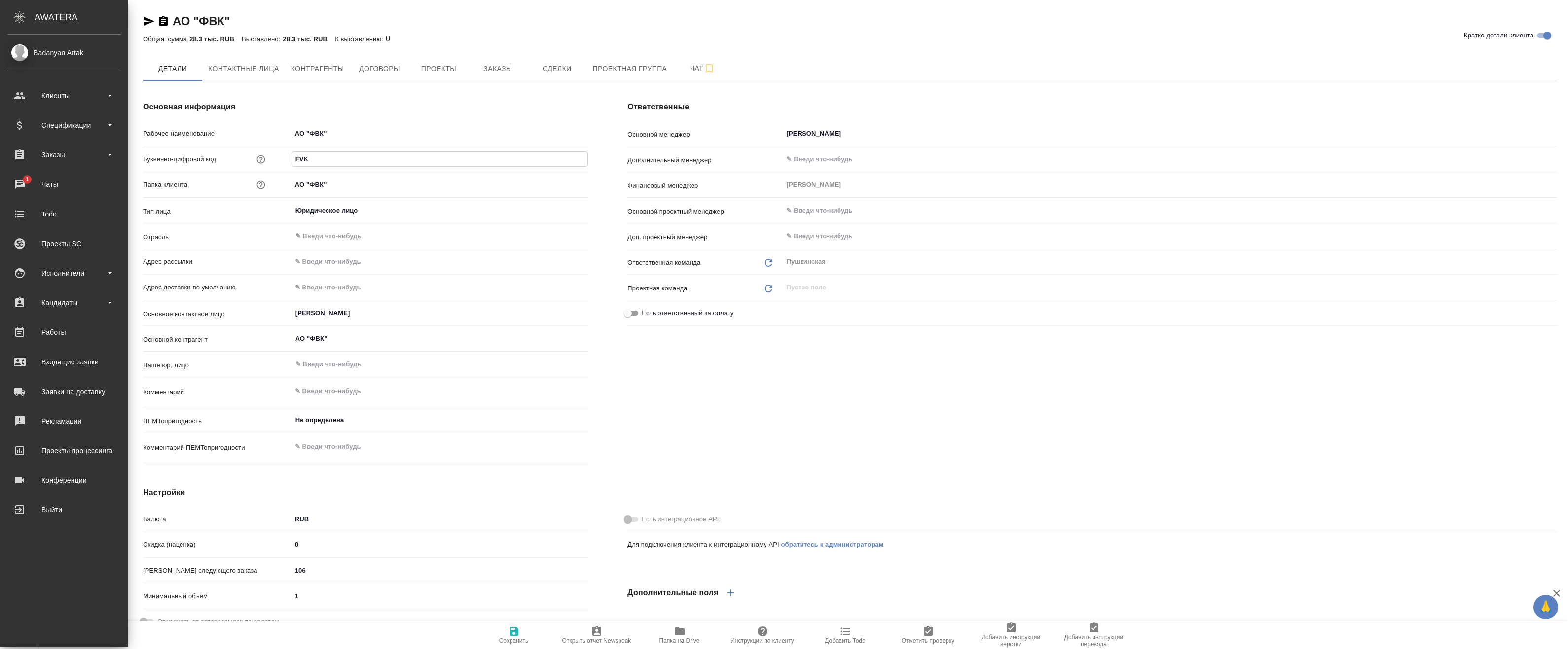
type textarea "x"
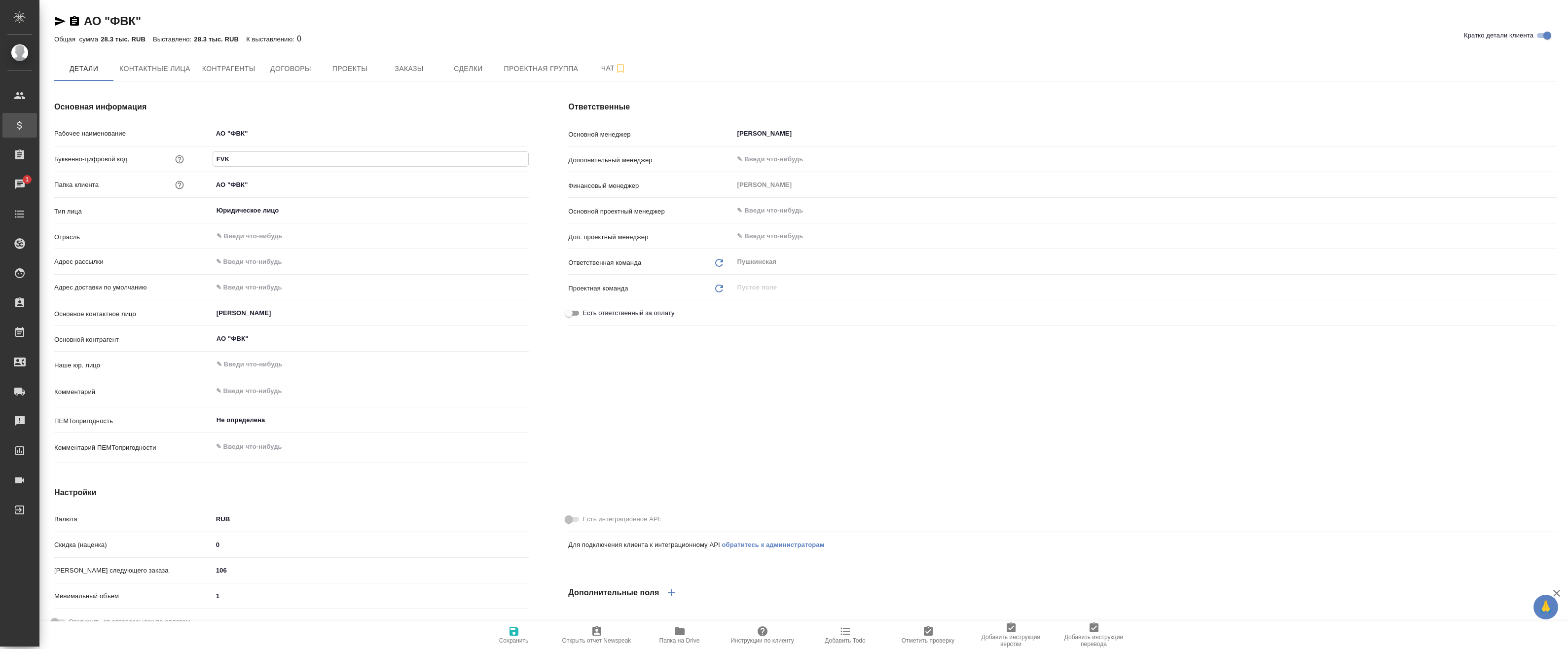
type textarea "x"
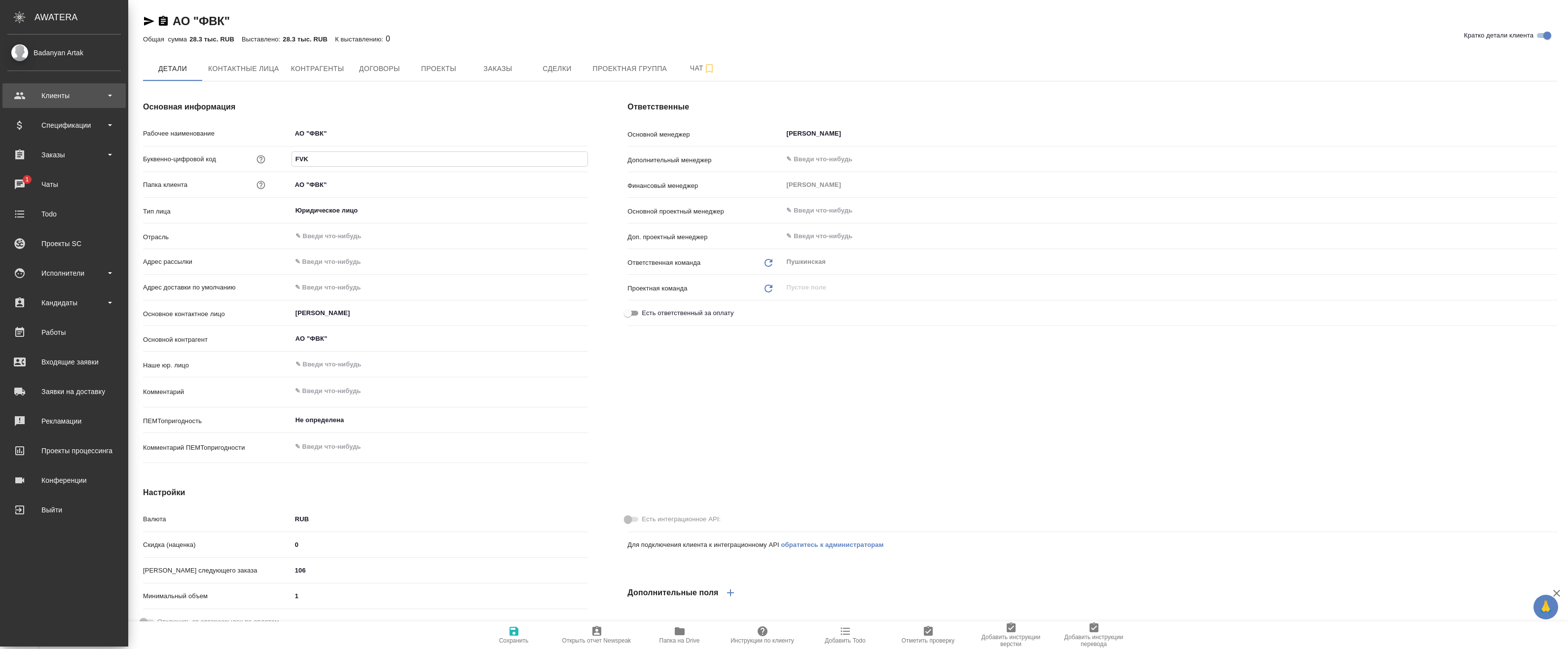
click at [36, 98] on div "Клиенты" at bounding box center [63, 95] width 113 height 15
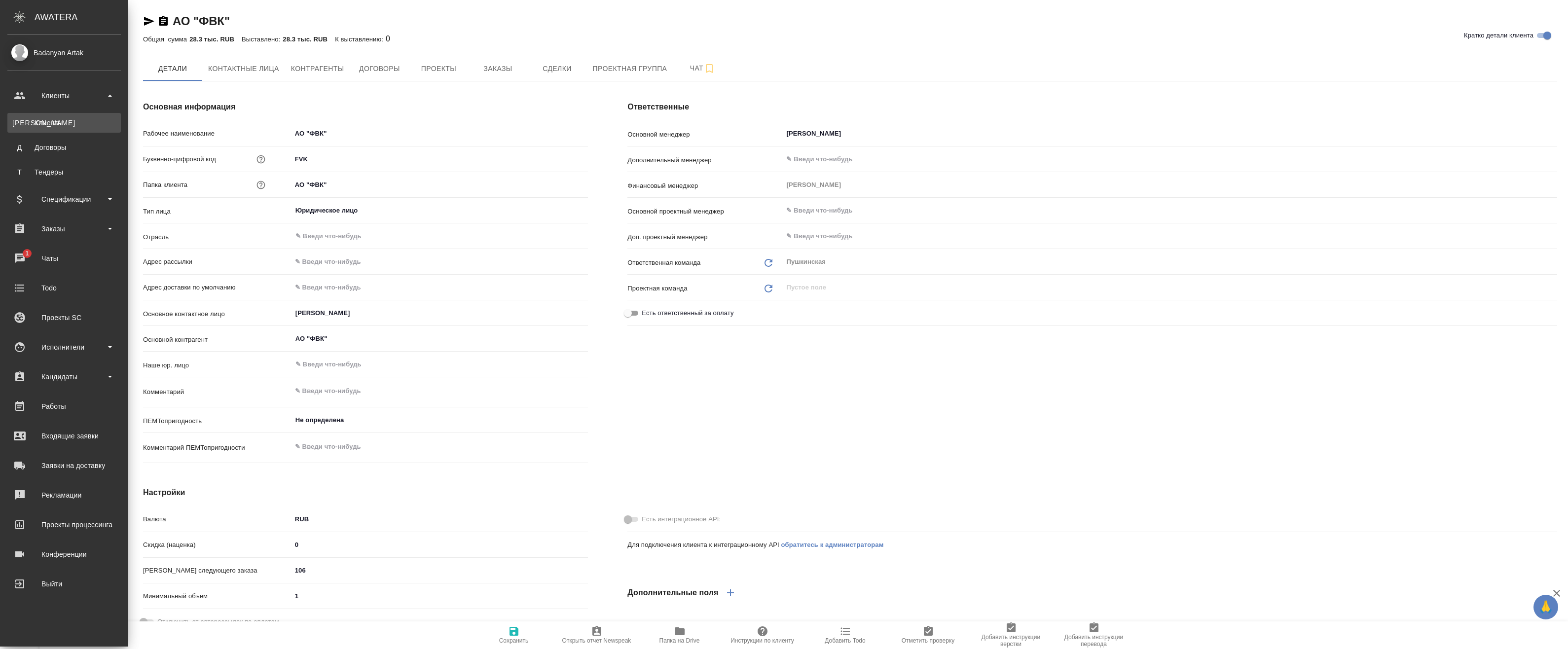
type textarea "x"
click at [43, 120] on div "Клиенты" at bounding box center [64, 123] width 104 height 10
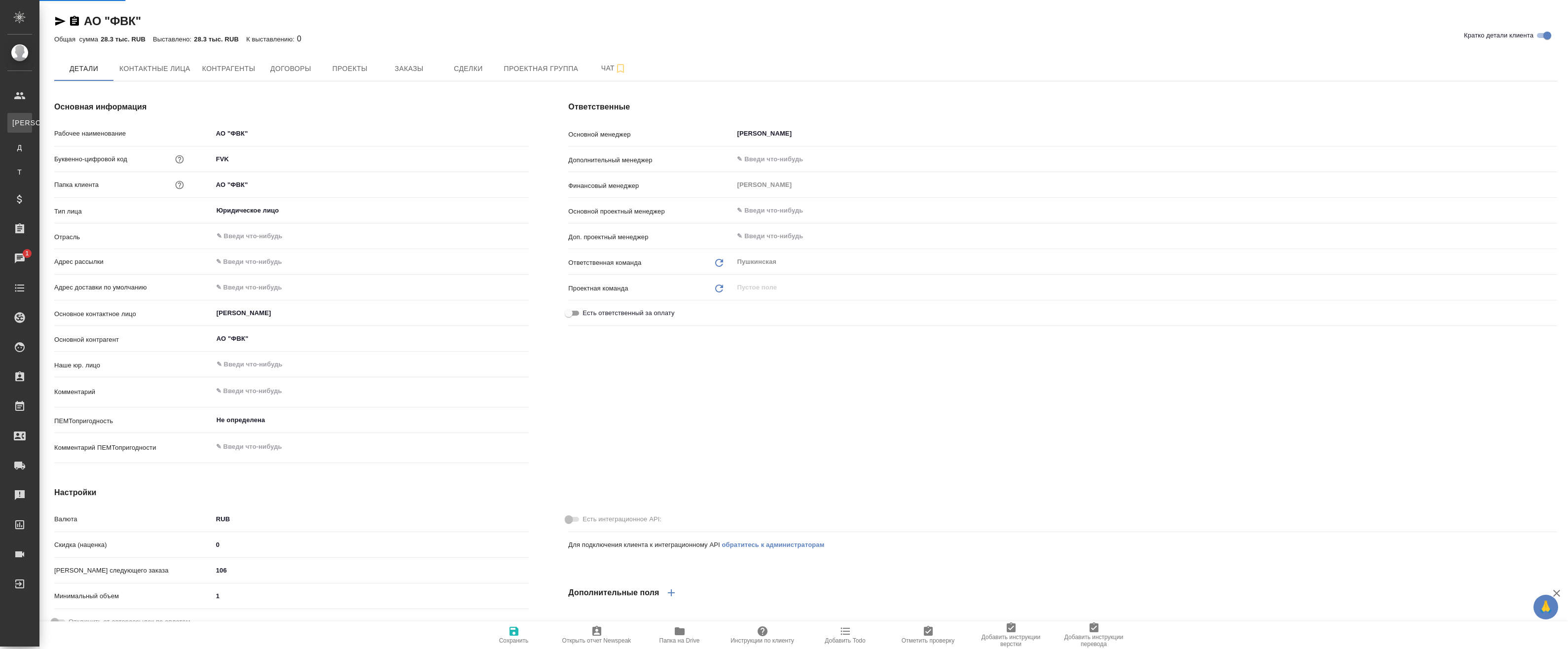
type textarea "x"
select select "RU"
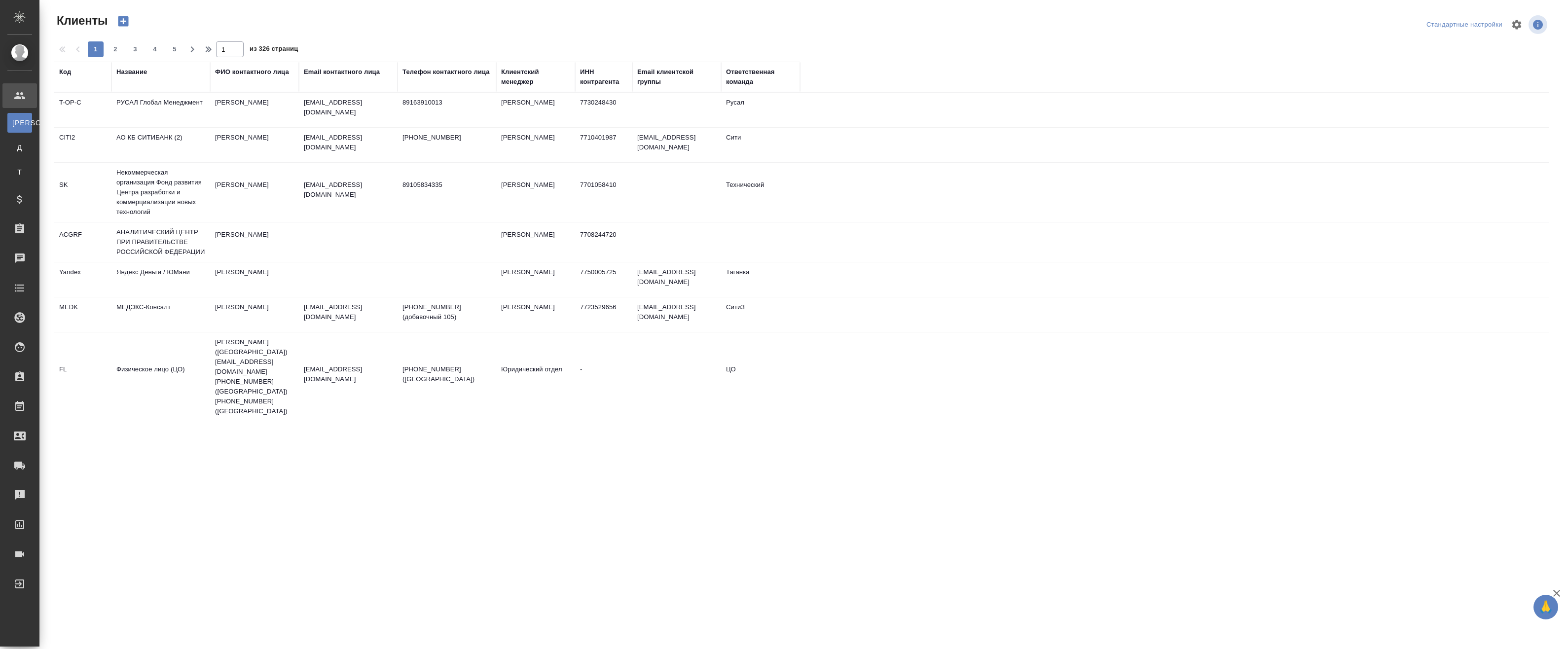
click at [130, 74] on div "Название" at bounding box center [131, 72] width 31 height 10
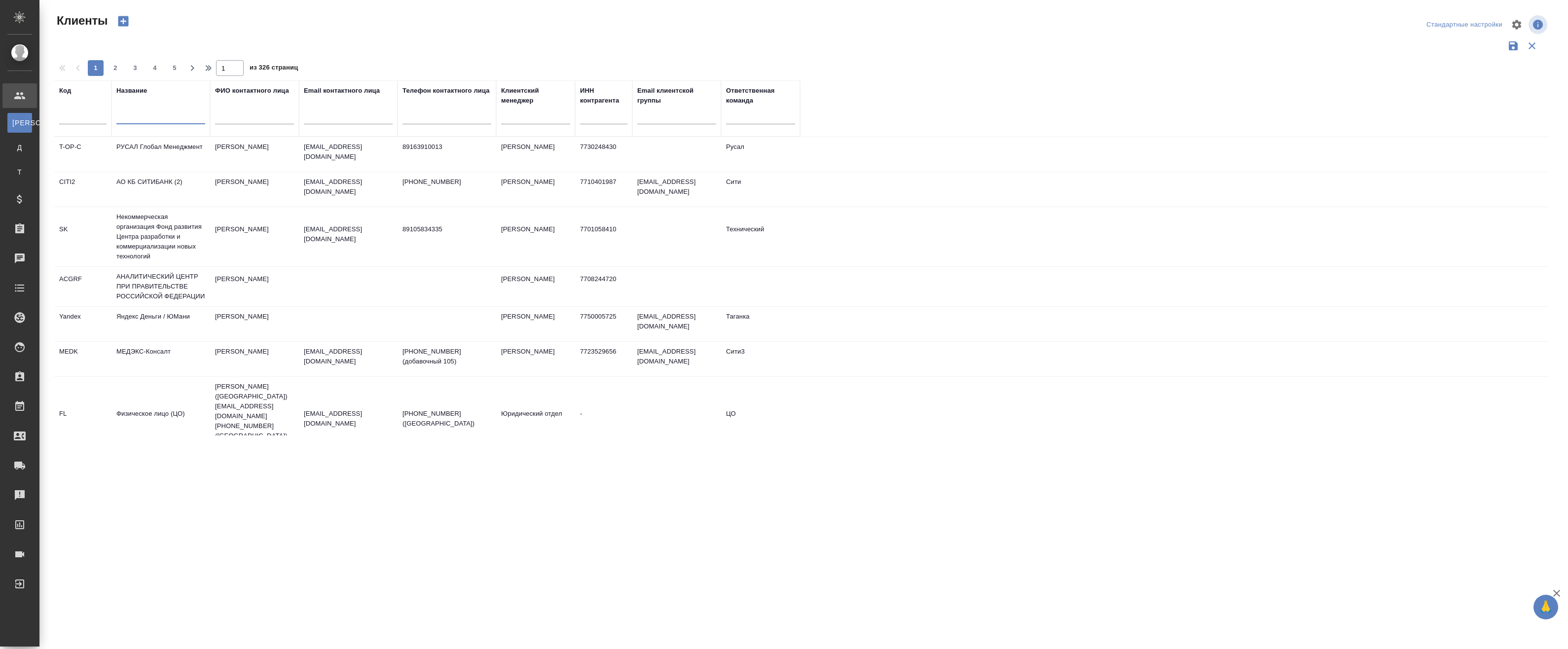
click at [143, 113] on input "text" at bounding box center [161, 118] width 89 height 13
paste input "FVK"
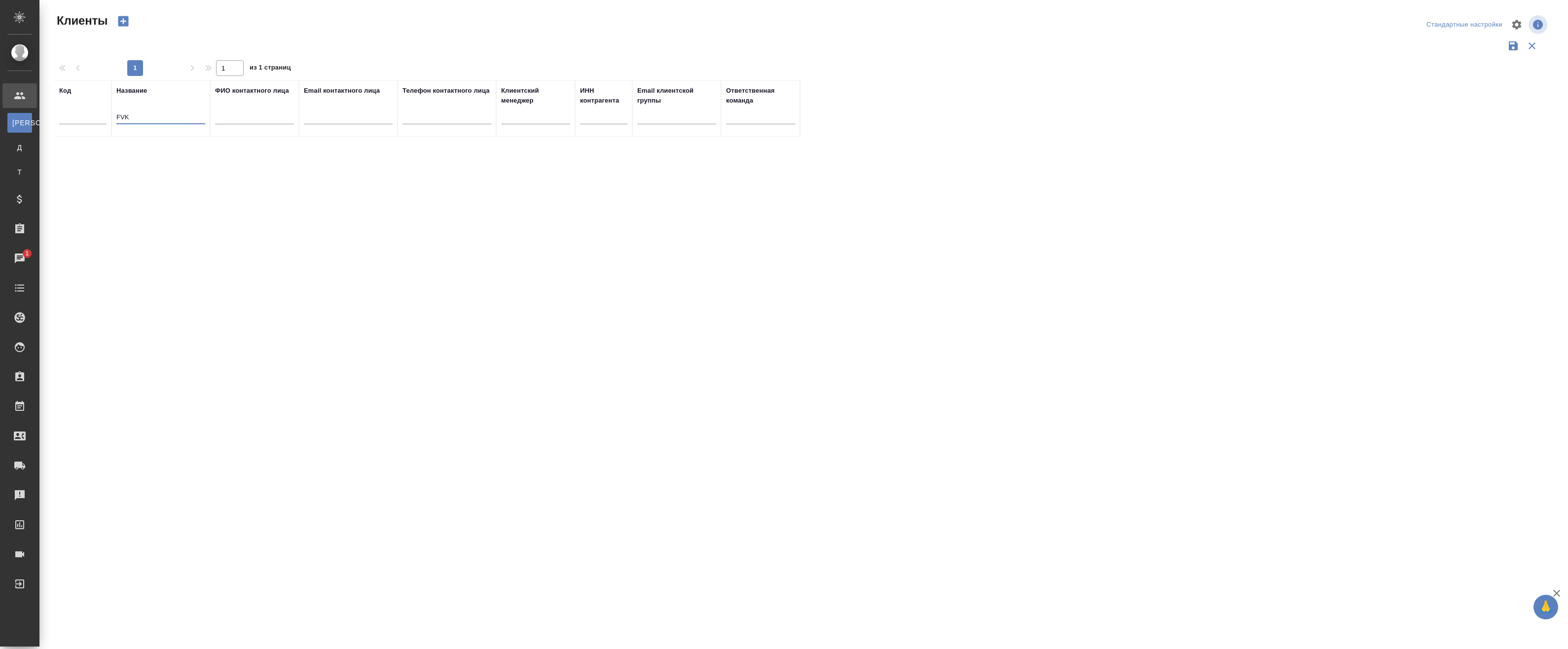
click at [146, 114] on input "FVK" at bounding box center [161, 118] width 89 height 13
paste input "ФВК ДЕВЕЛОПМЕНТ"
type input "ФВК ДЕВЕЛОПМЕНТ"
click at [168, 157] on td "ФВК Девелопмент" at bounding box center [161, 155] width 99 height 35
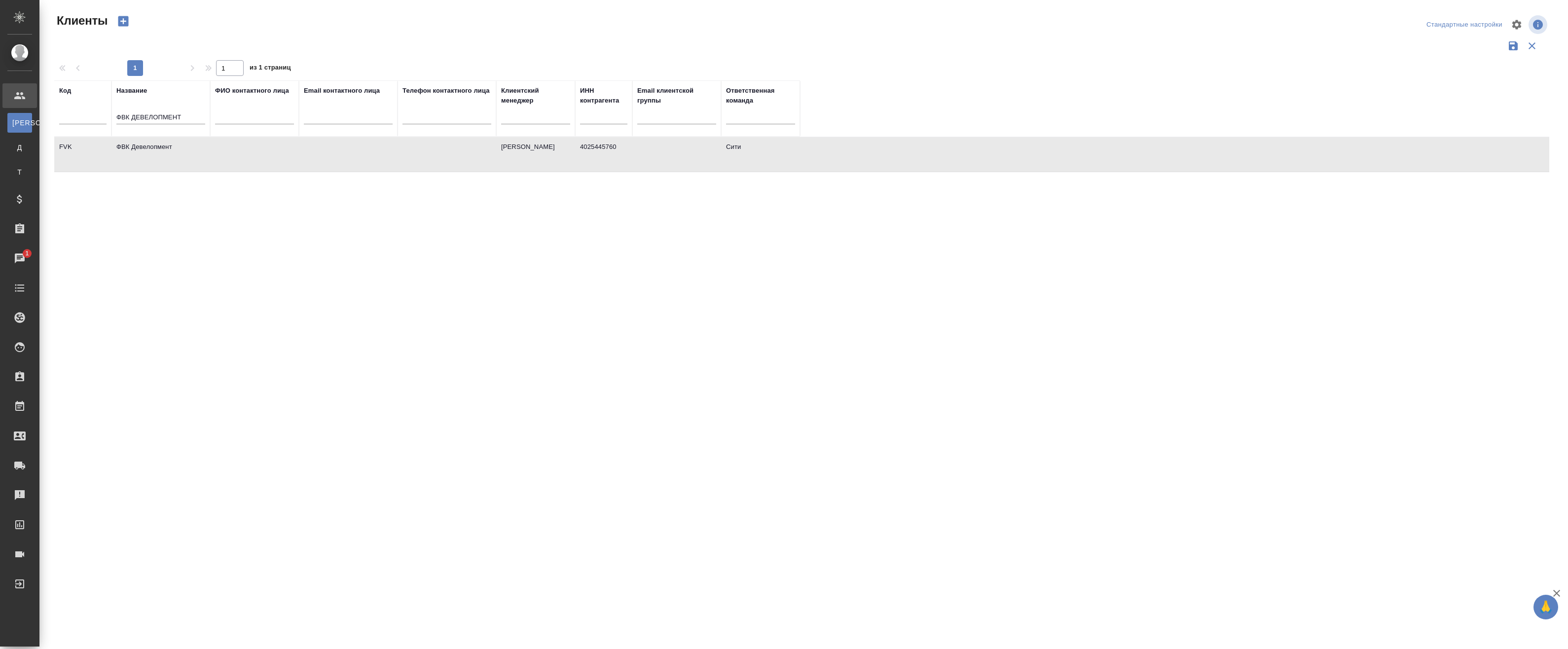
click at [142, 155] on td "ФВК Девелопмент" at bounding box center [161, 155] width 99 height 35
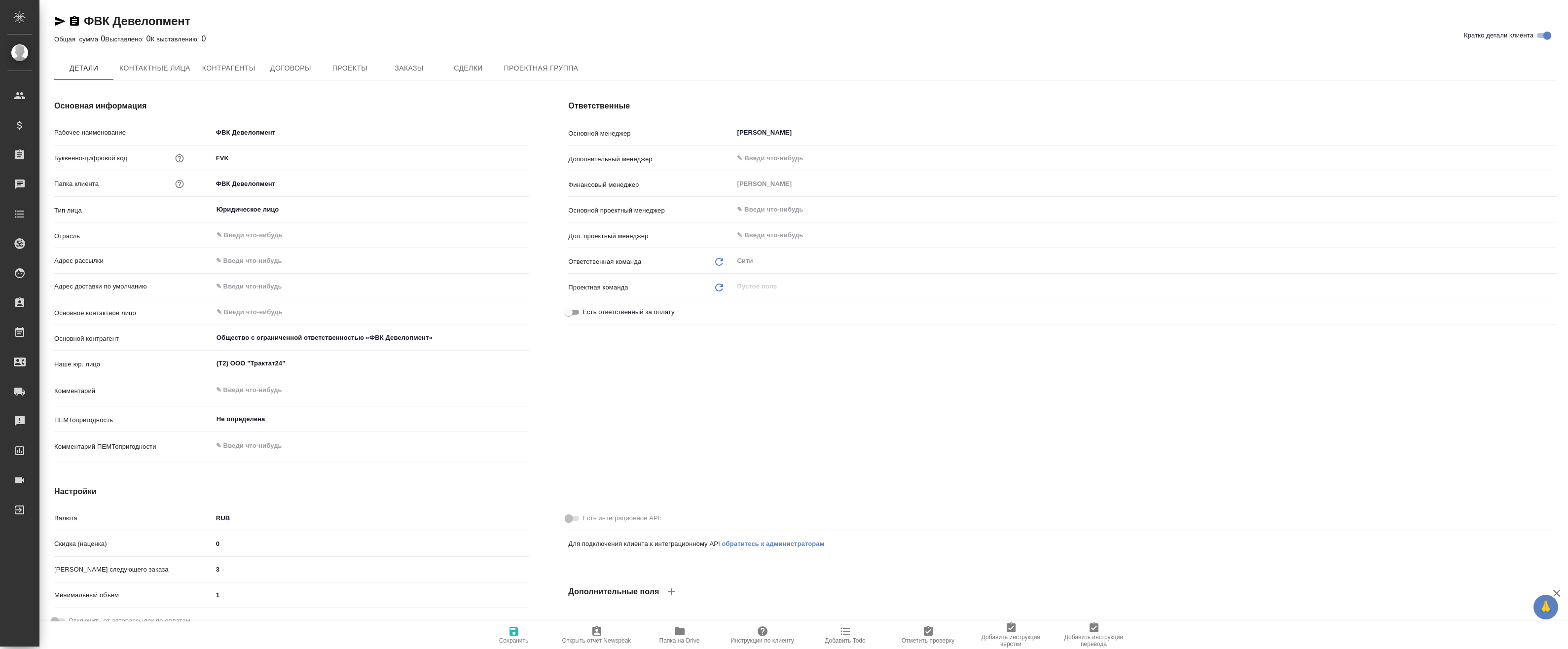
type textarea "x"
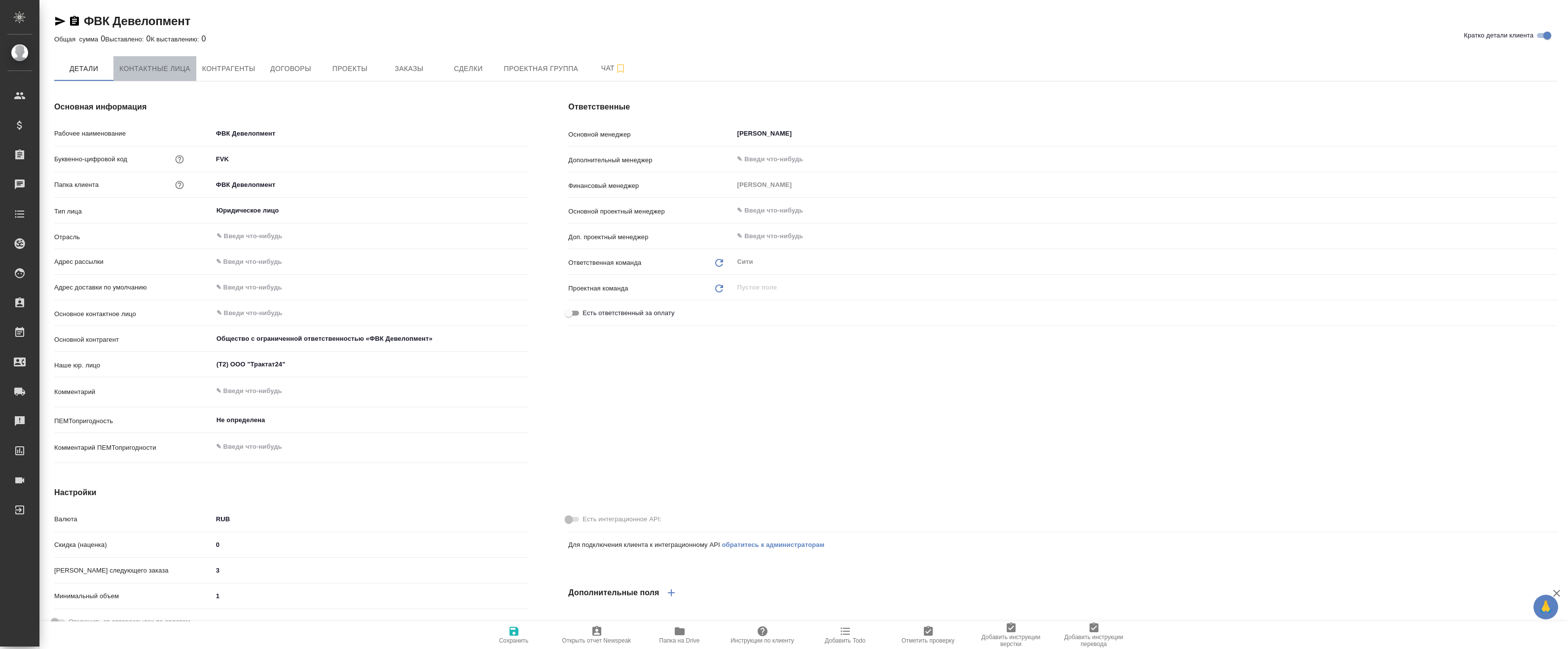
type textarea "x"
click at [156, 71] on span "Контактные лица" at bounding box center [155, 69] width 71 height 13
type textarea "x"
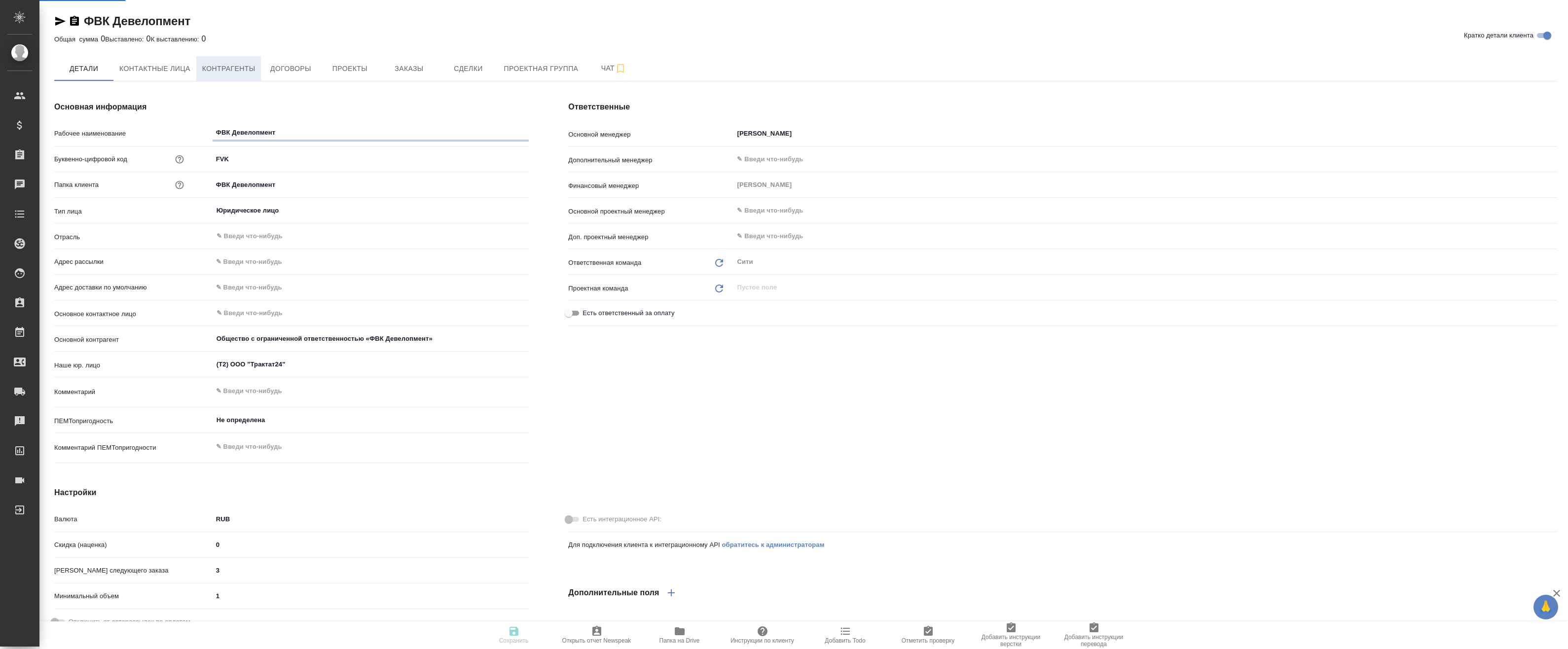
type textarea "x"
select select "RU"
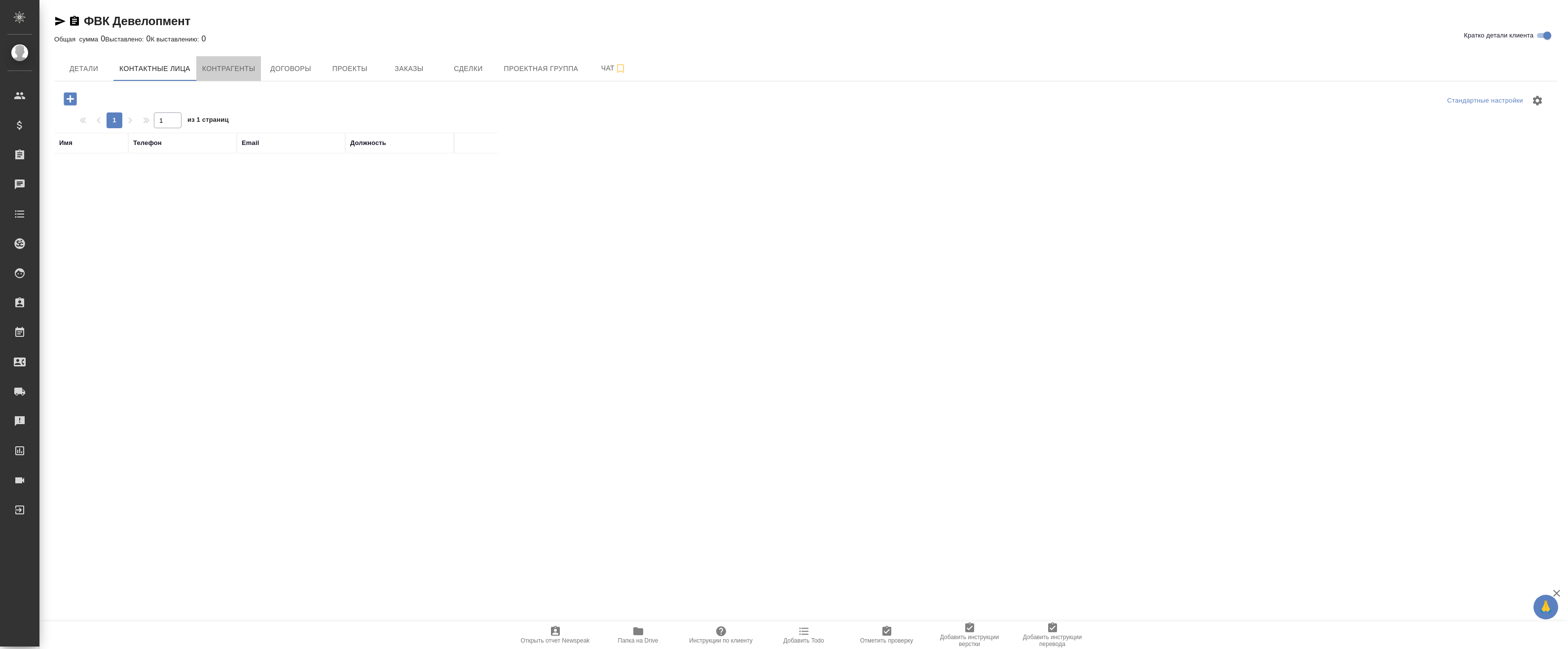
click at [226, 67] on span "Контрагенты" at bounding box center [228, 69] width 53 height 13
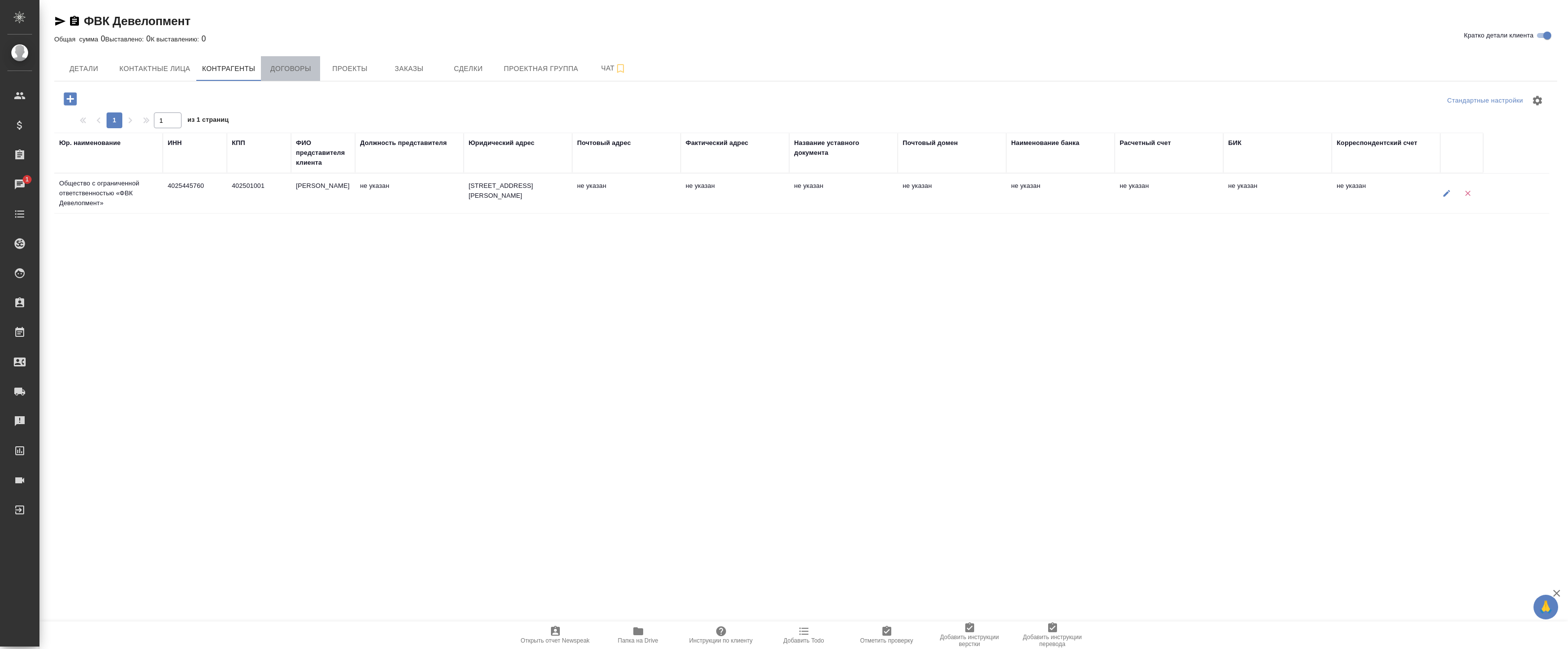
click at [289, 66] on span "Договоры" at bounding box center [291, 69] width 48 height 13
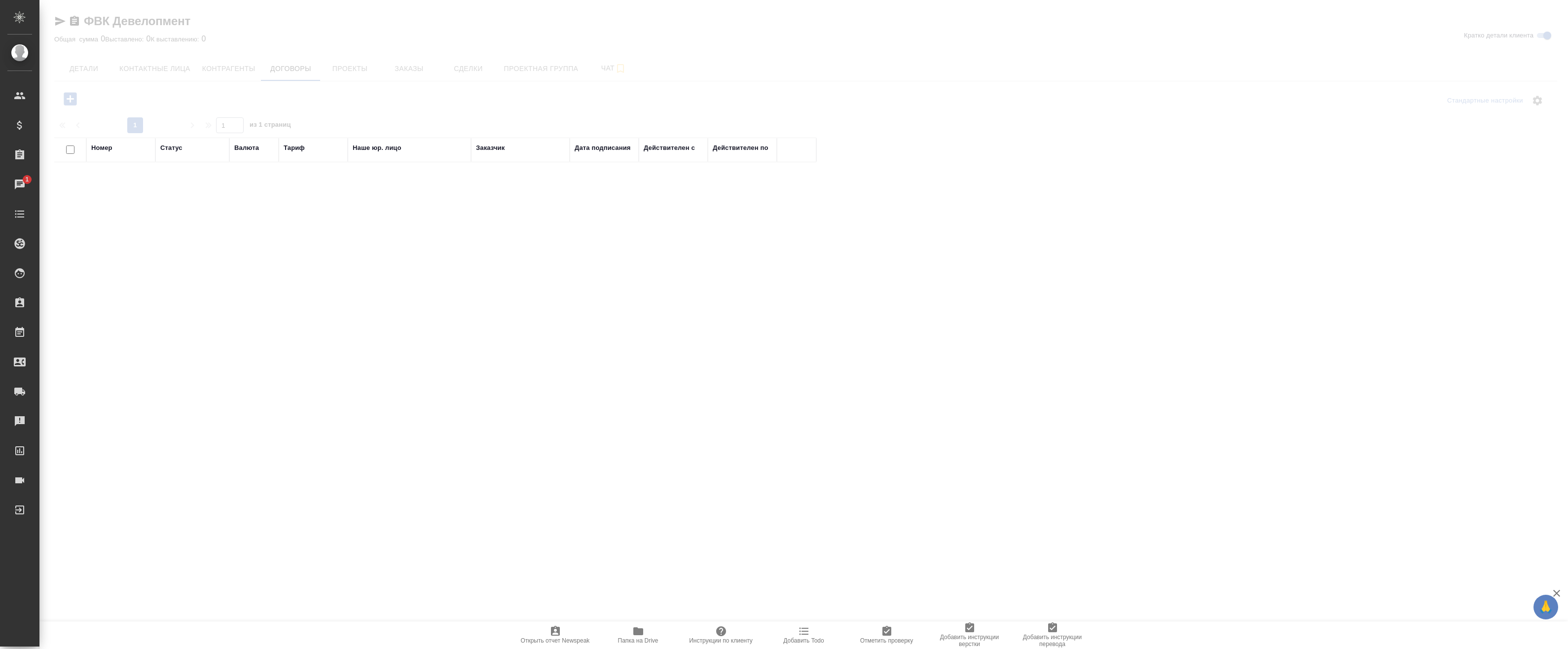
click at [401, 62] on div at bounding box center [804, 193] width 1528 height 385
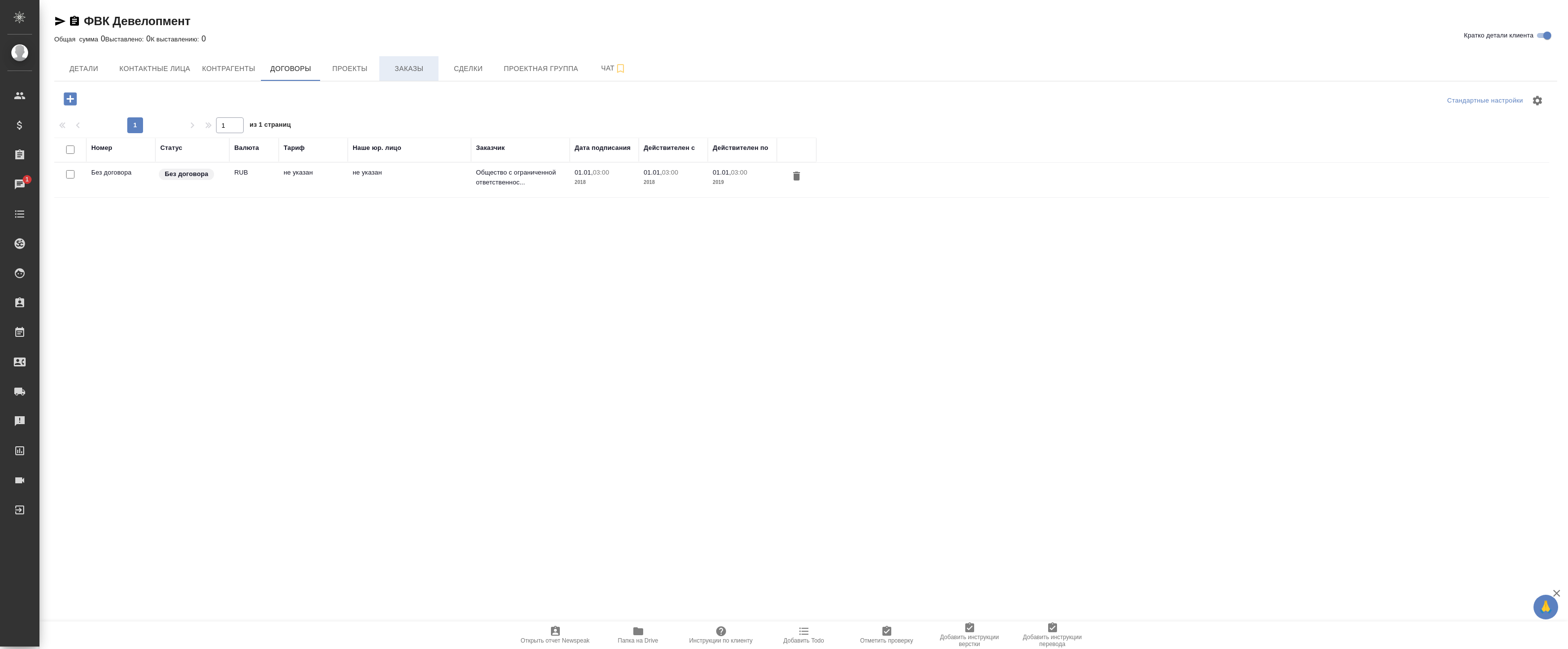
click at [403, 65] on span "Заказы" at bounding box center [409, 69] width 48 height 13
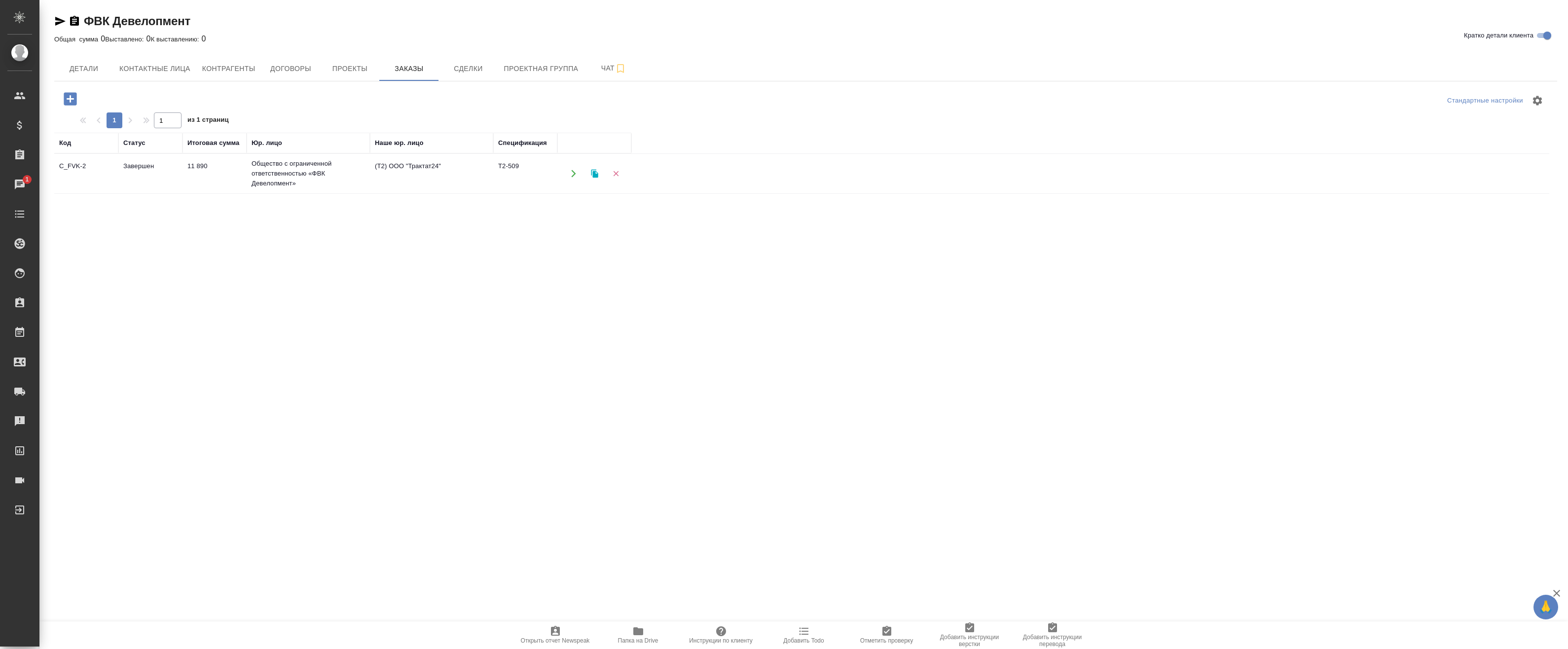
click at [211, 178] on td "11 890" at bounding box center [214, 174] width 64 height 35
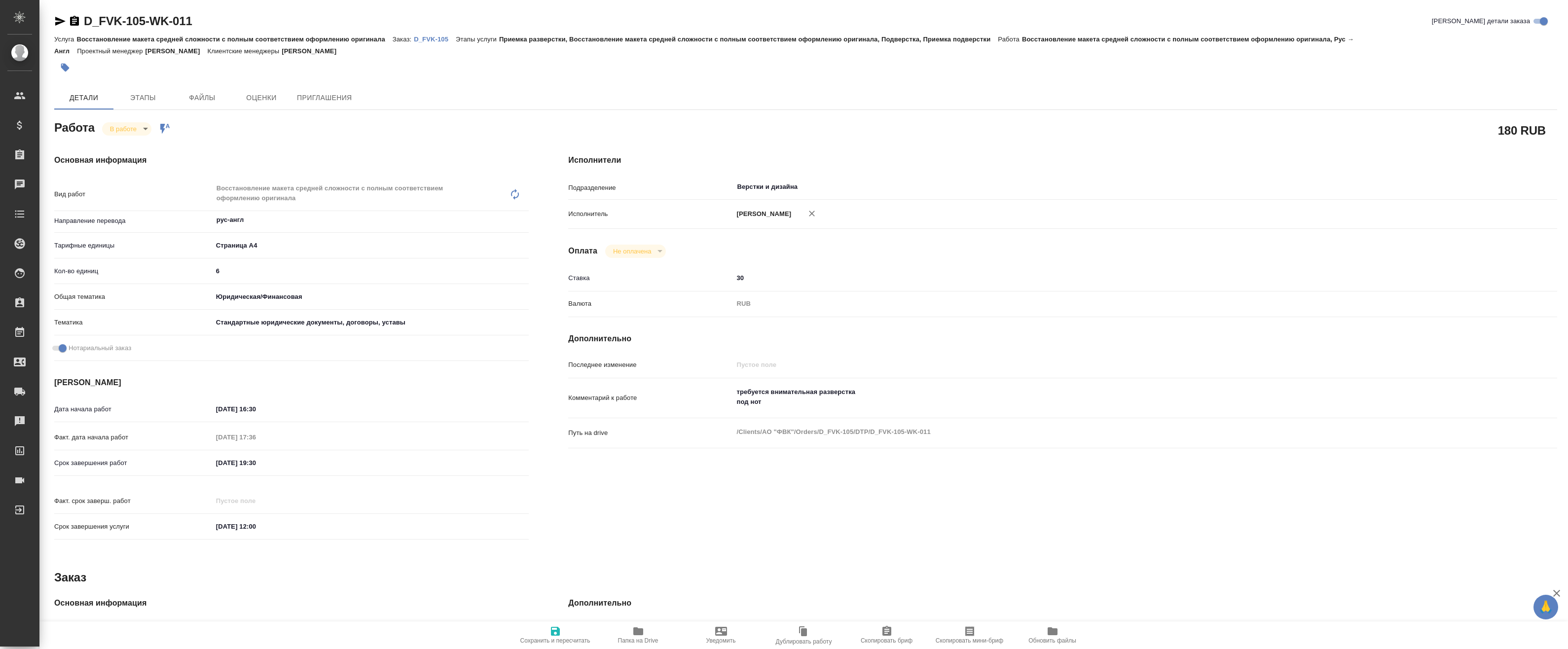
type textarea "x"
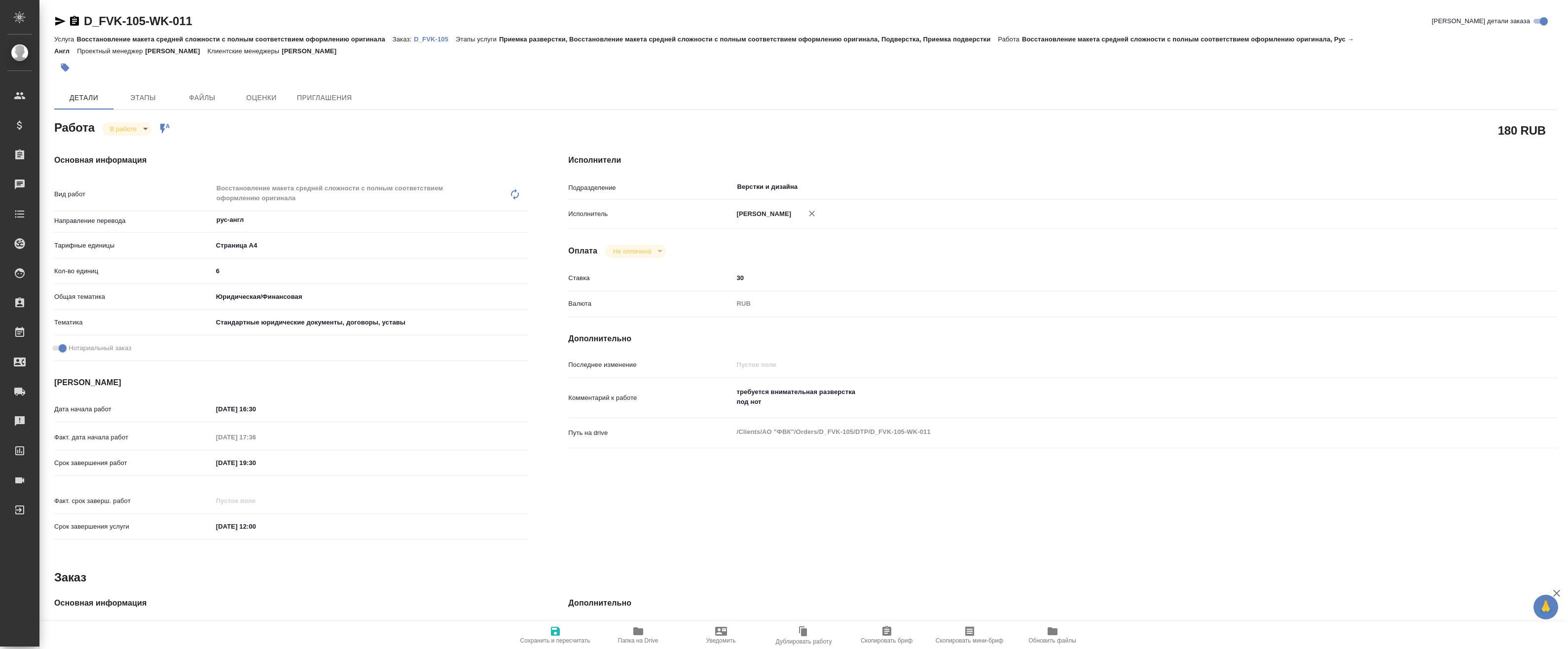
type textarea "x"
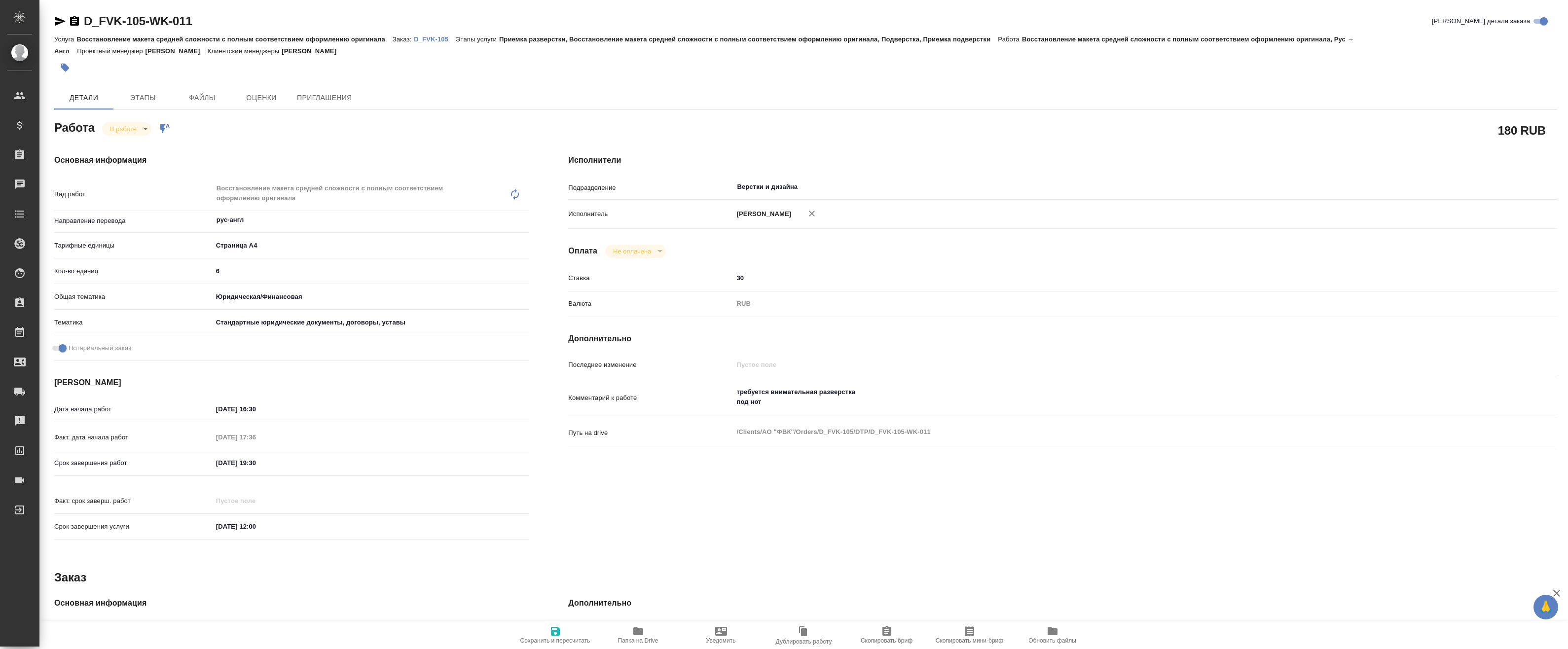
type textarea "x"
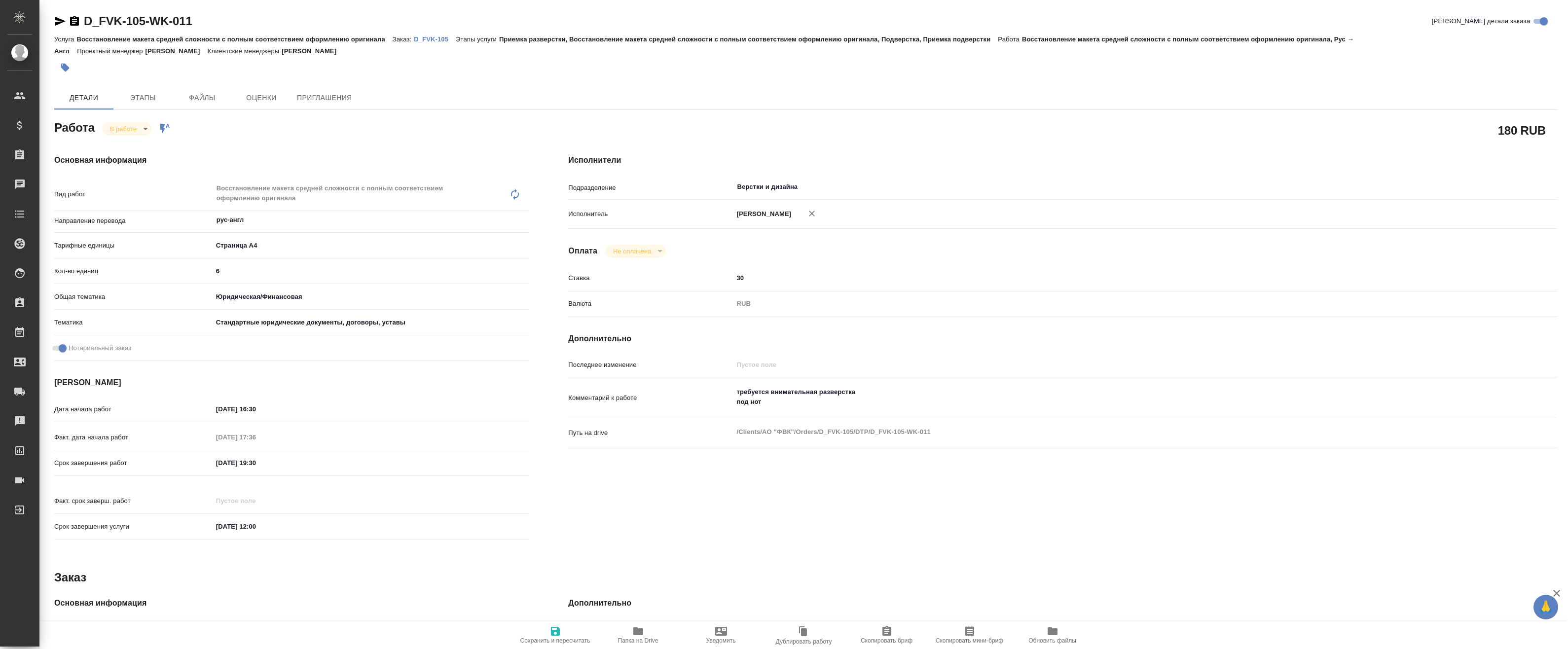
type textarea "x"
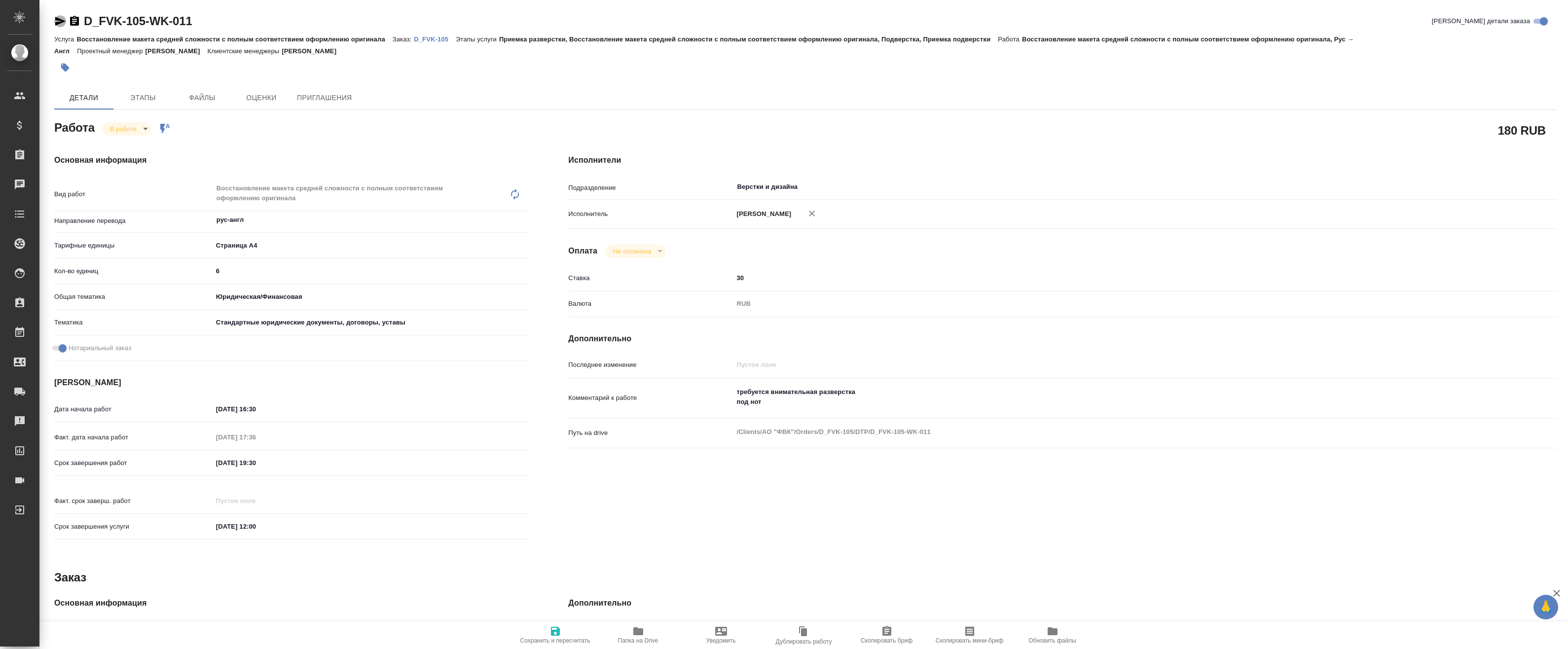
click at [64, 19] on icon "button" at bounding box center [59, 21] width 12 height 12
type textarea "x"
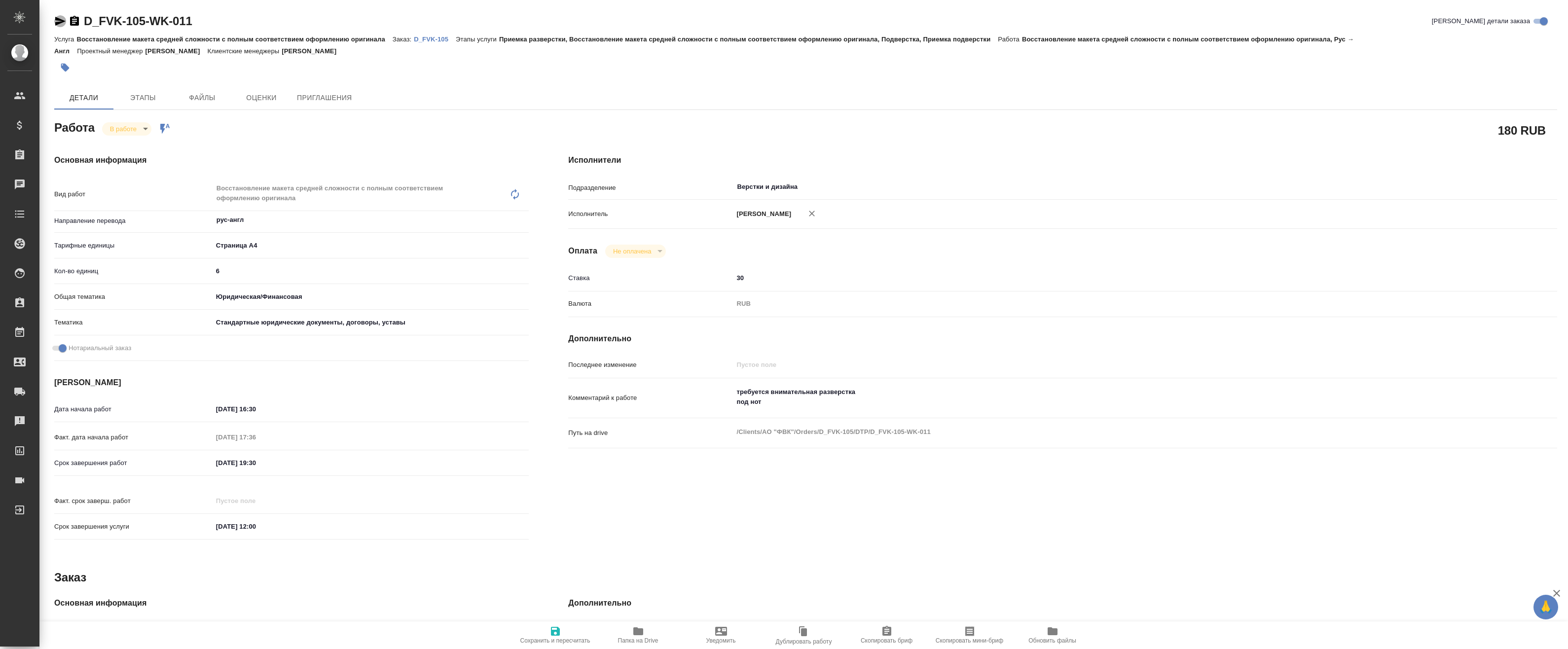
type textarea "x"
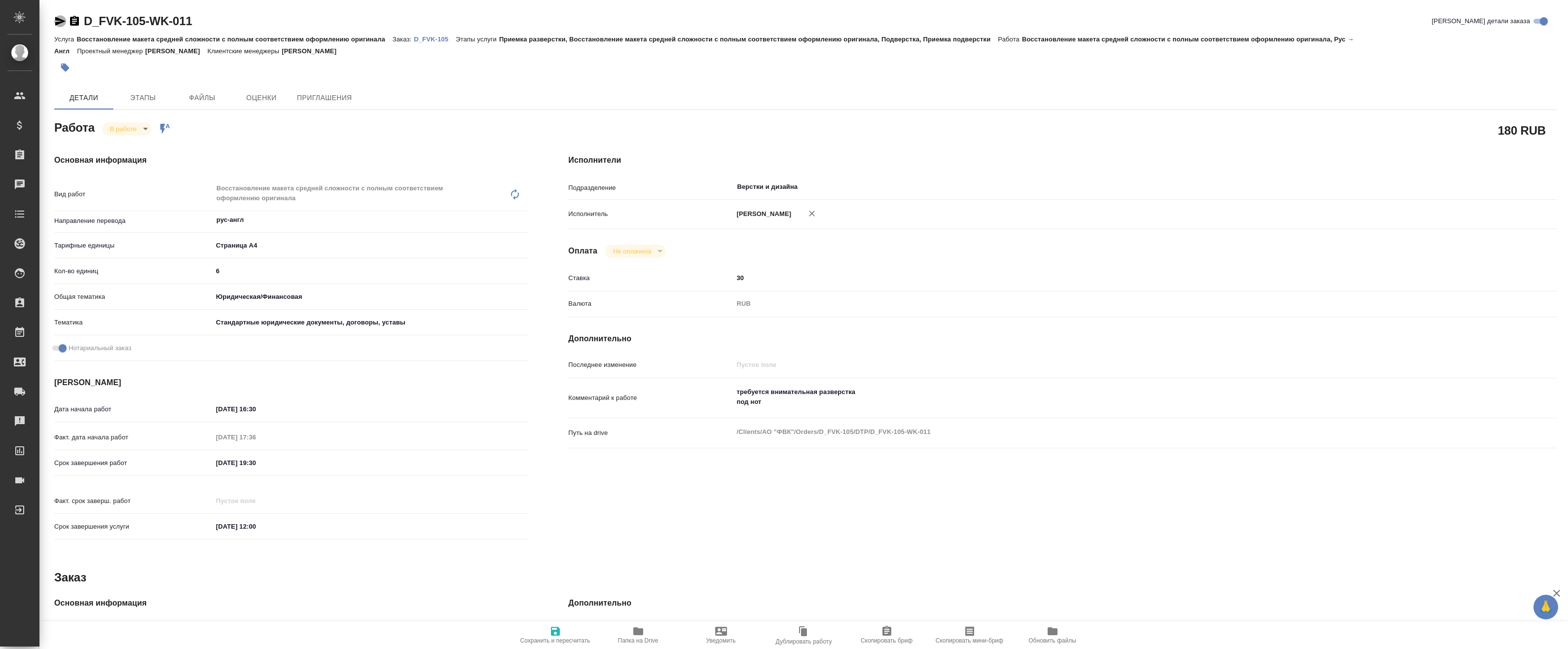
type textarea "x"
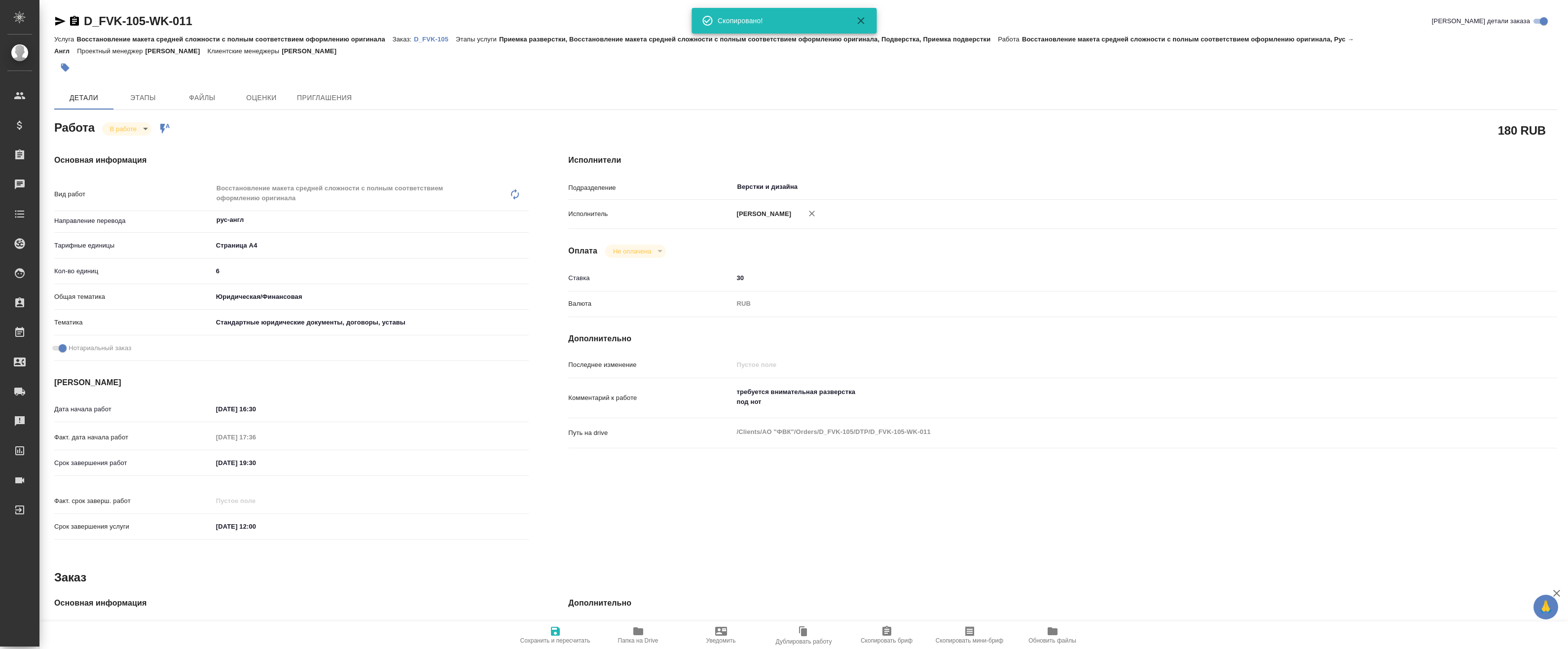
type textarea "x"
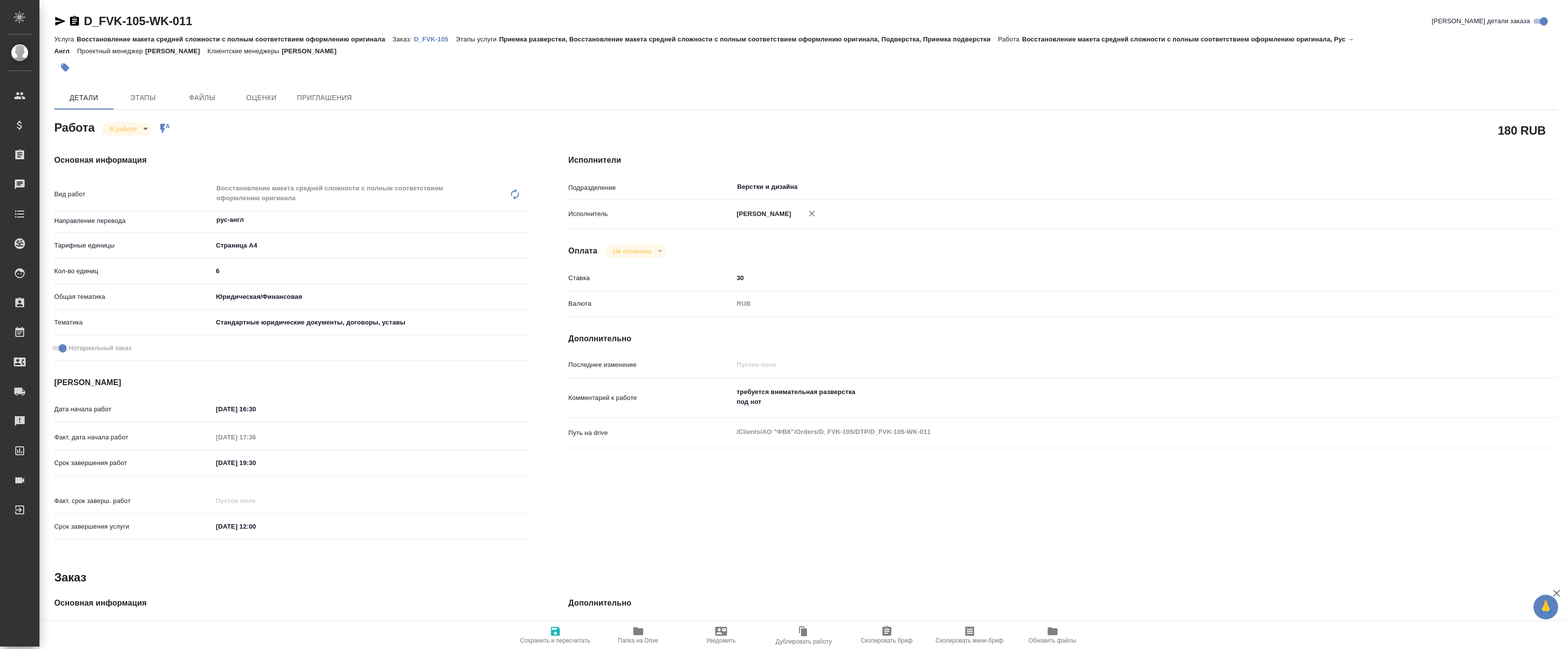
type textarea "x"
click at [763, 213] on p "[PERSON_NAME]" at bounding box center [761, 214] width 58 height 10
type textarea "x"
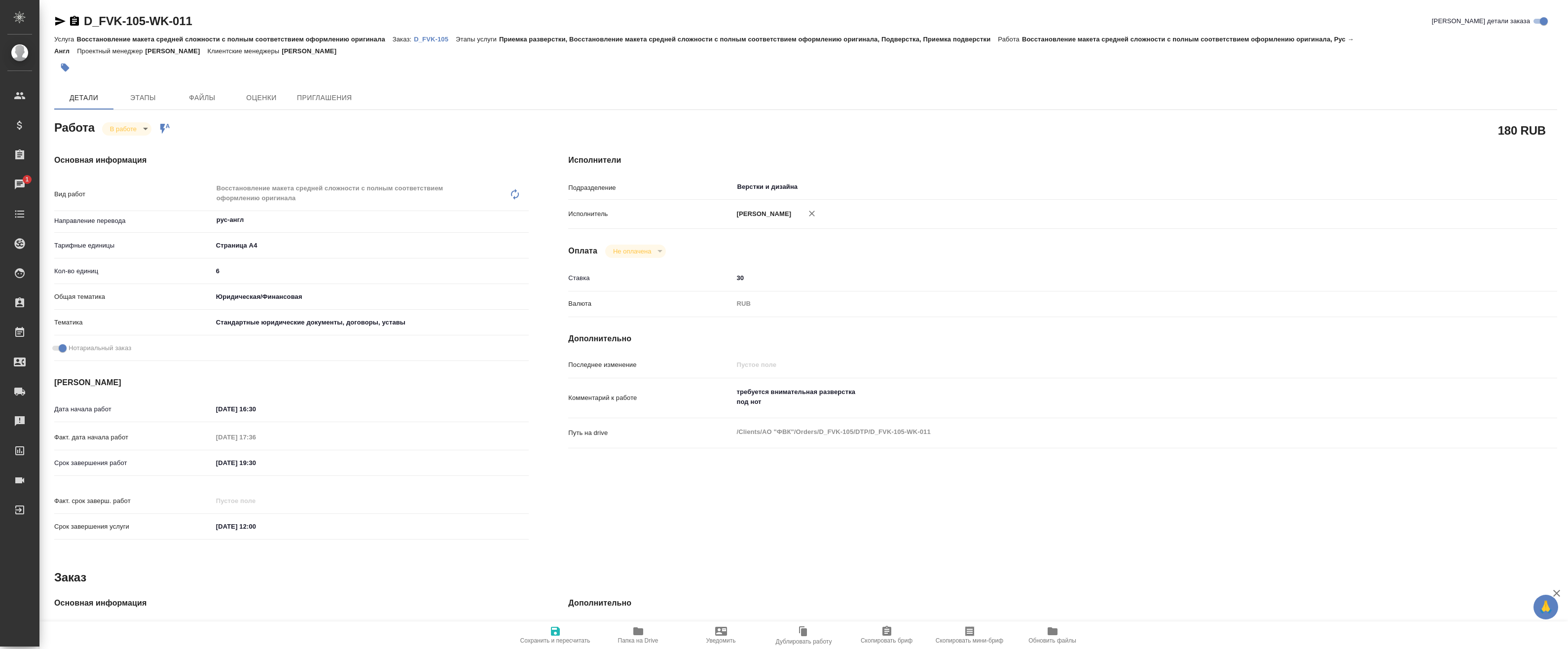
type textarea "x"
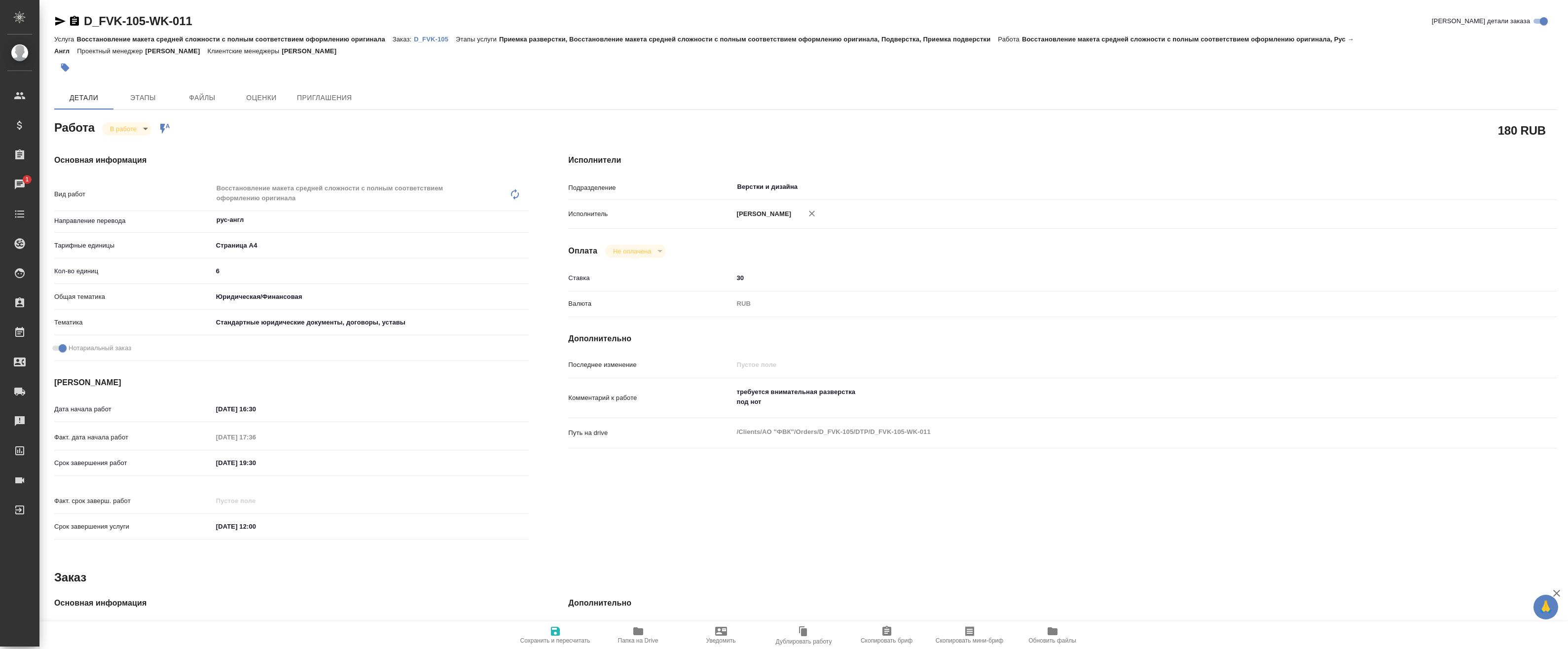
type textarea "x"
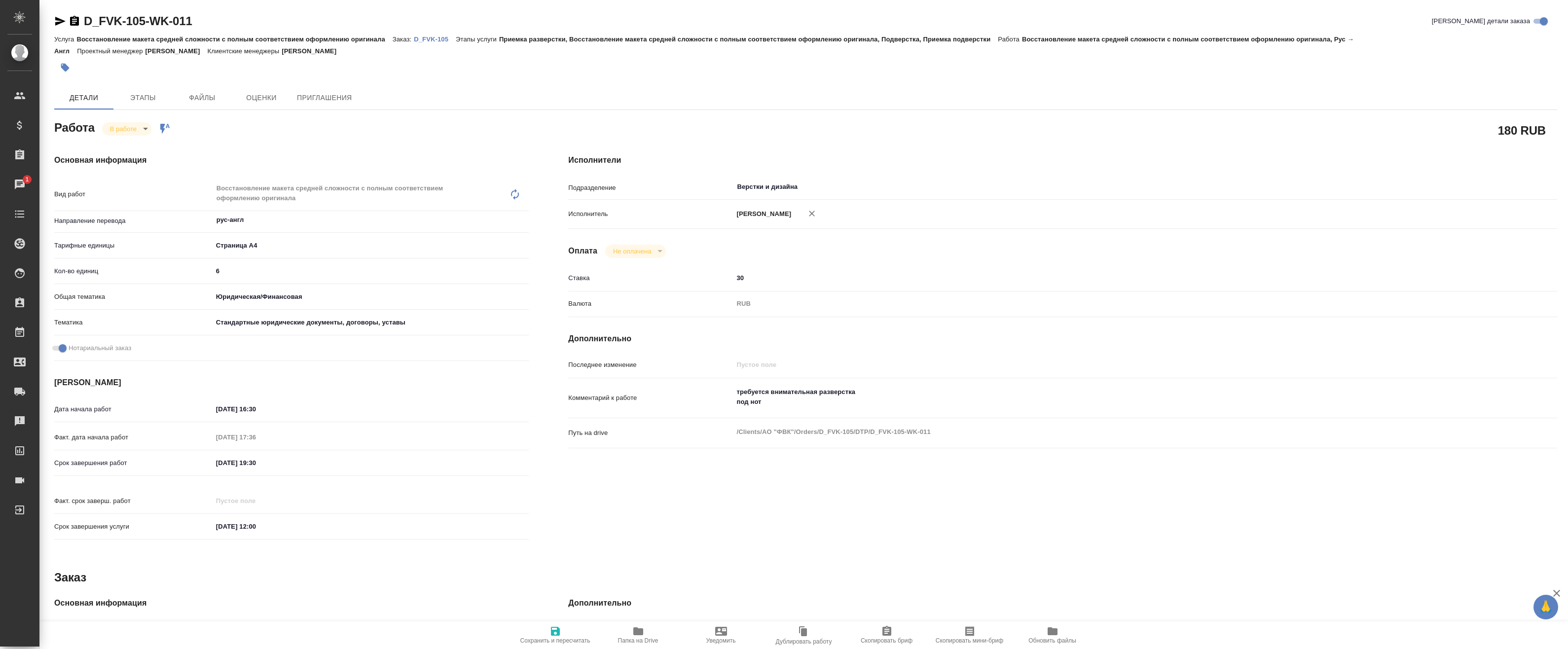
type textarea "x"
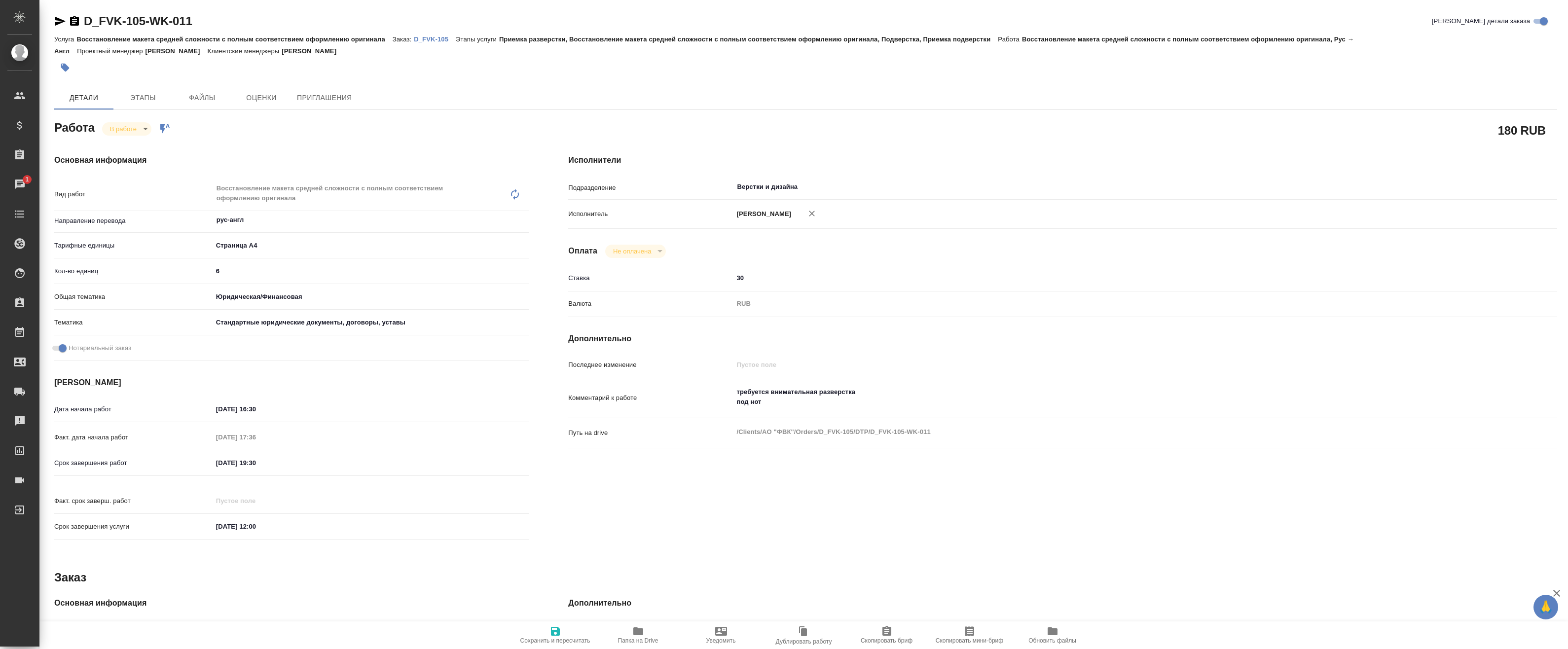
type textarea "x"
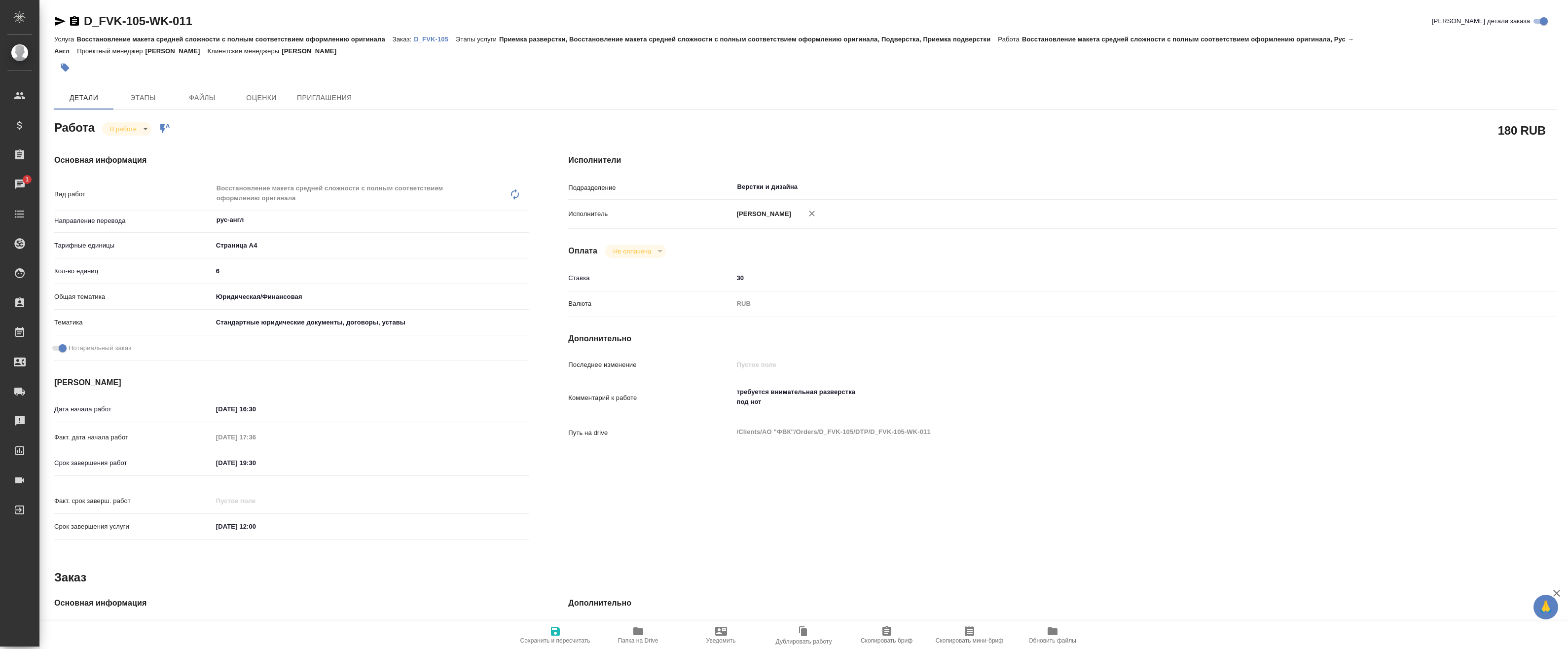
type textarea "x"
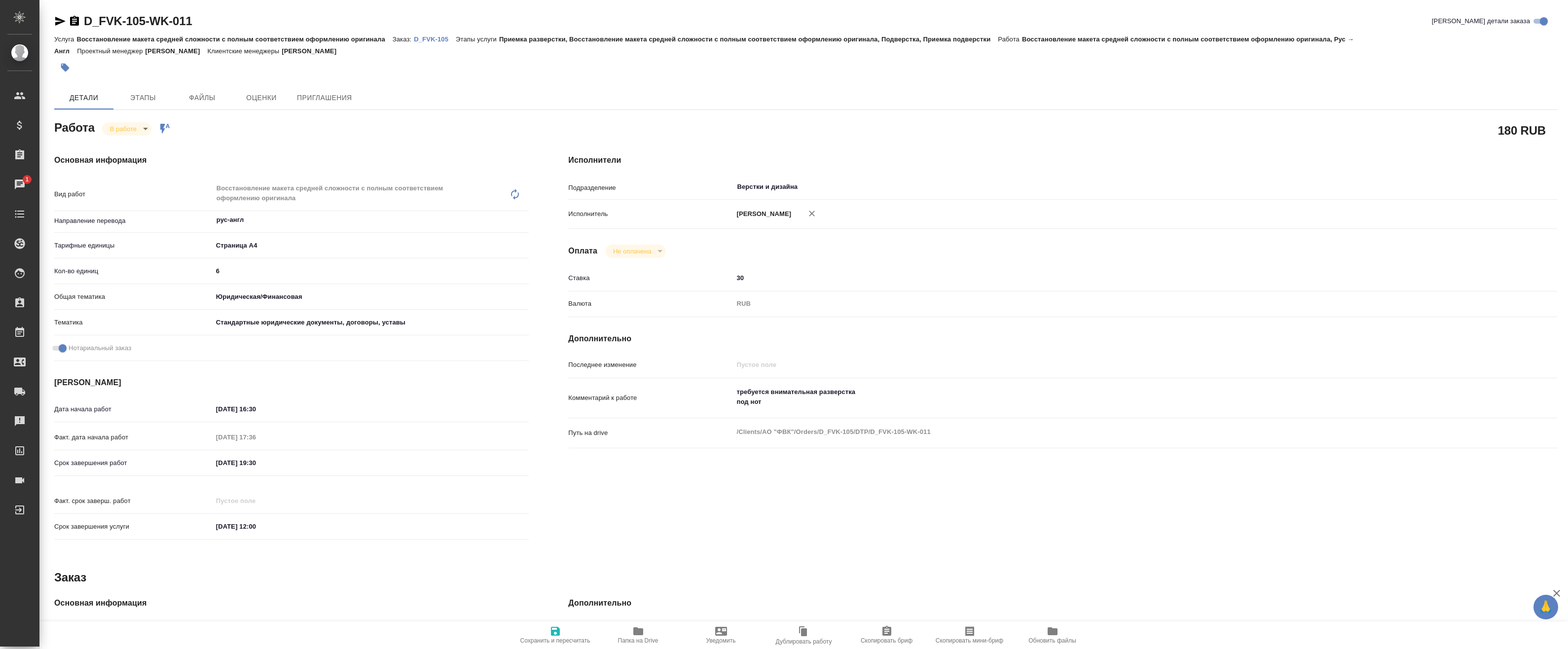
type textarea "x"
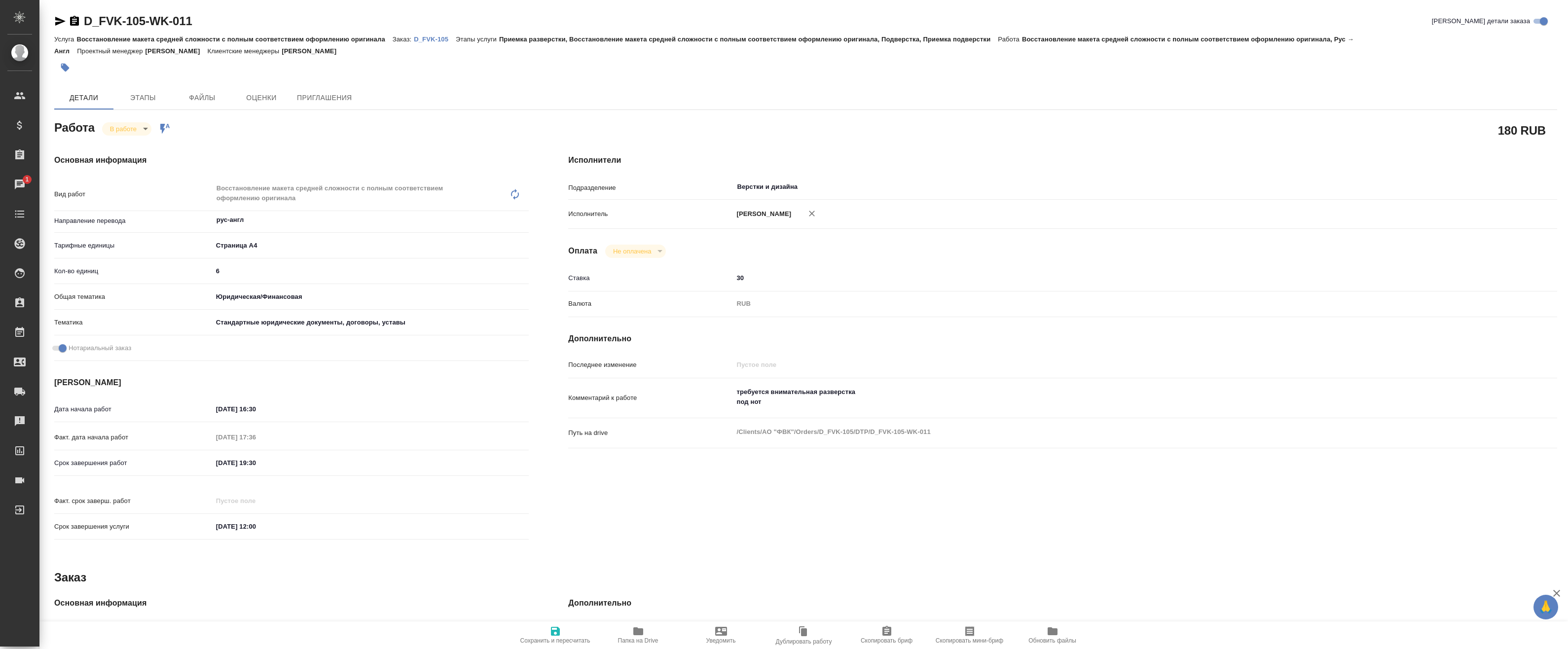
type textarea "x"
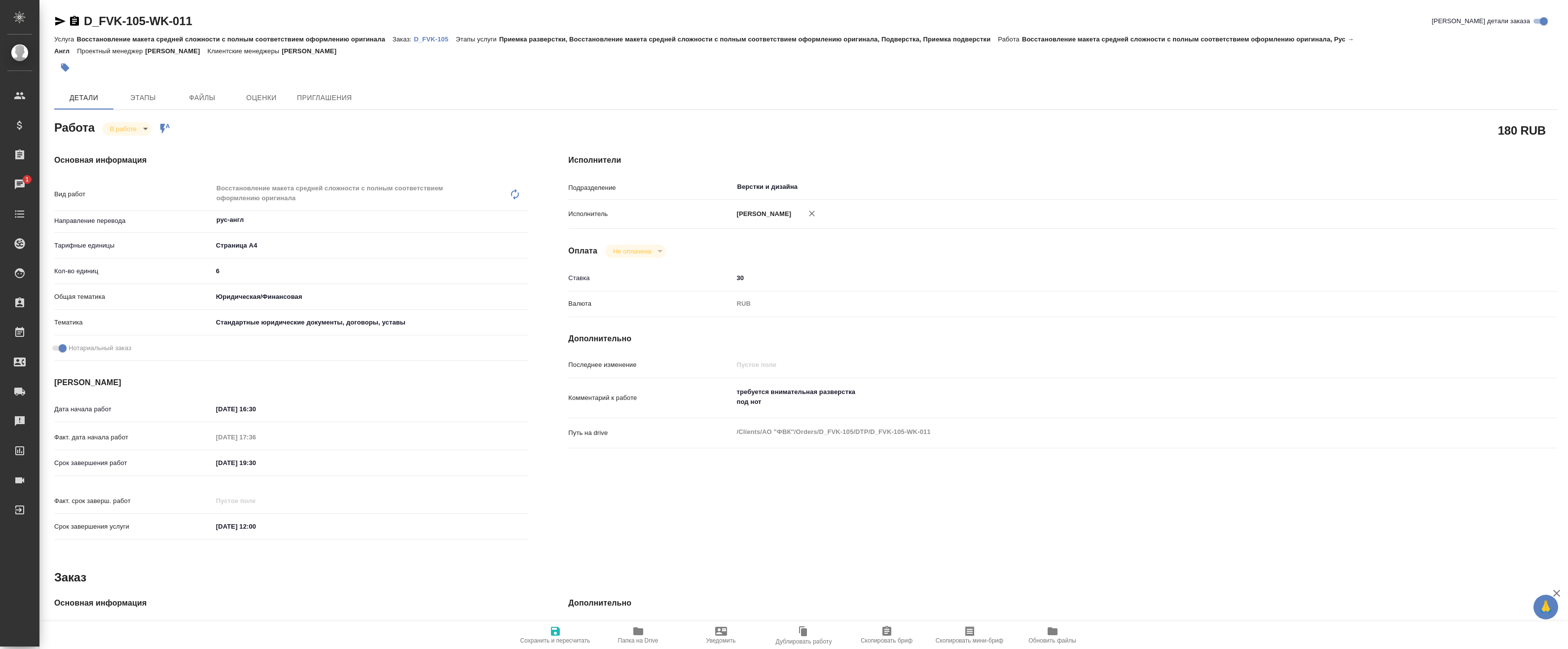
type textarea "x"
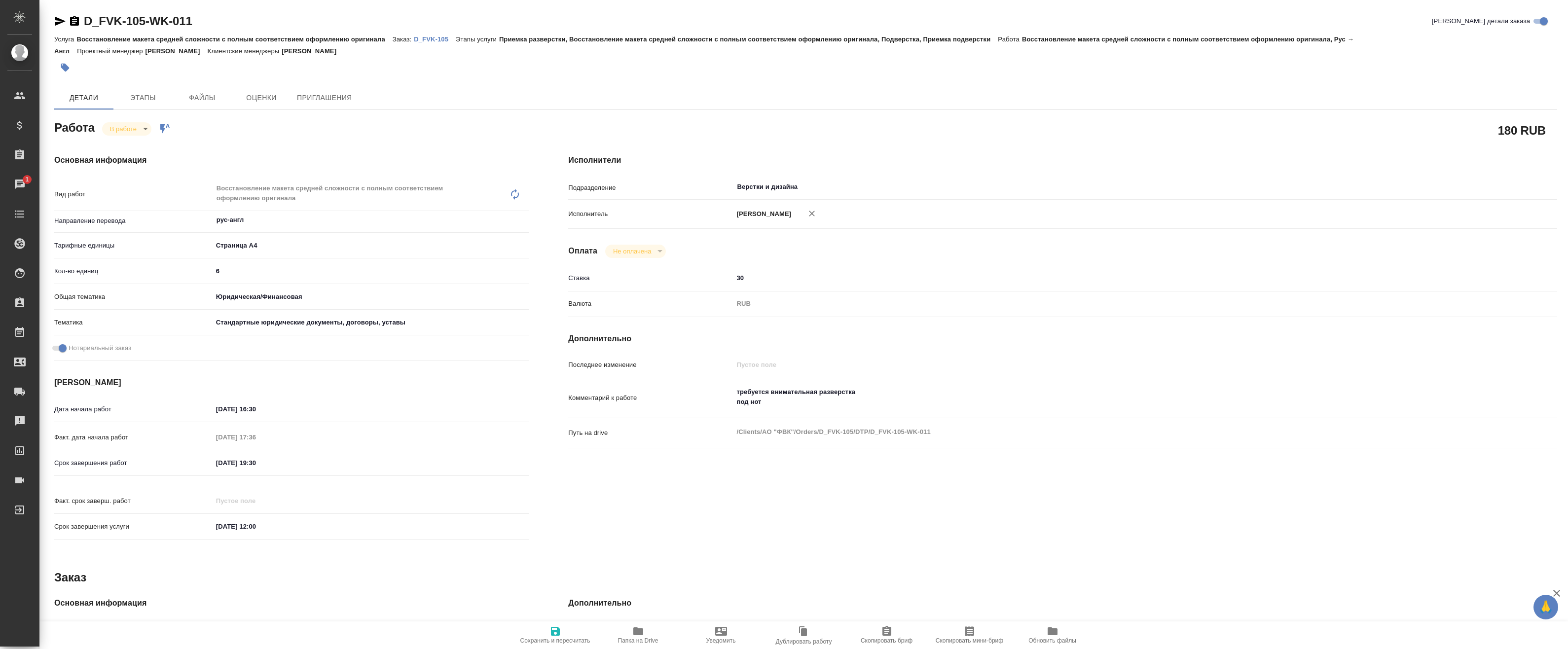
type textarea "x"
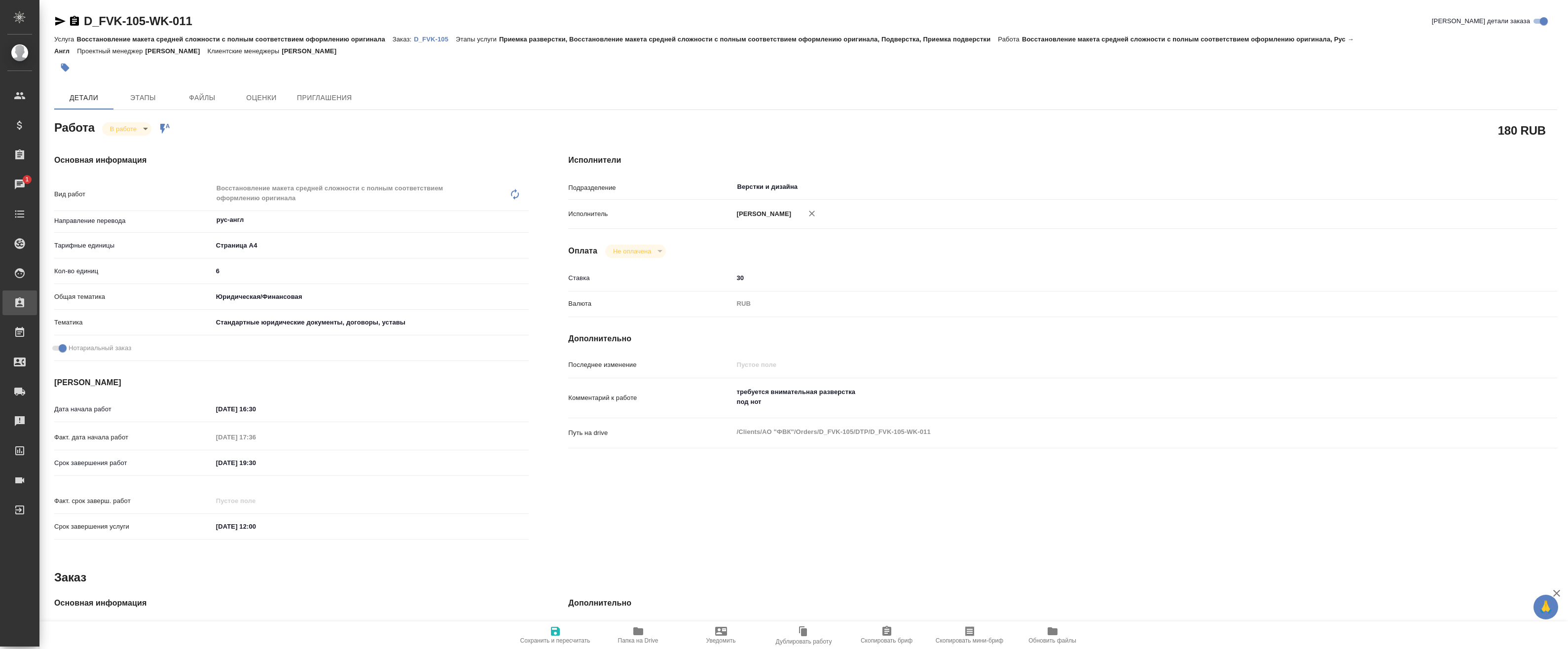
type textarea "x"
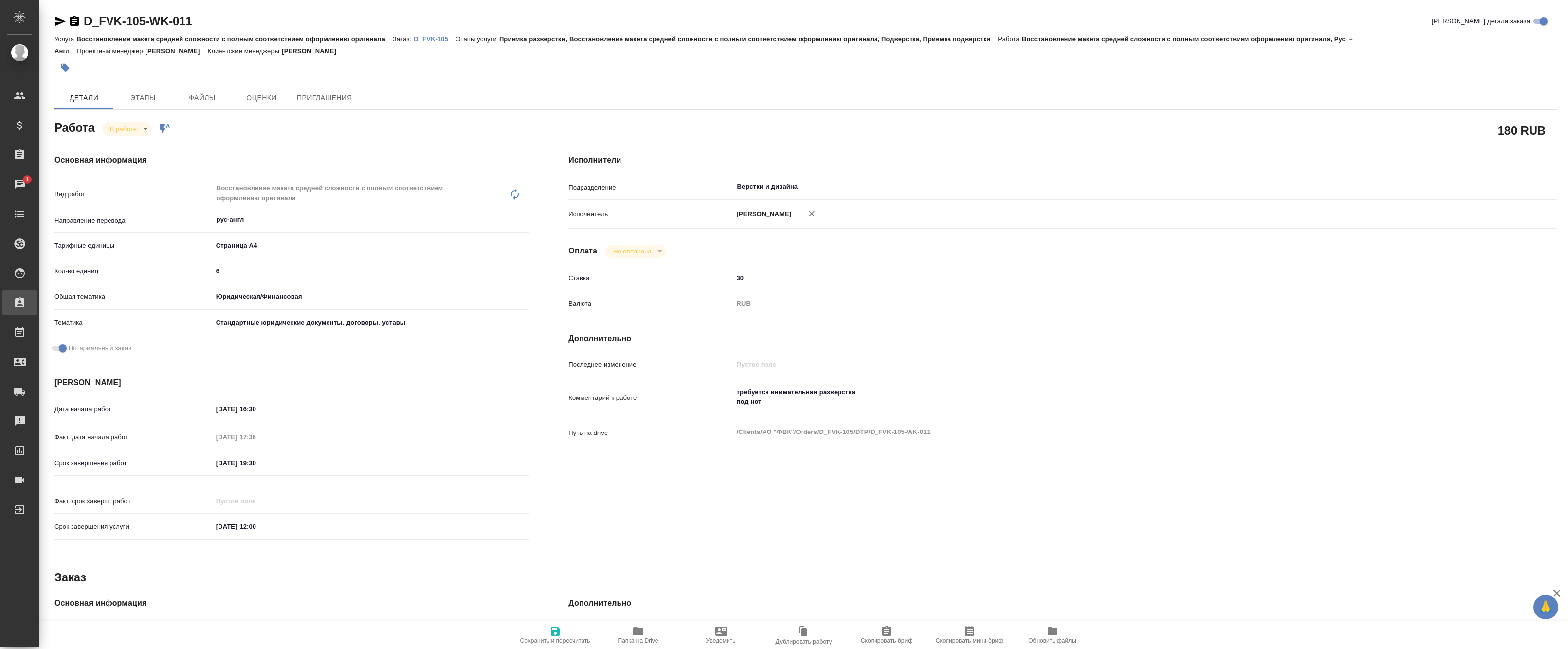
type textarea "x"
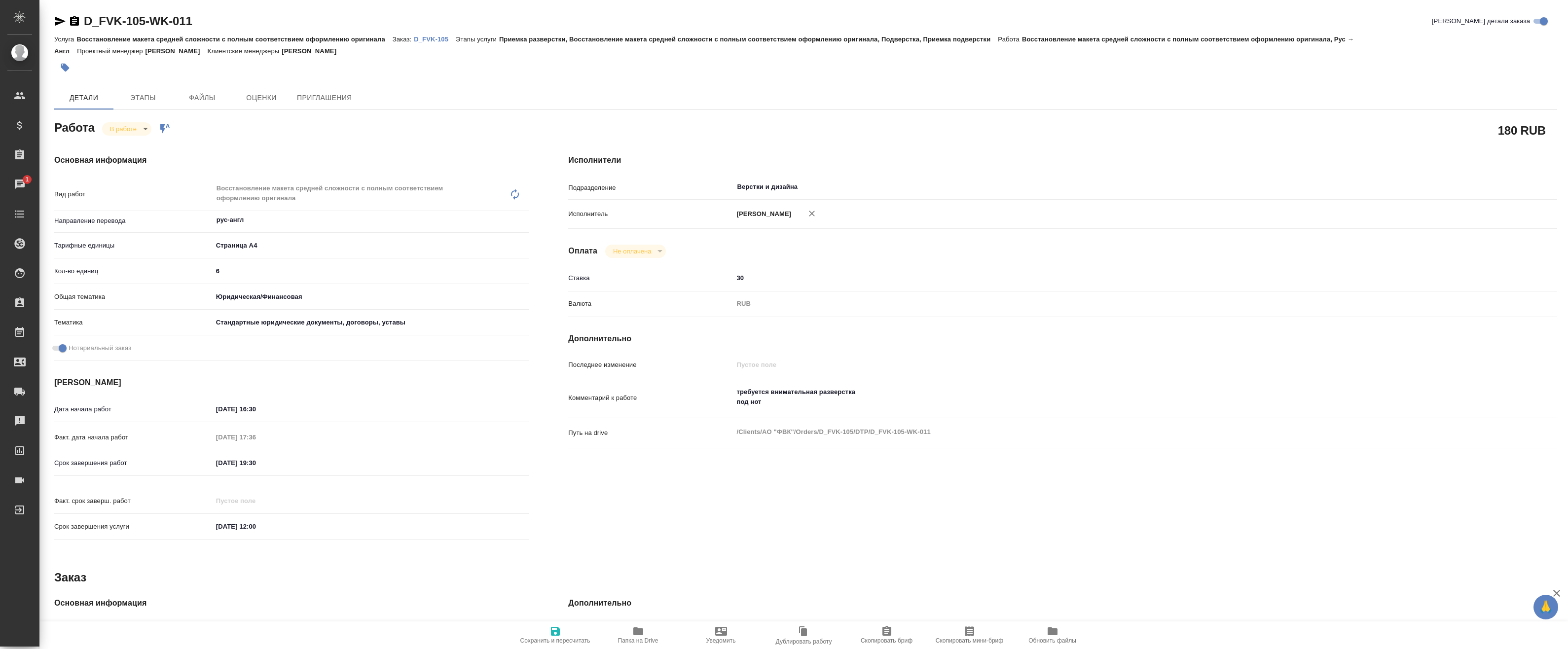
type textarea "x"
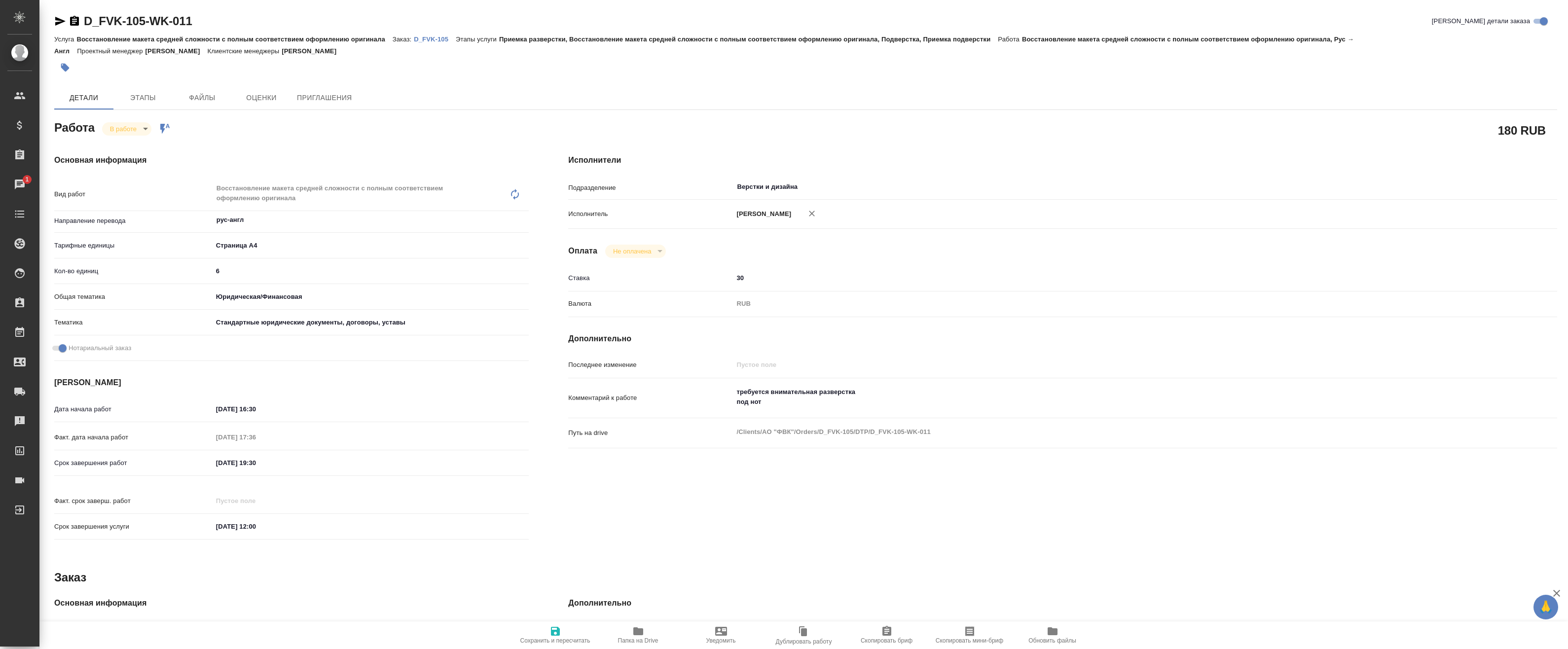
type textarea "x"
click at [639, 632] on icon "button" at bounding box center [638, 632] width 10 height 8
type textarea "x"
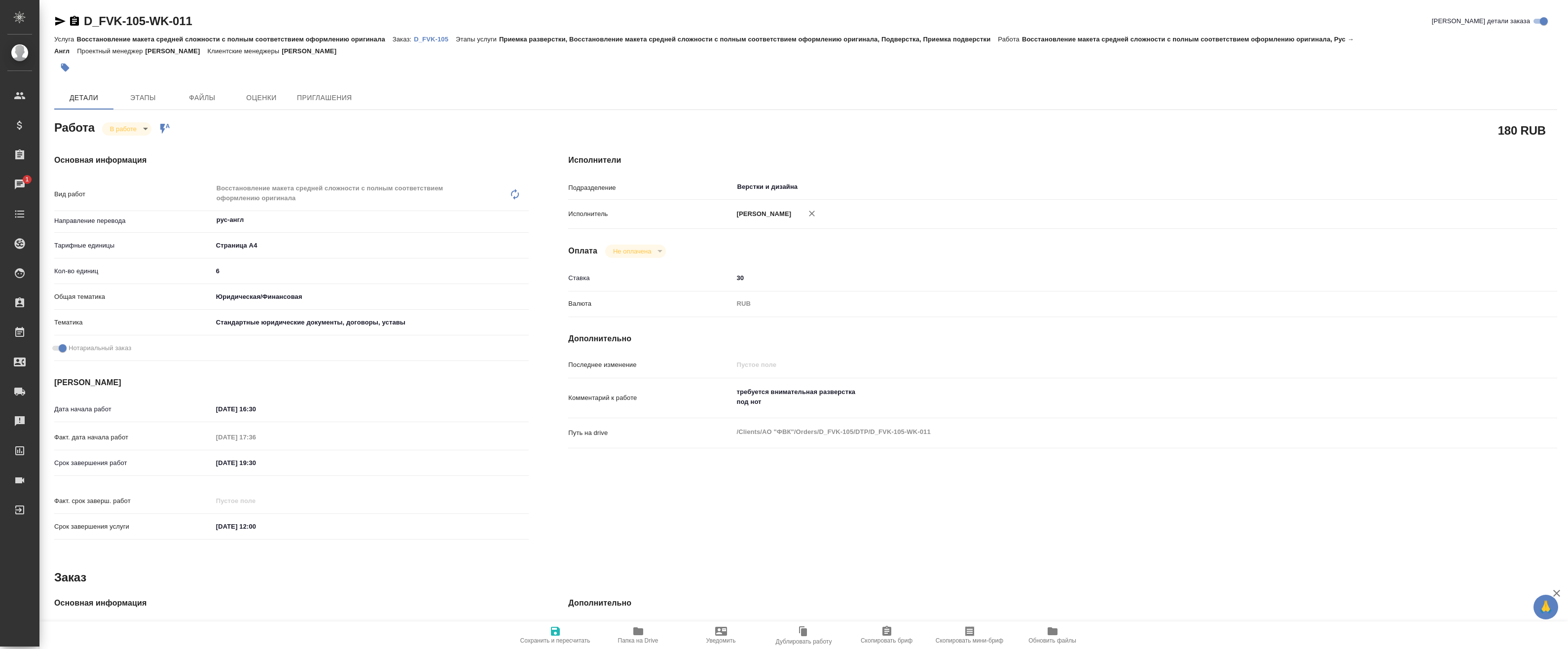
type textarea "x"
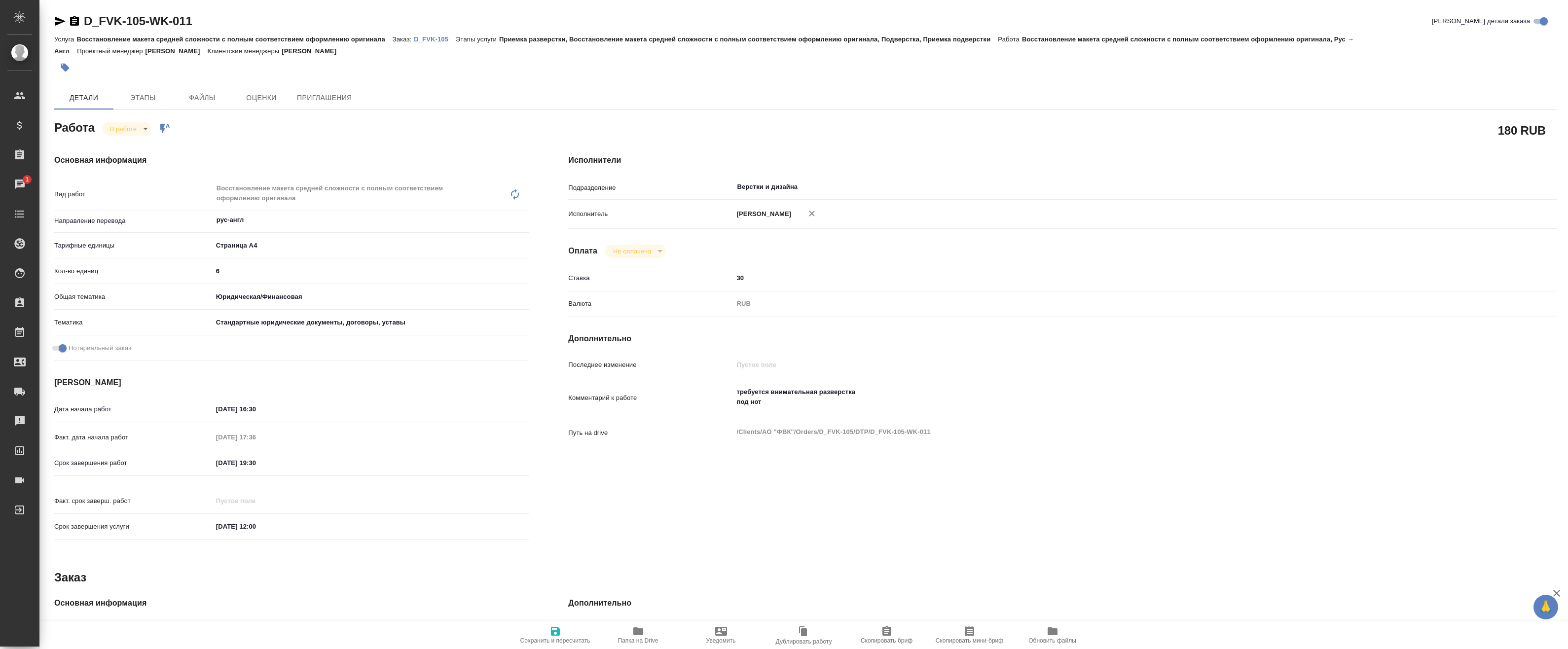
type textarea "x"
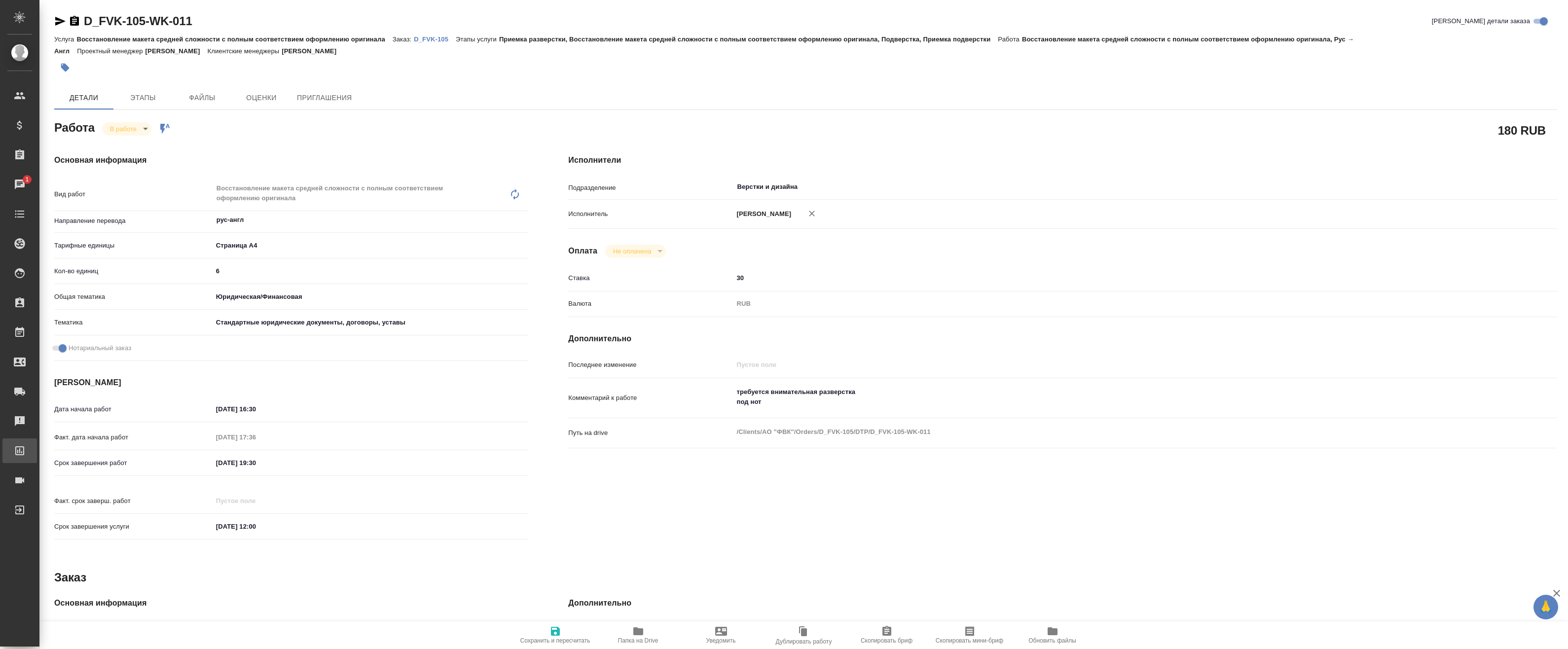
type textarea "x"
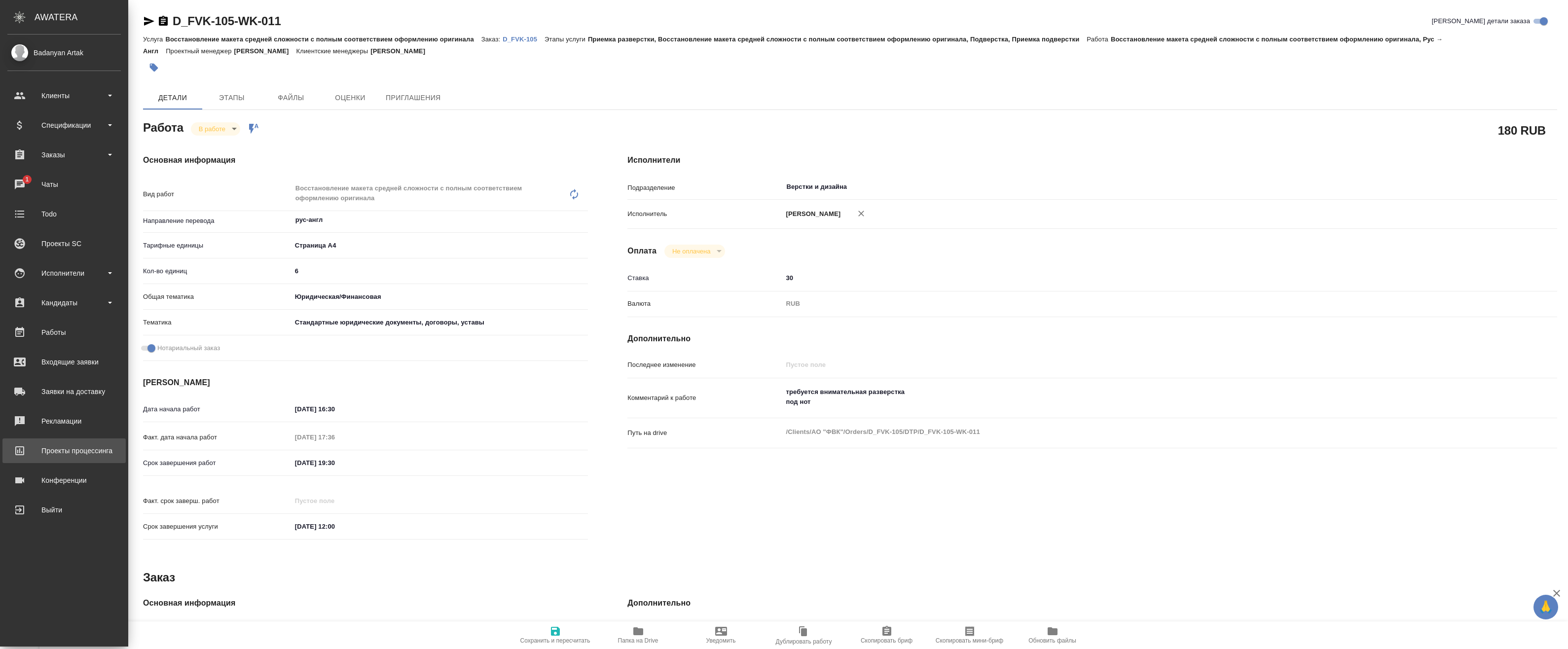
type textarea "x"
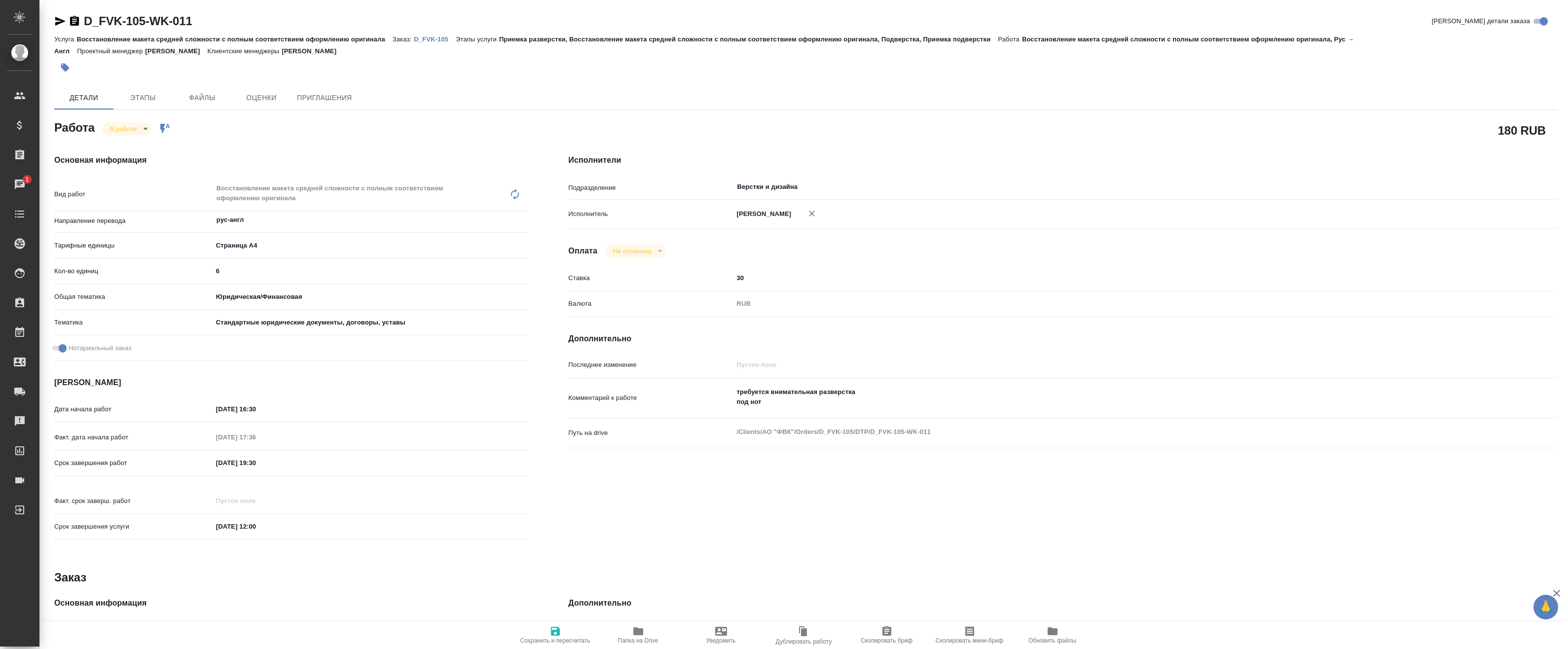
type textarea "x"
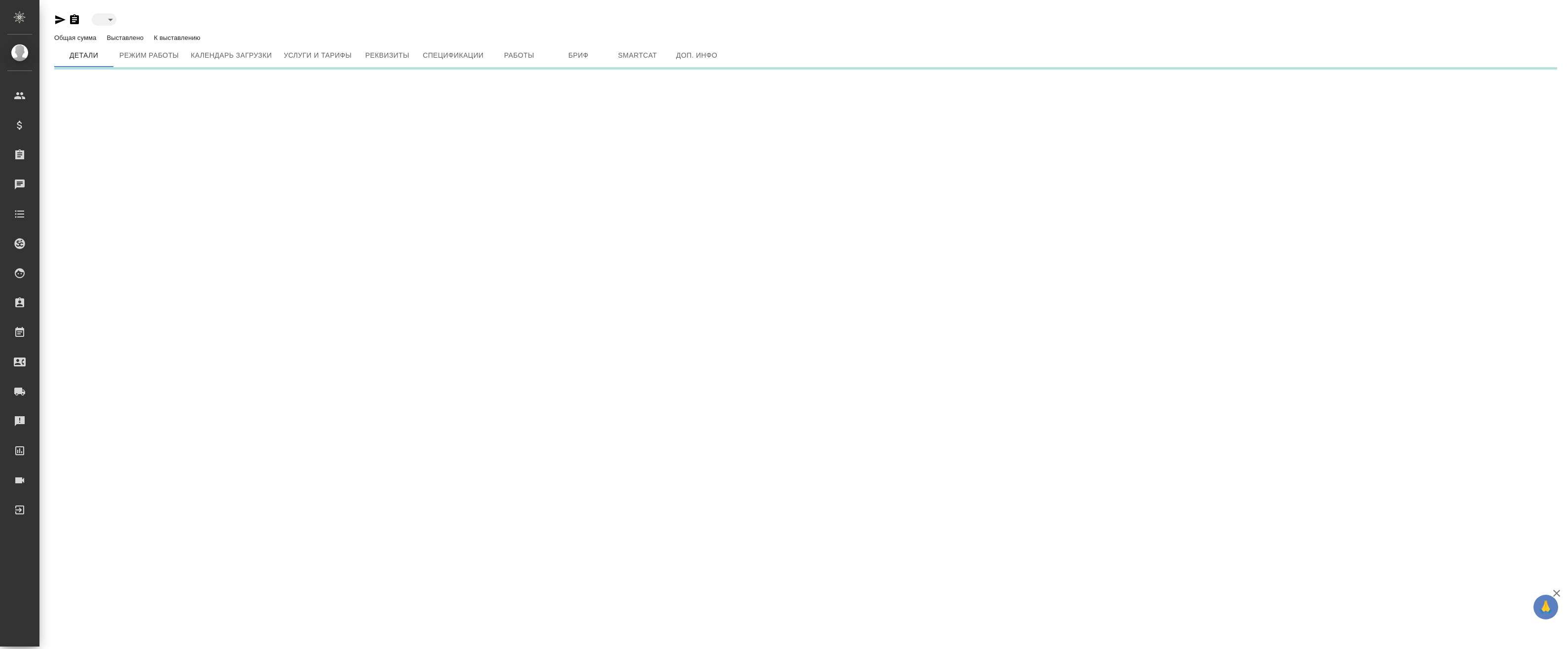
type input "active"
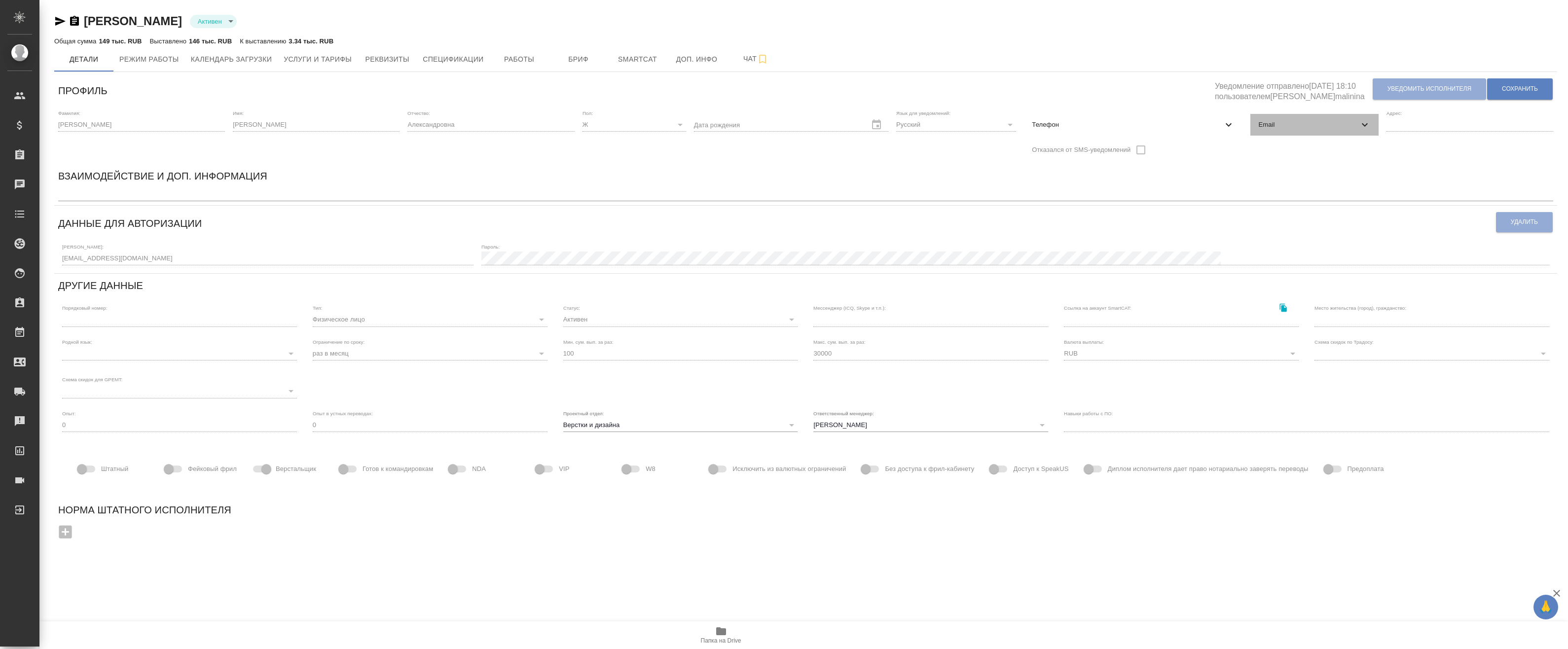
click at [1311, 121] on span "Email" at bounding box center [1308, 124] width 100 height 10
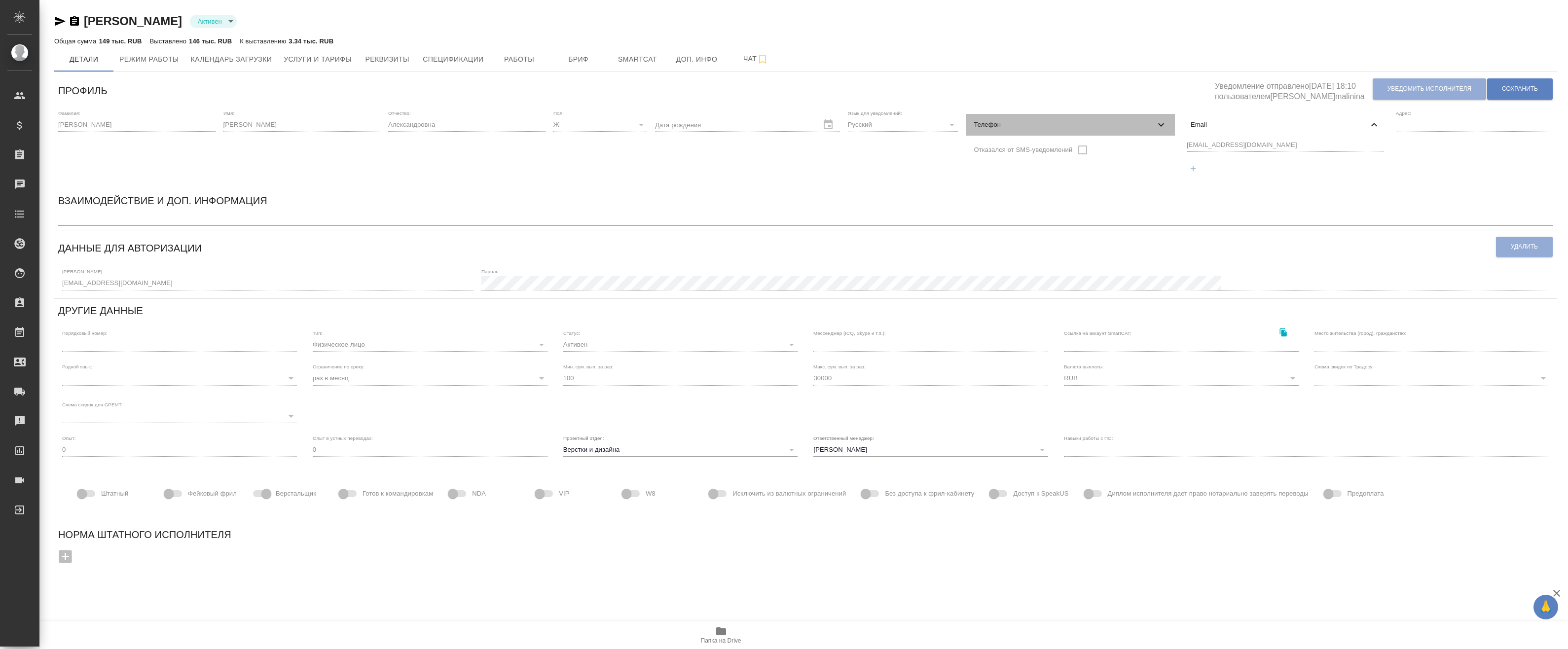
click at [1041, 124] on span "Телефон" at bounding box center [1064, 124] width 181 height 10
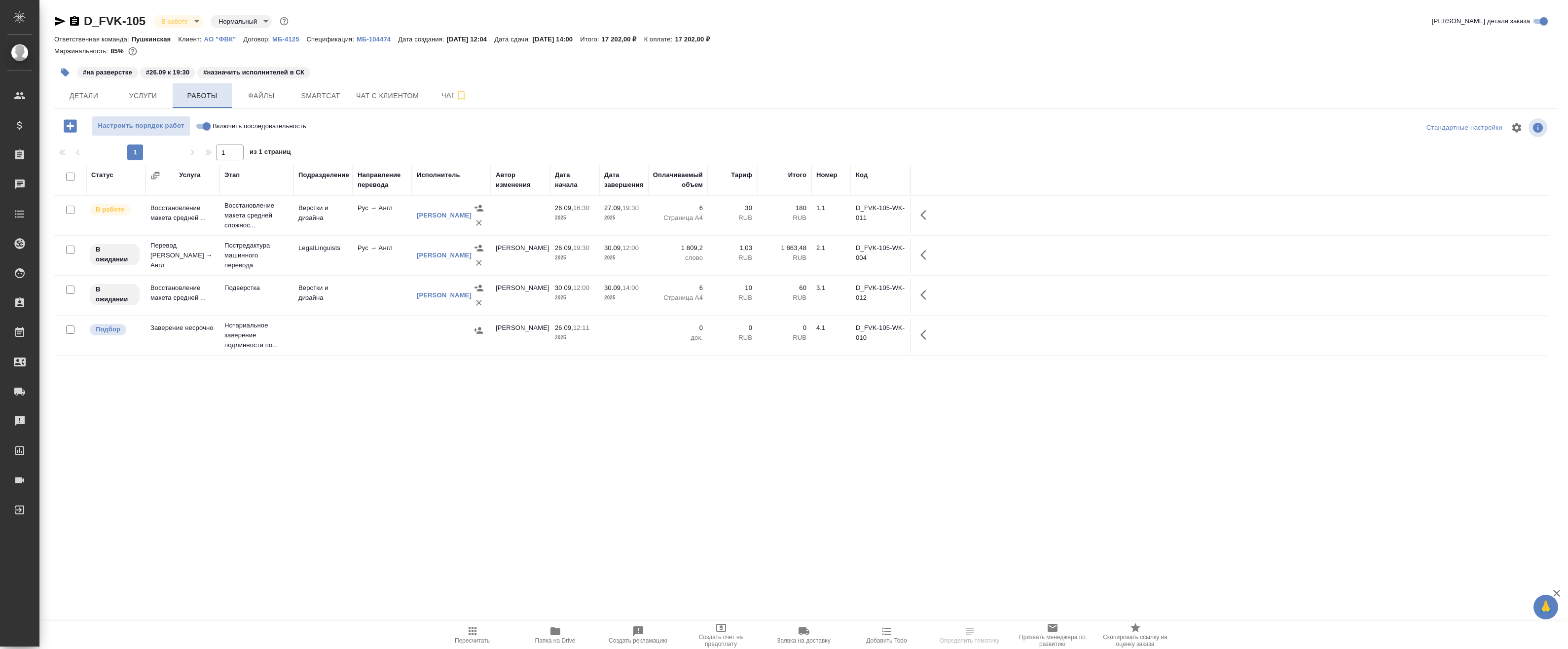
click at [206, 95] on span "Работы" at bounding box center [202, 96] width 48 height 13
